Goal: Information Seeking & Learning: Learn about a topic

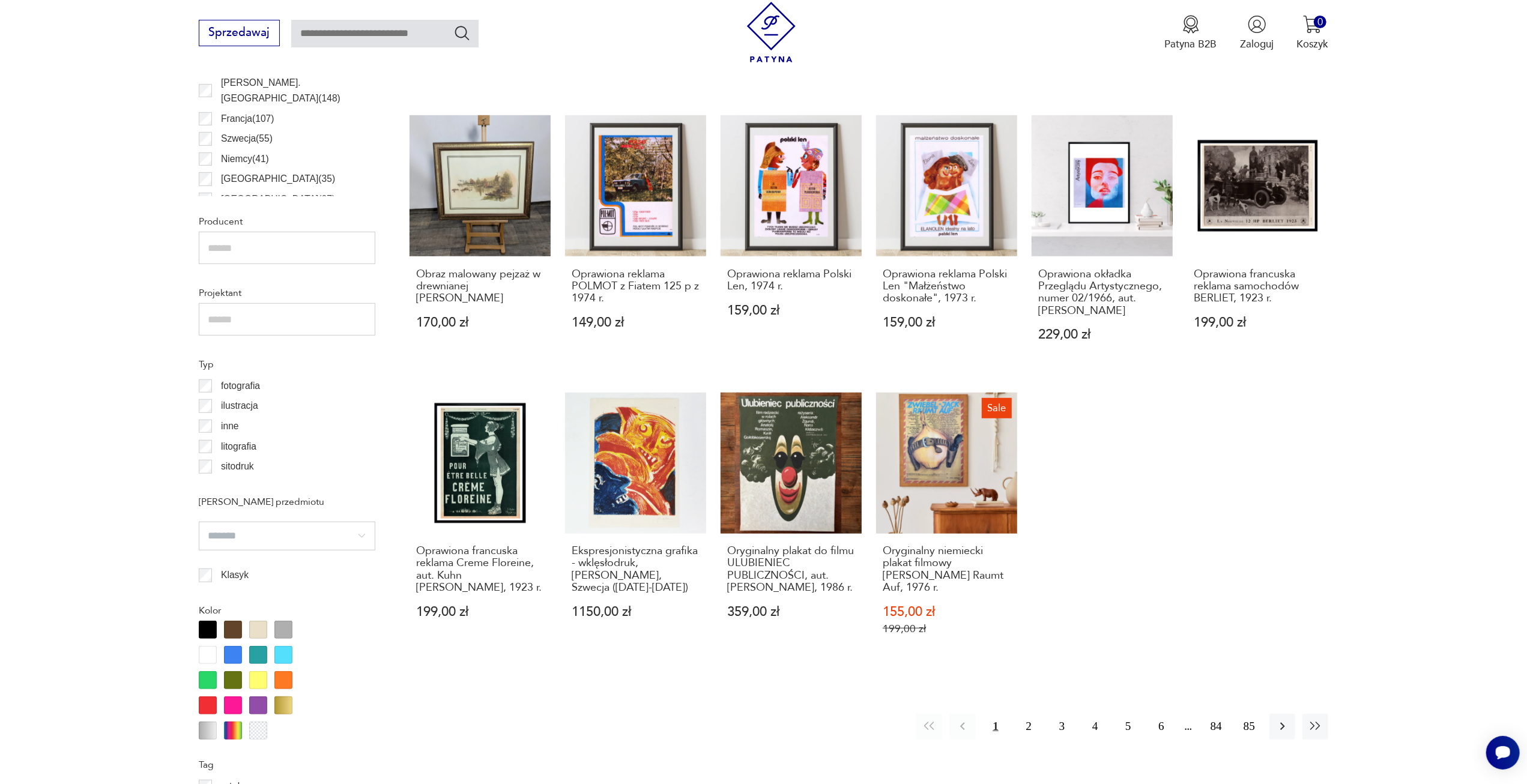
scroll to position [999, 0]
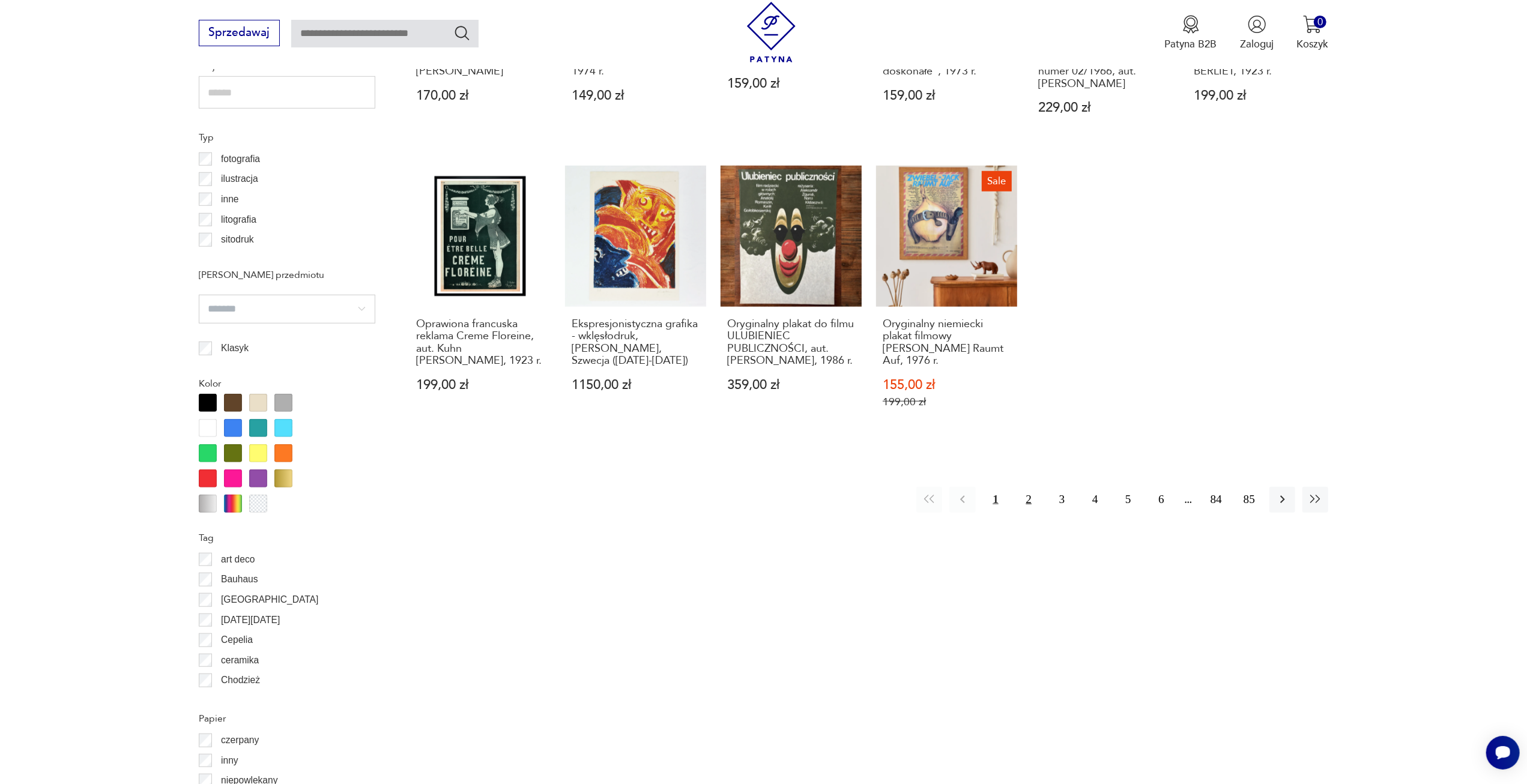
click at [1024, 487] on button "2" at bounding box center [1029, 500] width 26 height 26
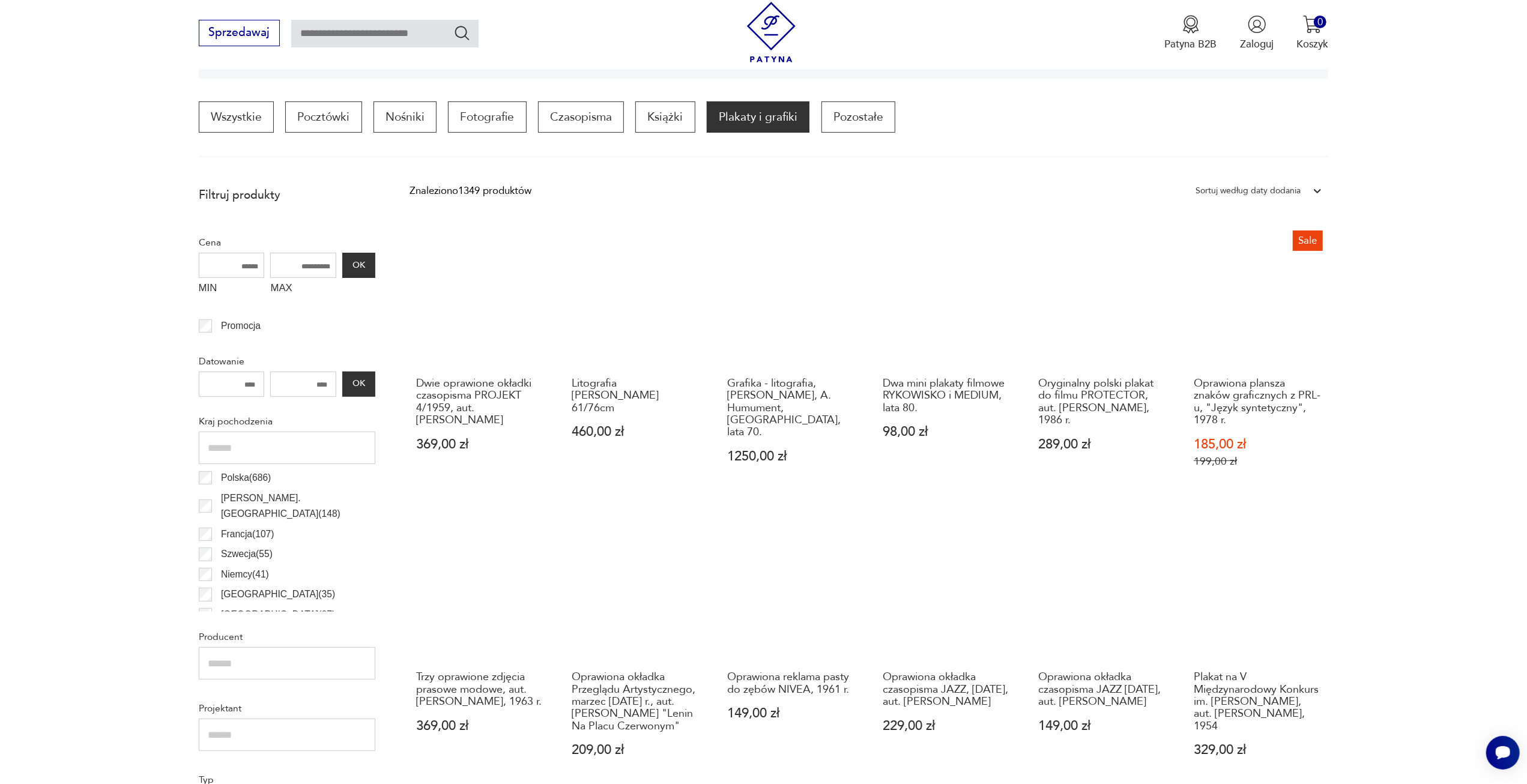
scroll to position [777, 0]
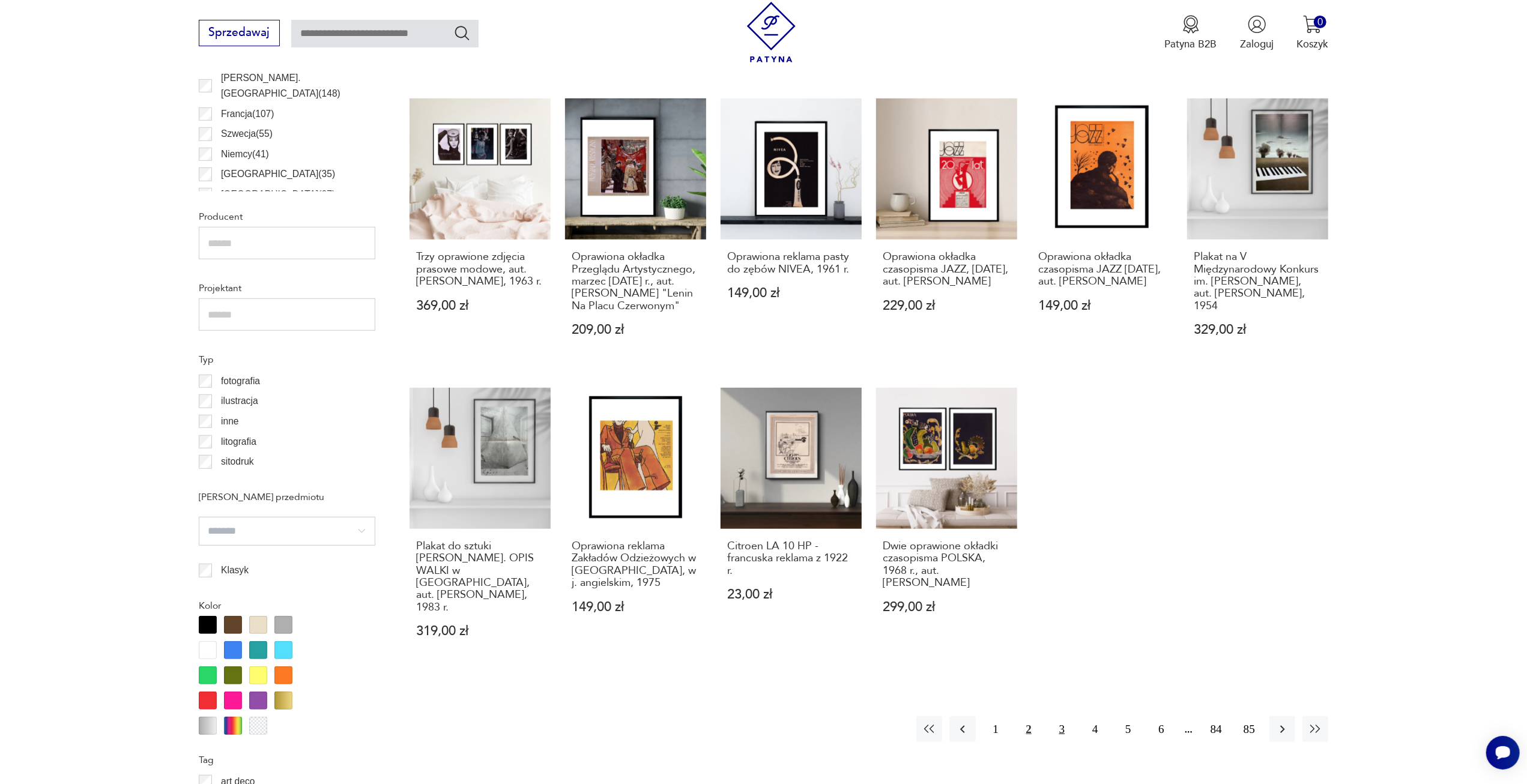
click at [1062, 717] on button "3" at bounding box center [1061, 729] width 26 height 26
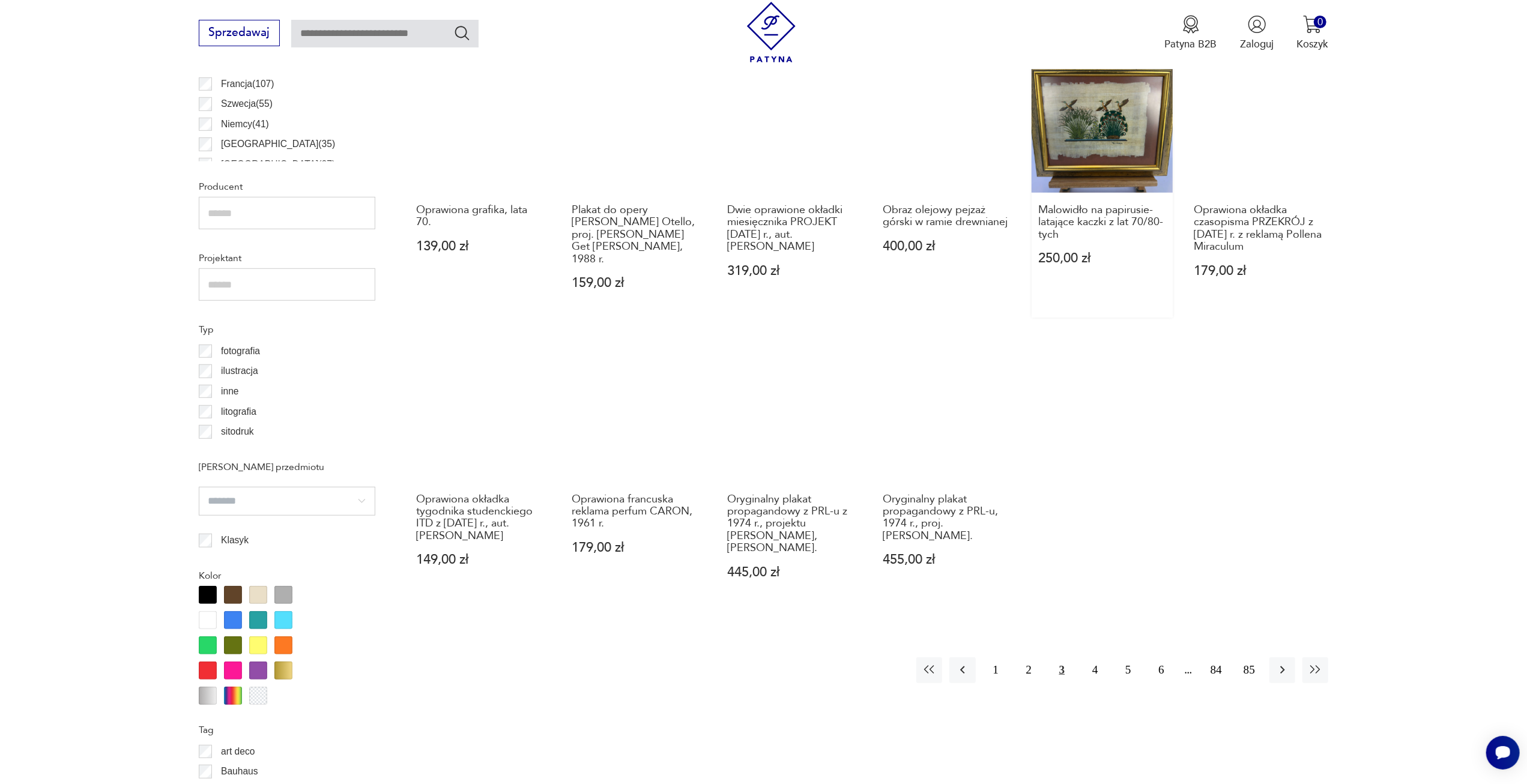
scroll to position [897, 0]
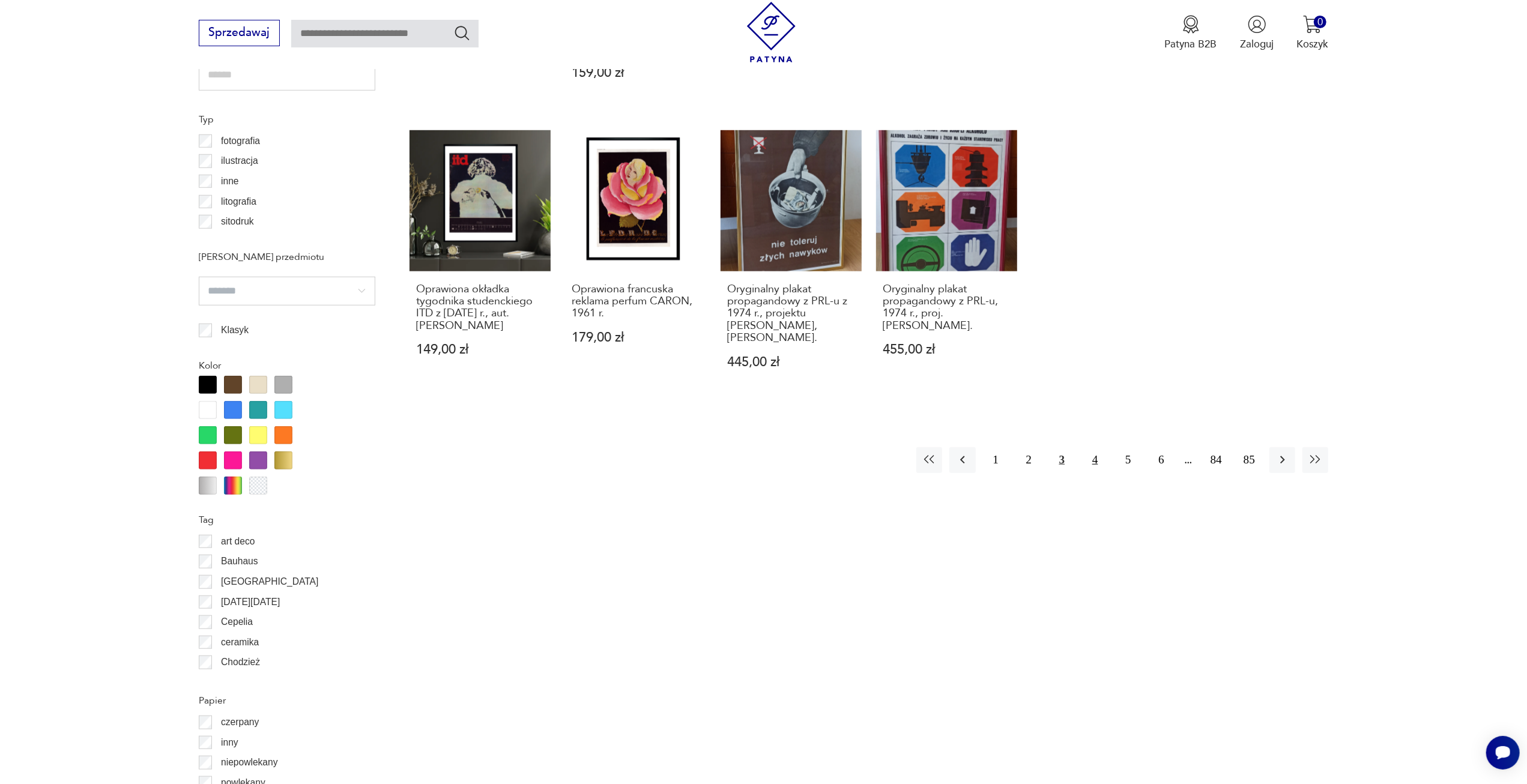
click at [1104, 448] on button "4" at bounding box center [1095, 460] width 26 height 26
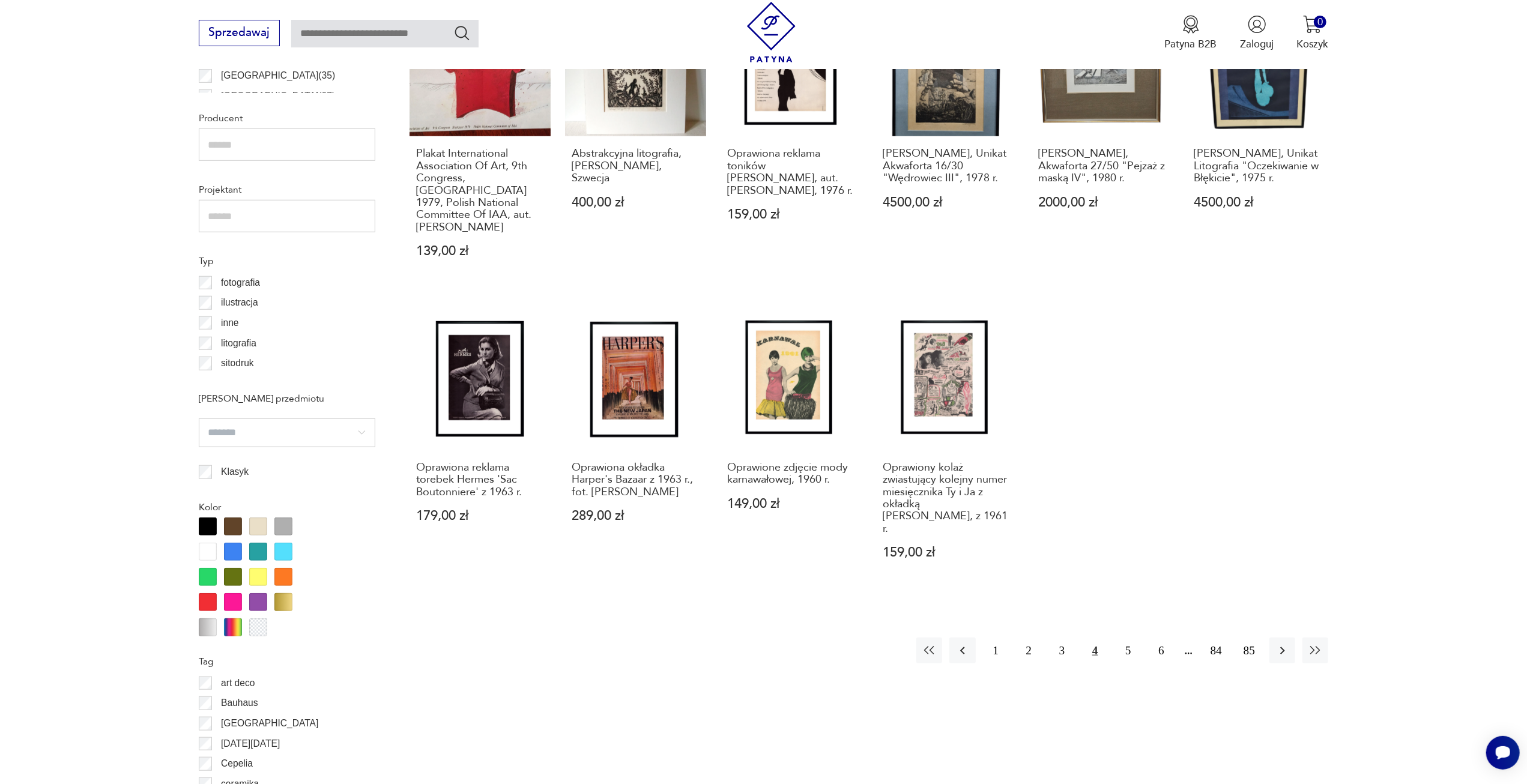
scroll to position [1017, 0]
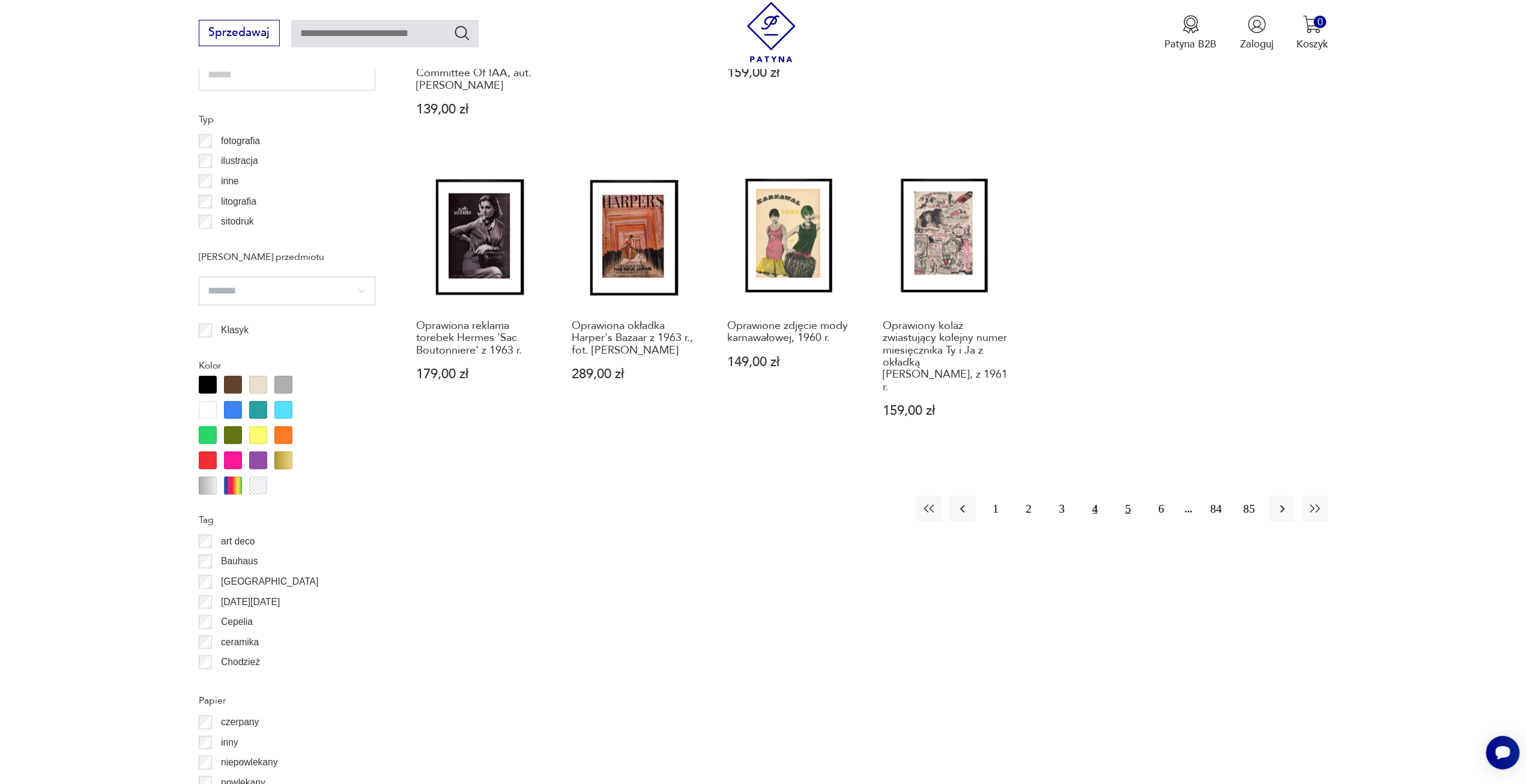
click at [1123, 496] on button "5" at bounding box center [1128, 509] width 26 height 26
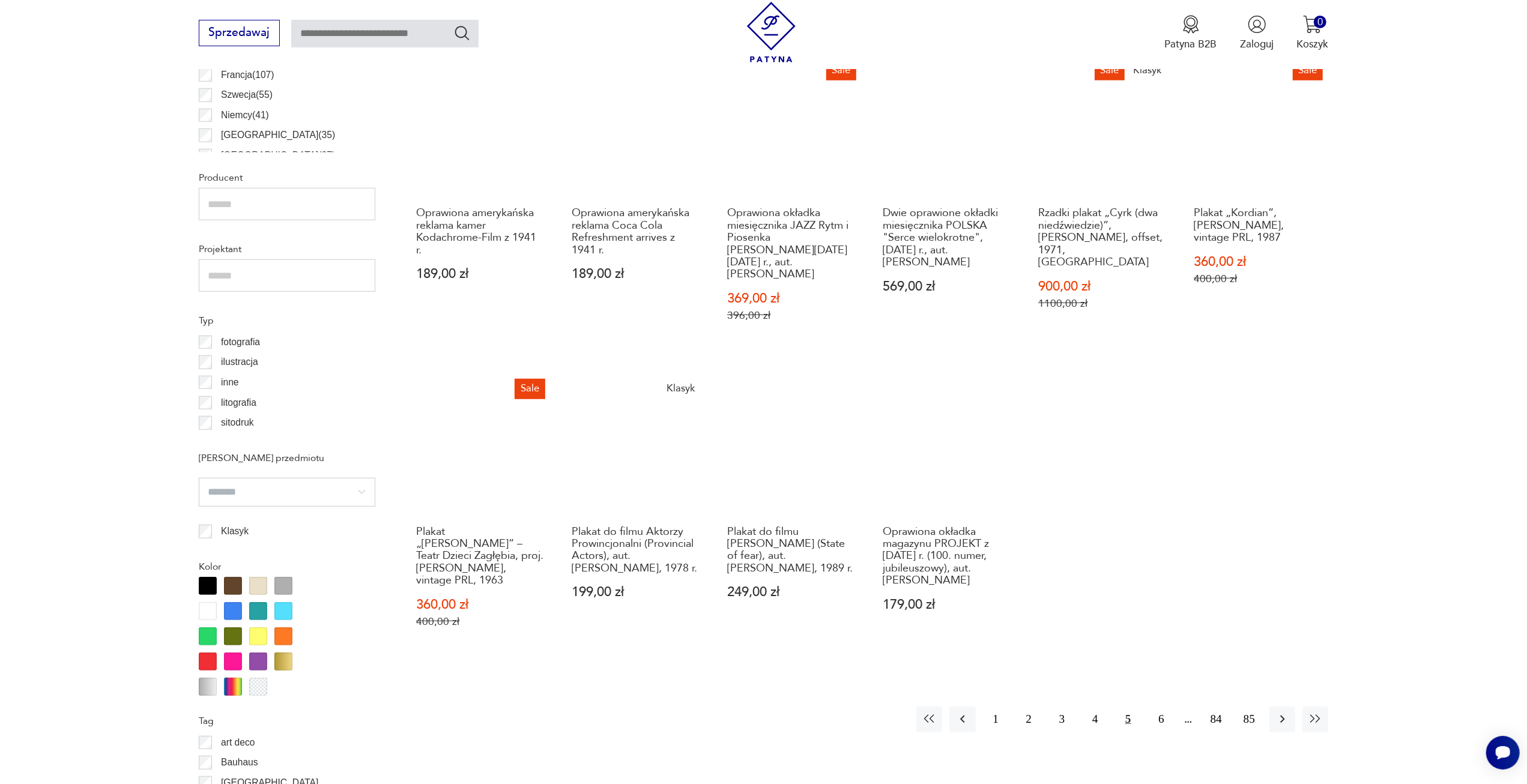
scroll to position [897, 0]
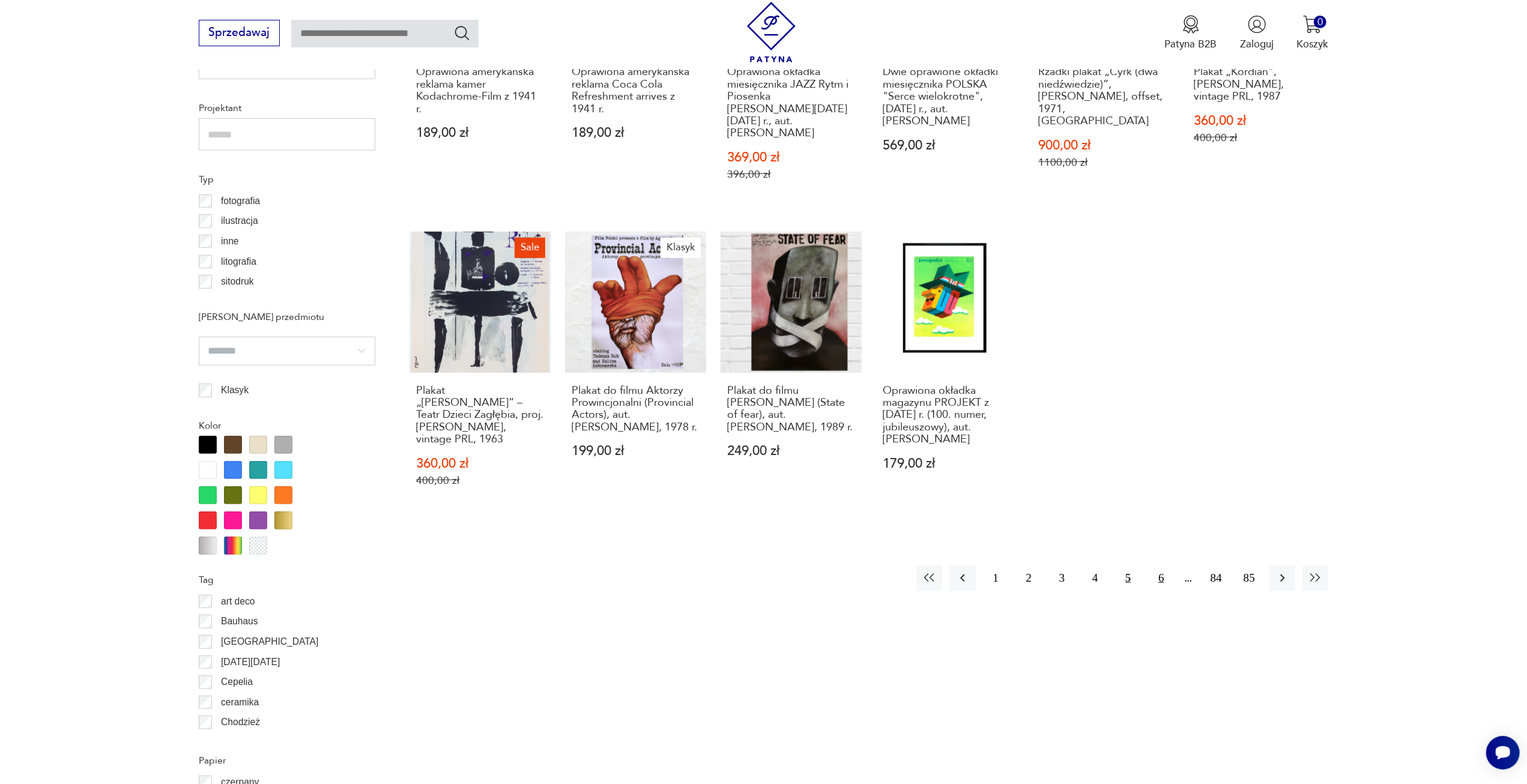
click at [1164, 566] on button "6" at bounding box center [1161, 579] width 26 height 26
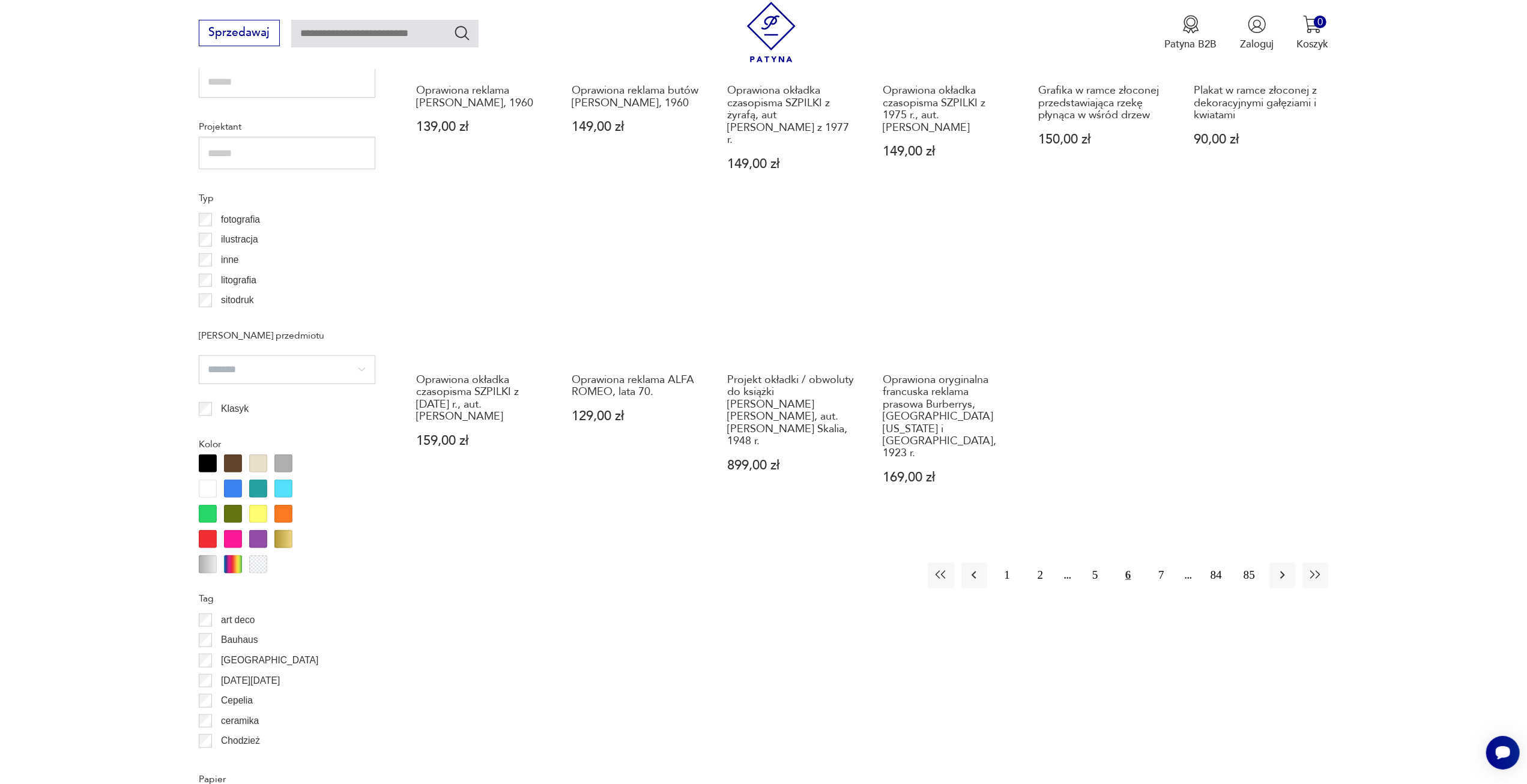
scroll to position [957, 0]
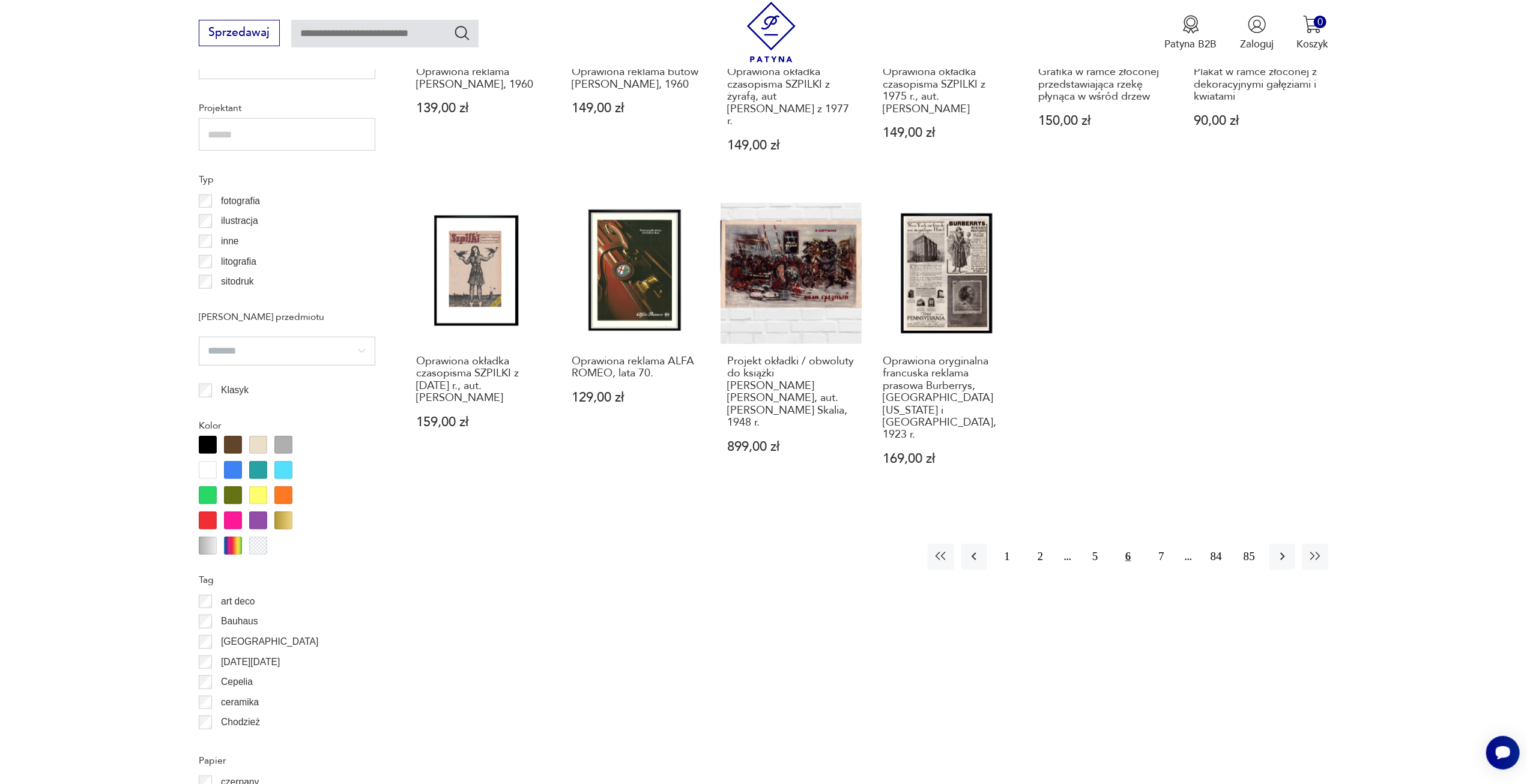
click at [1160, 535] on div "Znaleziono 1349 produktów Filtruj Sortuj według daty dodania Sortuj według daty…" at bounding box center [869, 327] width 919 height 1495
click at [1162, 544] on button "7" at bounding box center [1161, 557] width 26 height 26
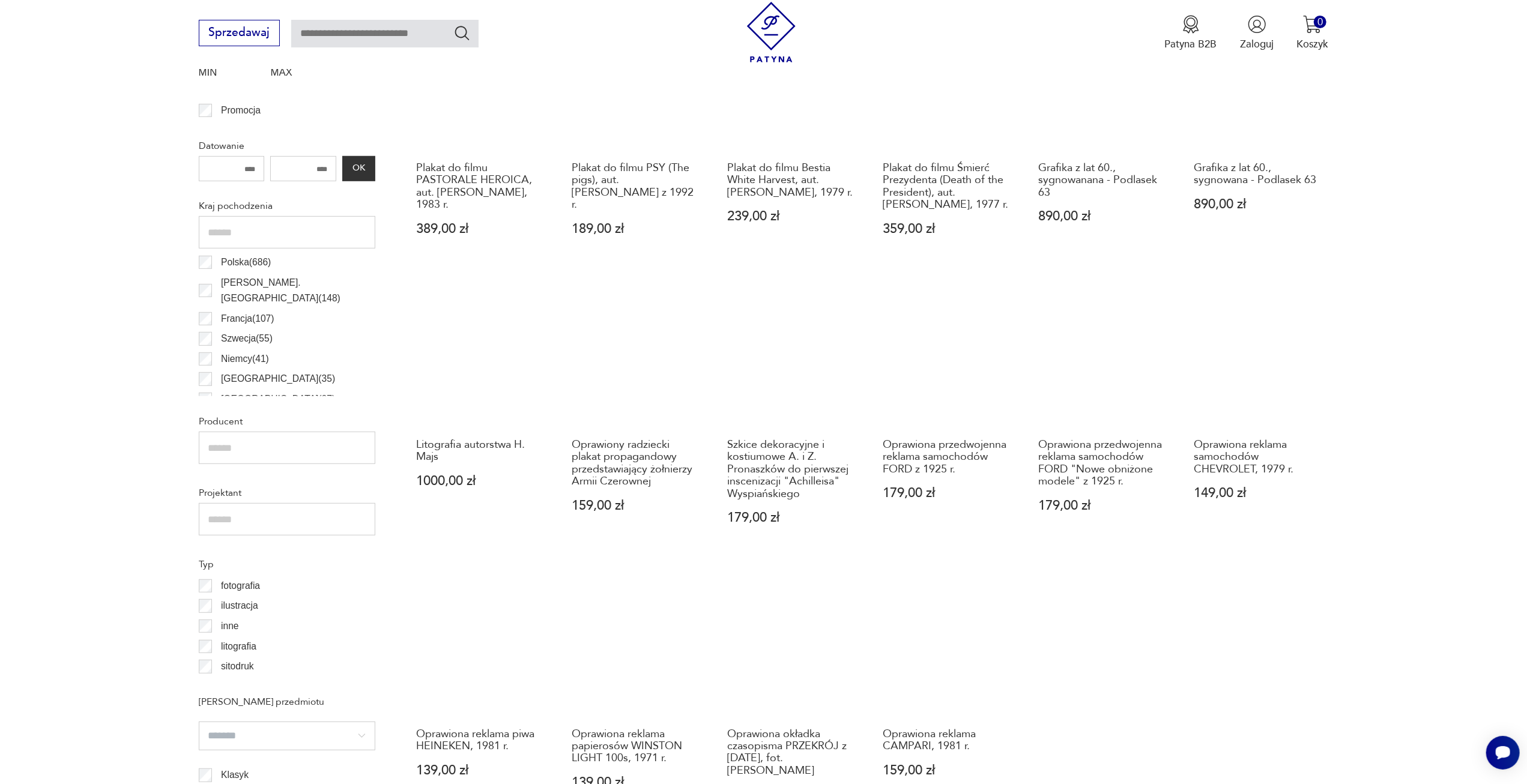
scroll to position [476, 0]
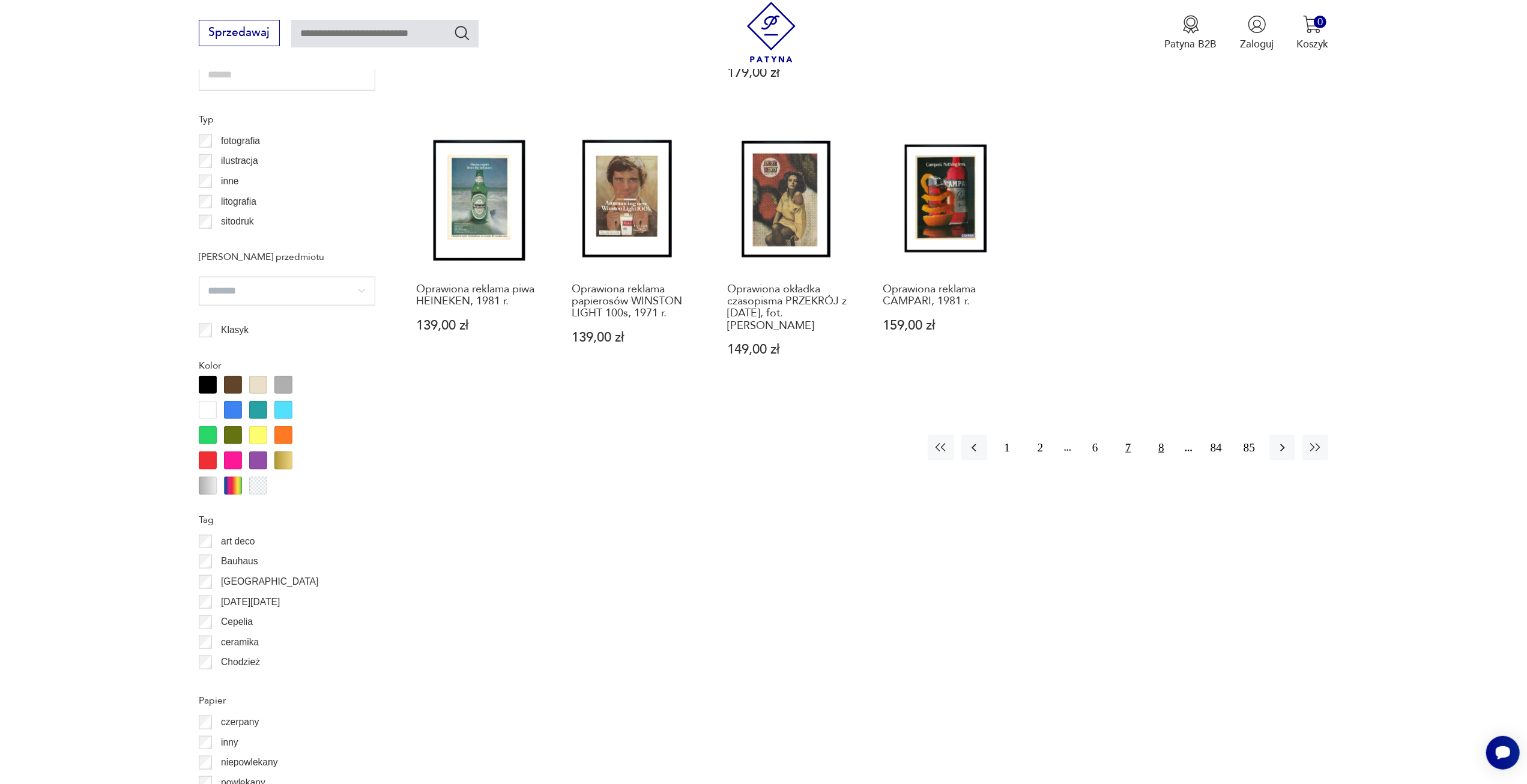
click at [1160, 446] on button "8" at bounding box center [1161, 448] width 26 height 26
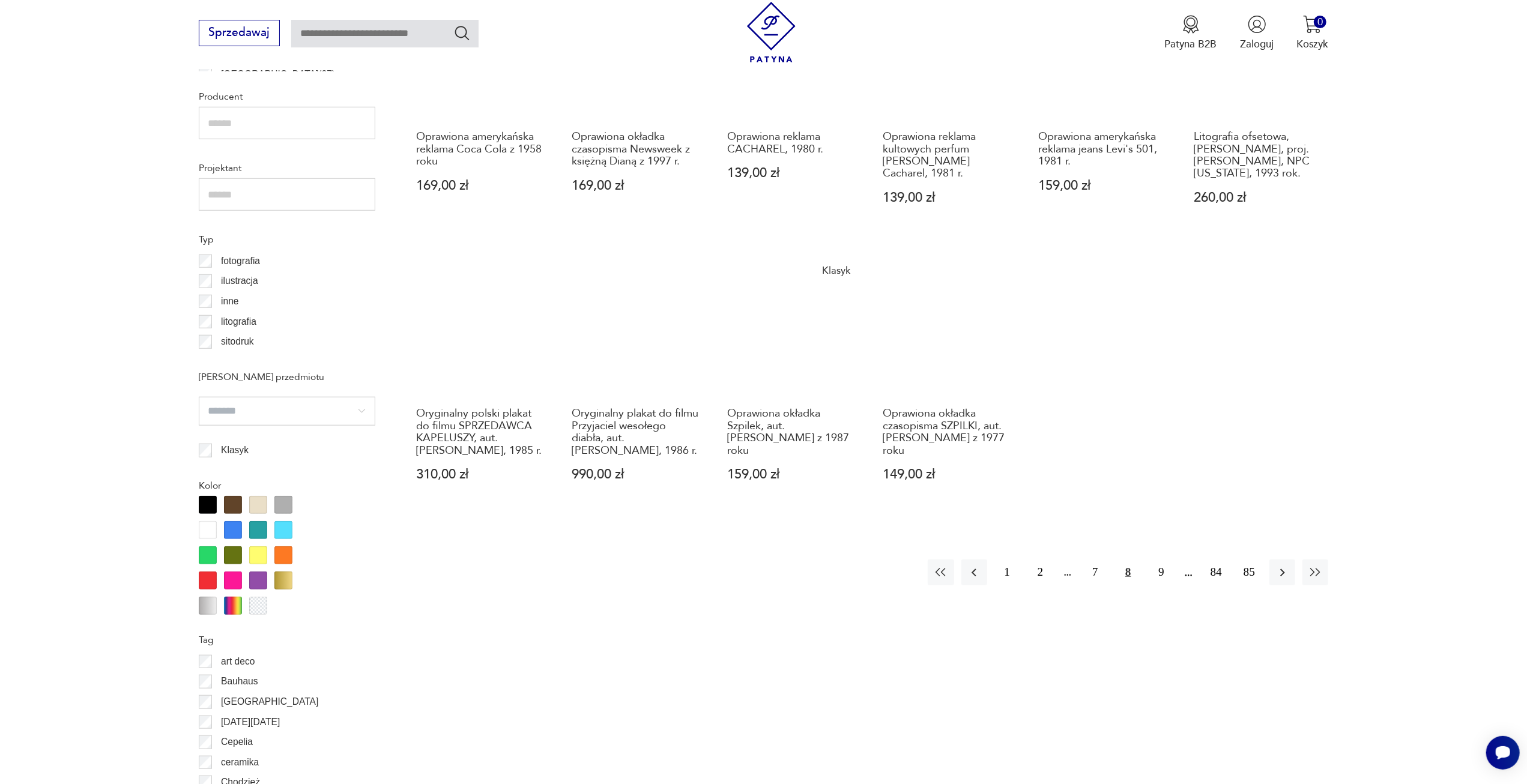
scroll to position [957, 0]
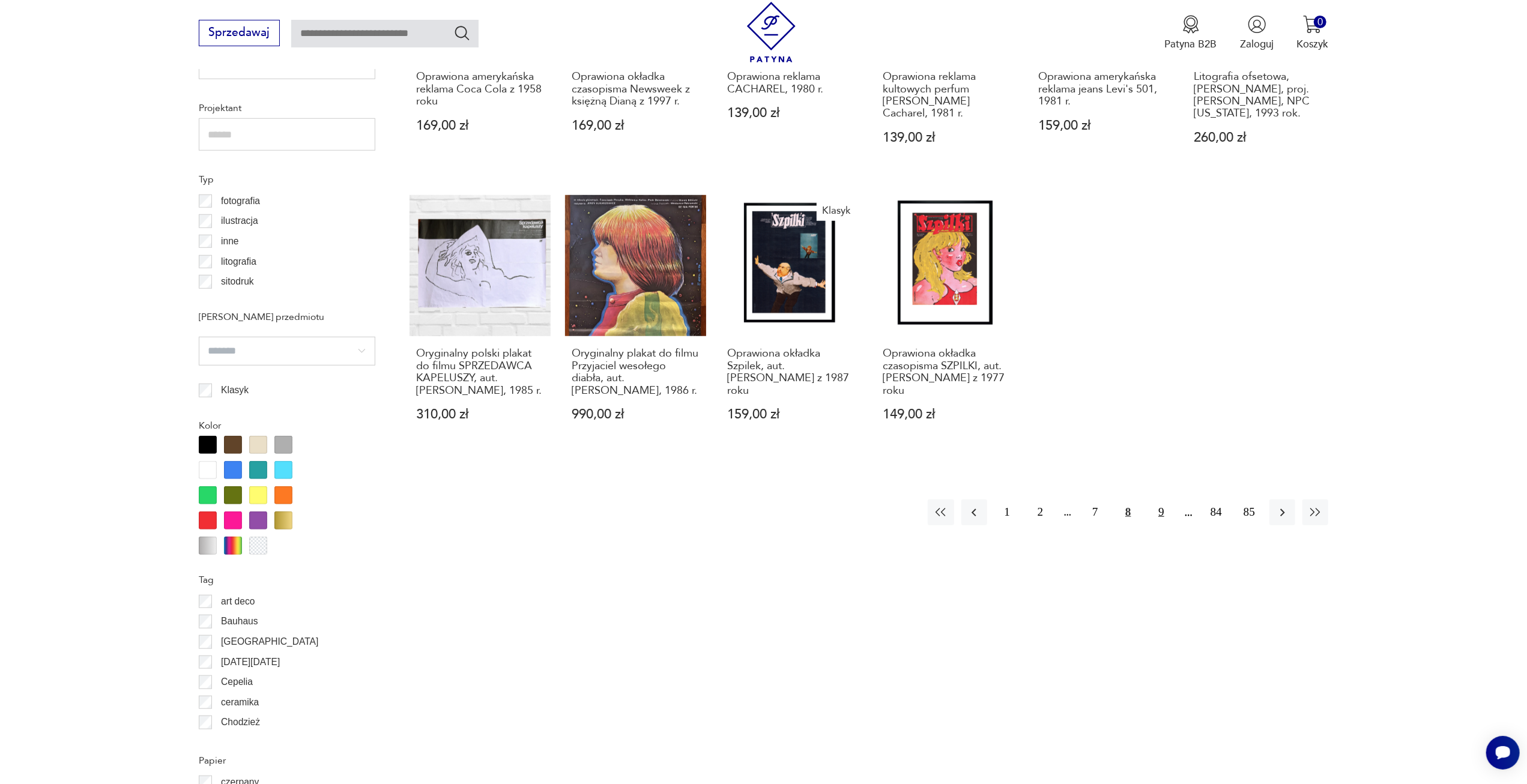
click at [1159, 500] on button "9" at bounding box center [1161, 512] width 26 height 26
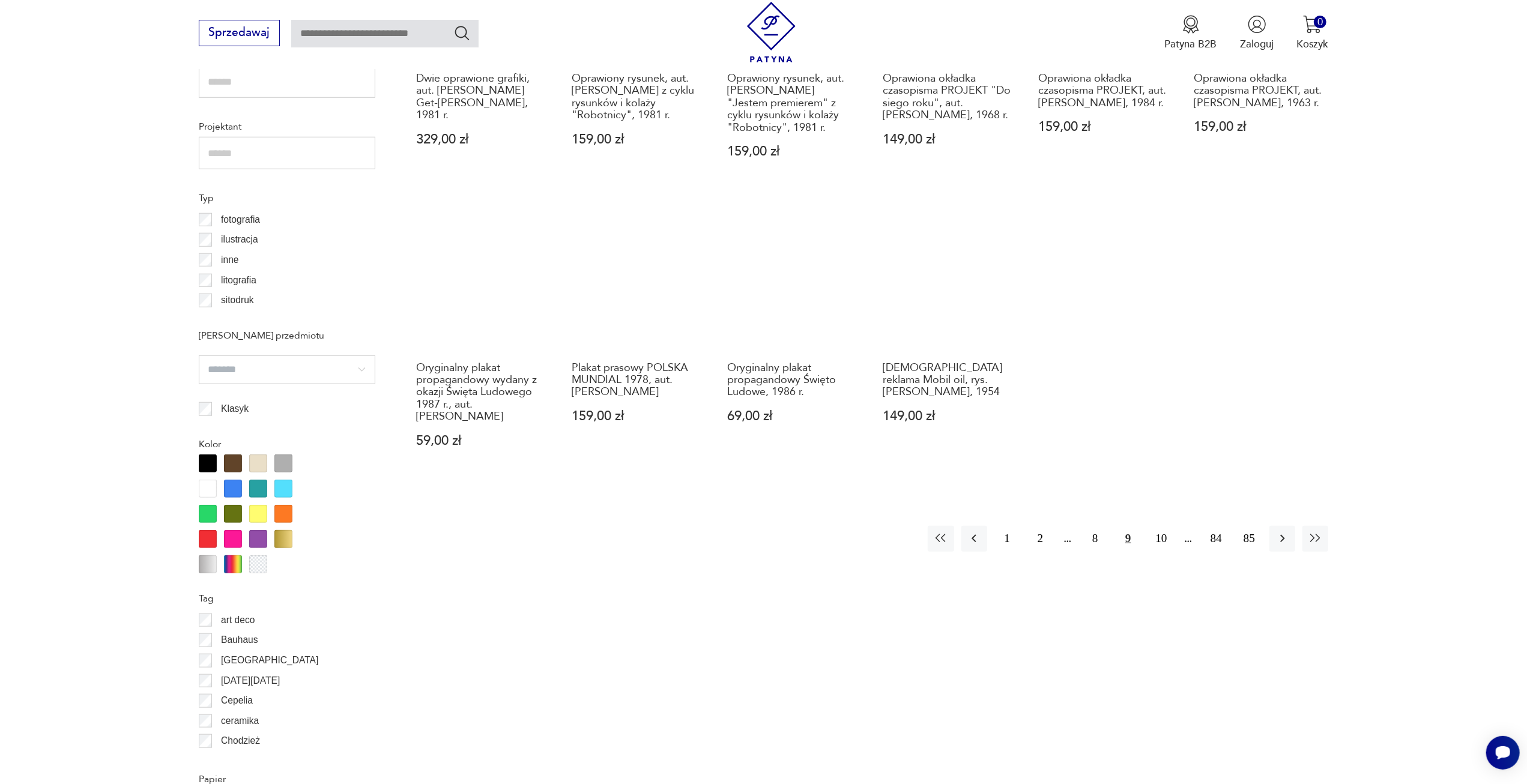
scroll to position [957, 0]
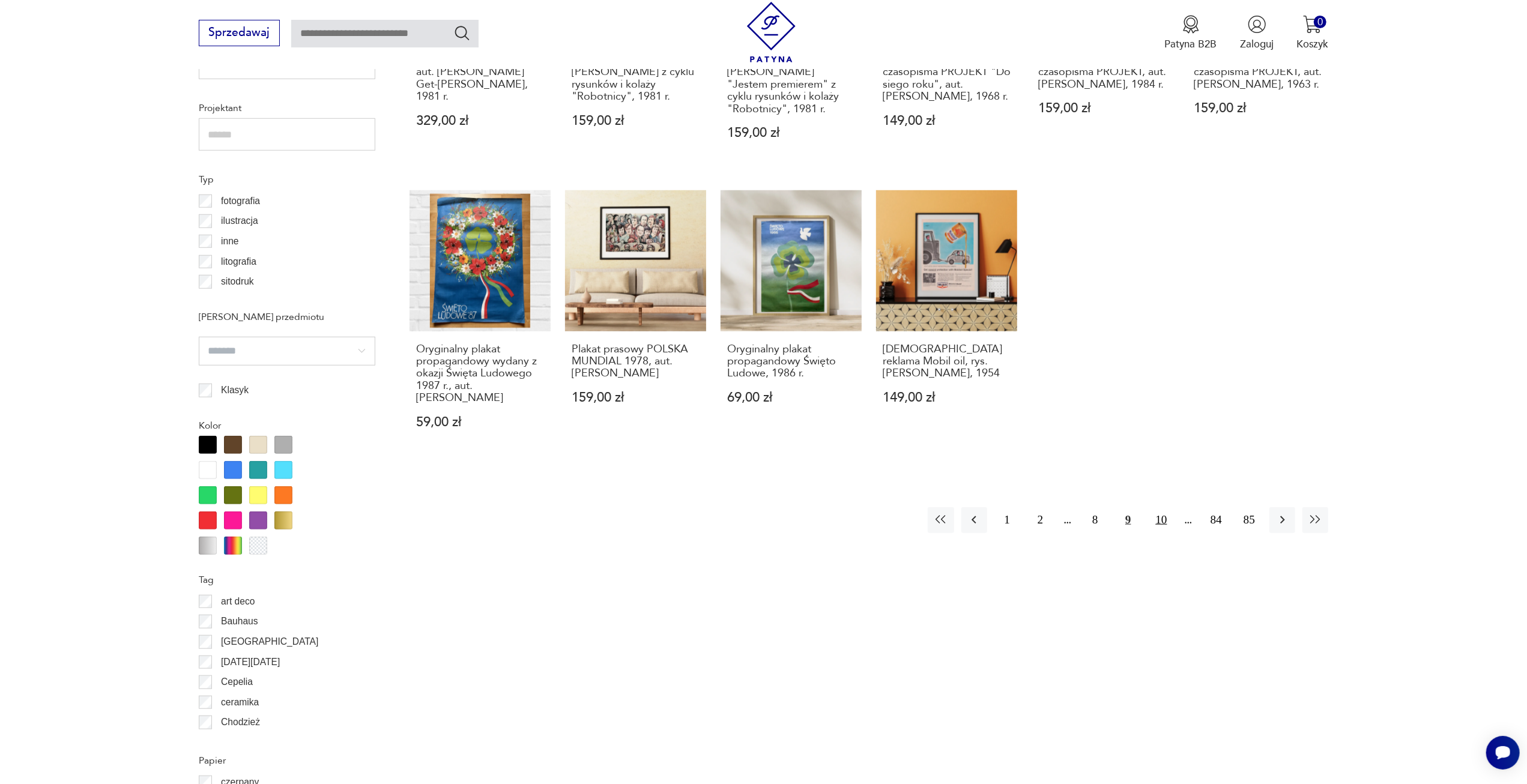
click at [1158, 507] on button "10" at bounding box center [1161, 520] width 26 height 26
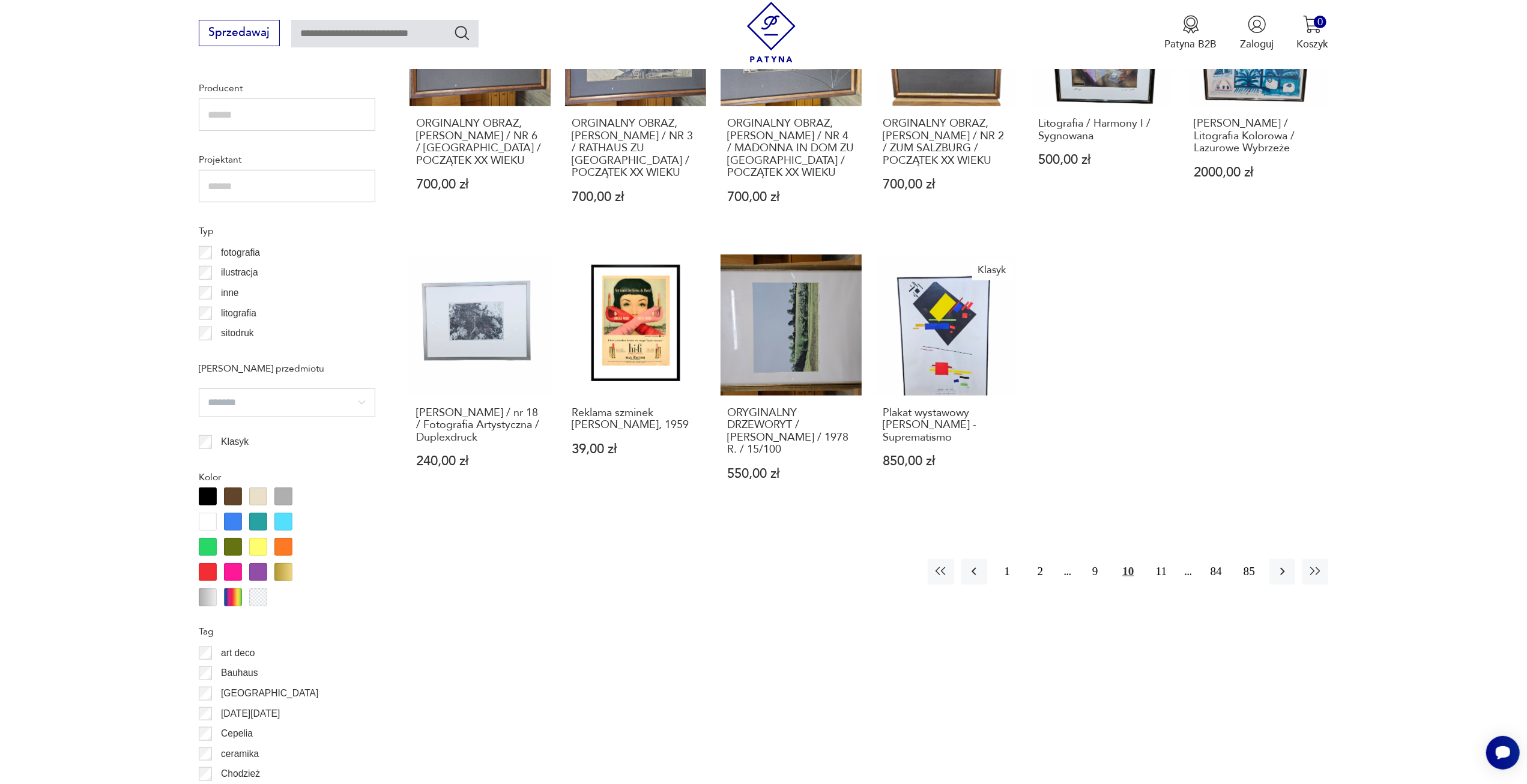
scroll to position [1017, 0]
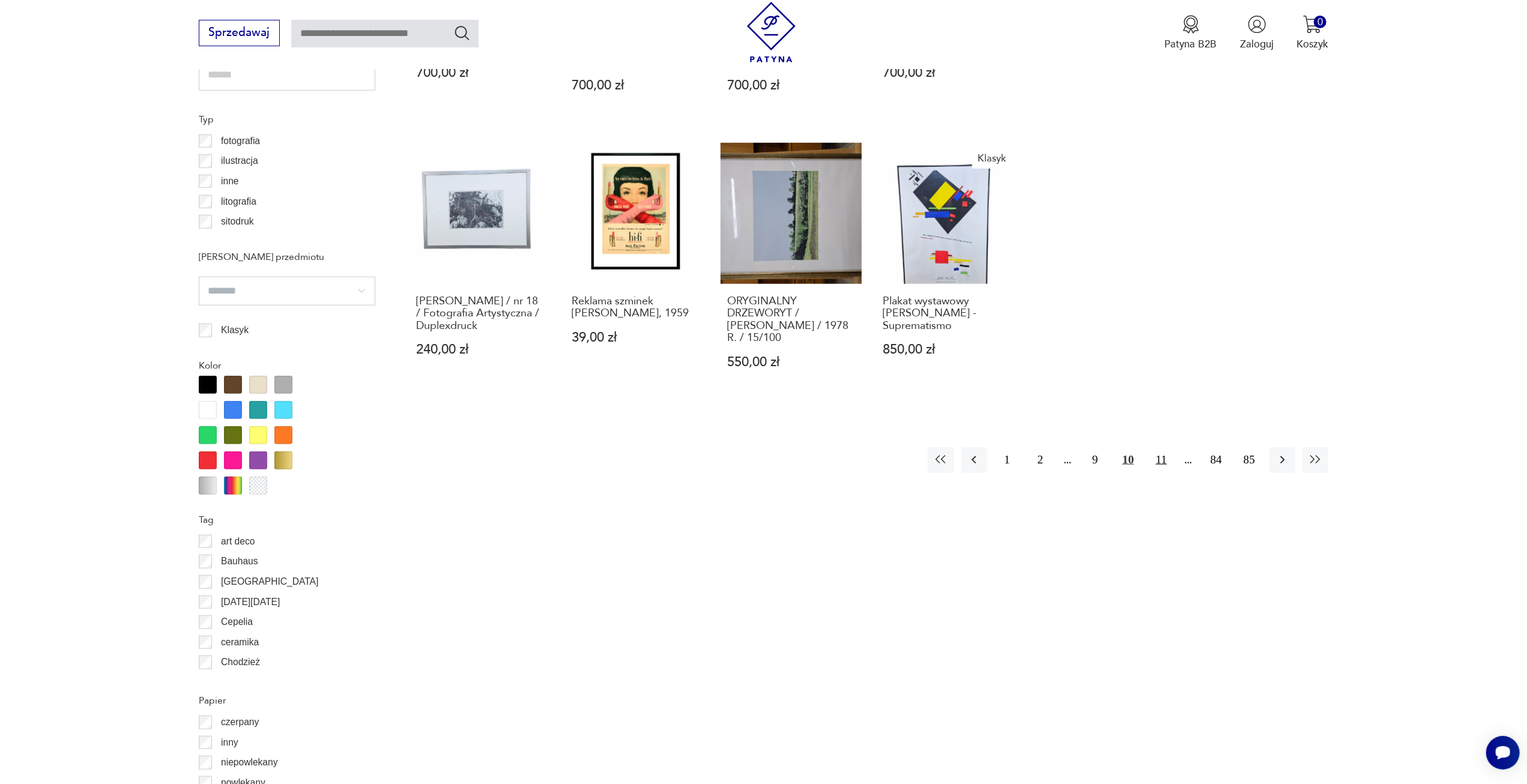
click at [1156, 460] on button "11" at bounding box center [1161, 460] width 26 height 26
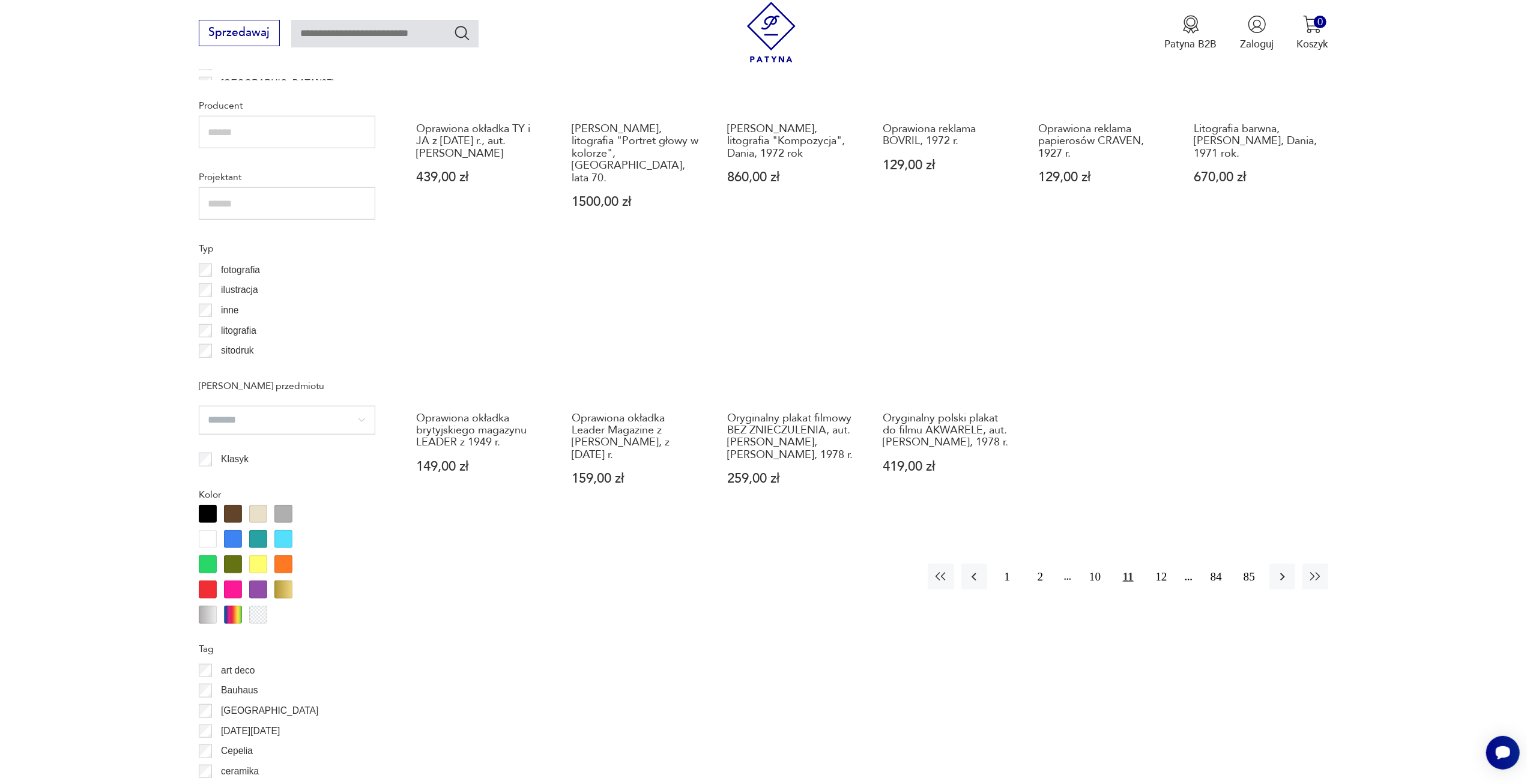
scroll to position [1017, 0]
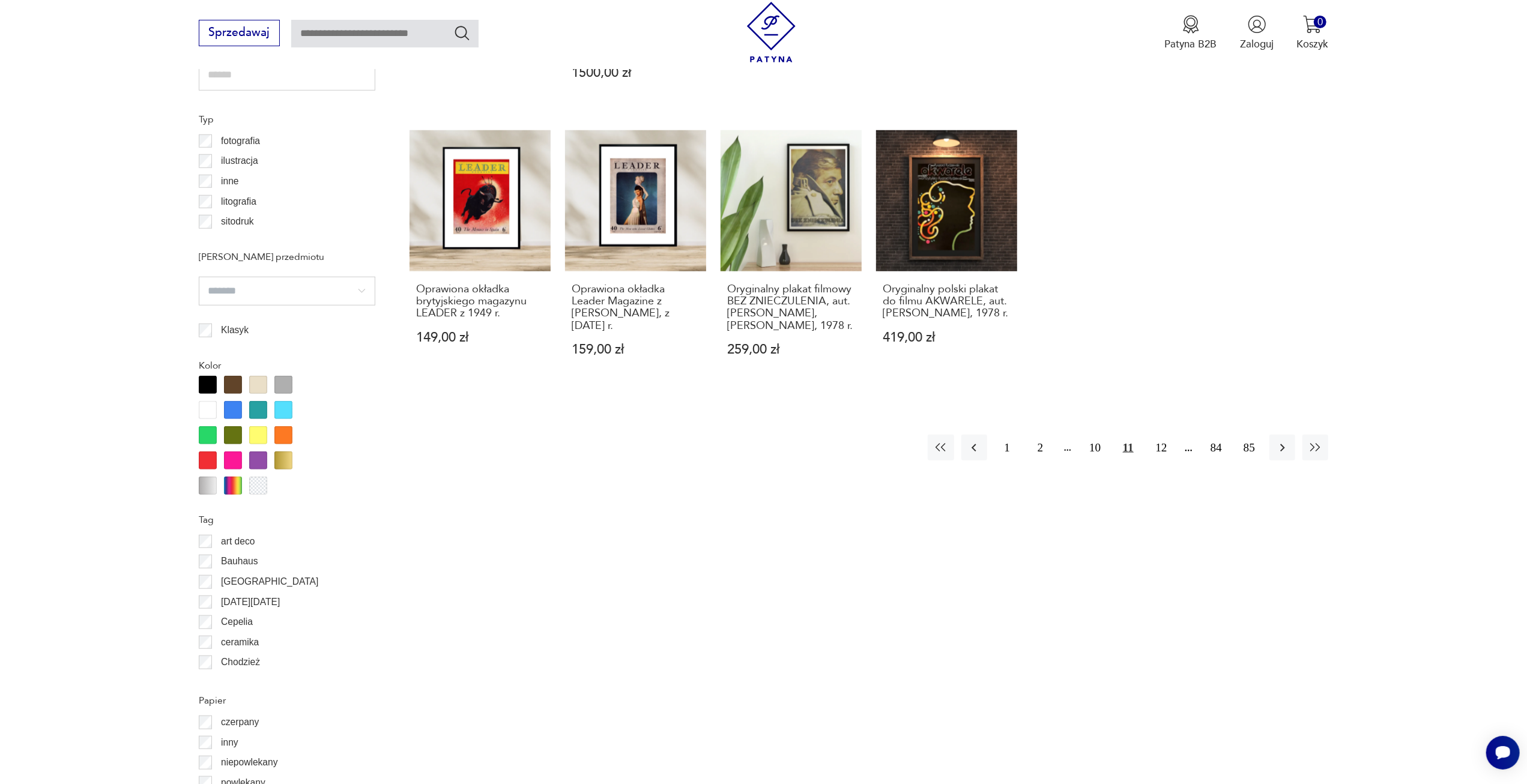
click at [1147, 435] on div "1 2 10 11 12 84 85" at bounding box center [1128, 448] width 401 height 26
click at [1160, 435] on button "12" at bounding box center [1161, 448] width 26 height 26
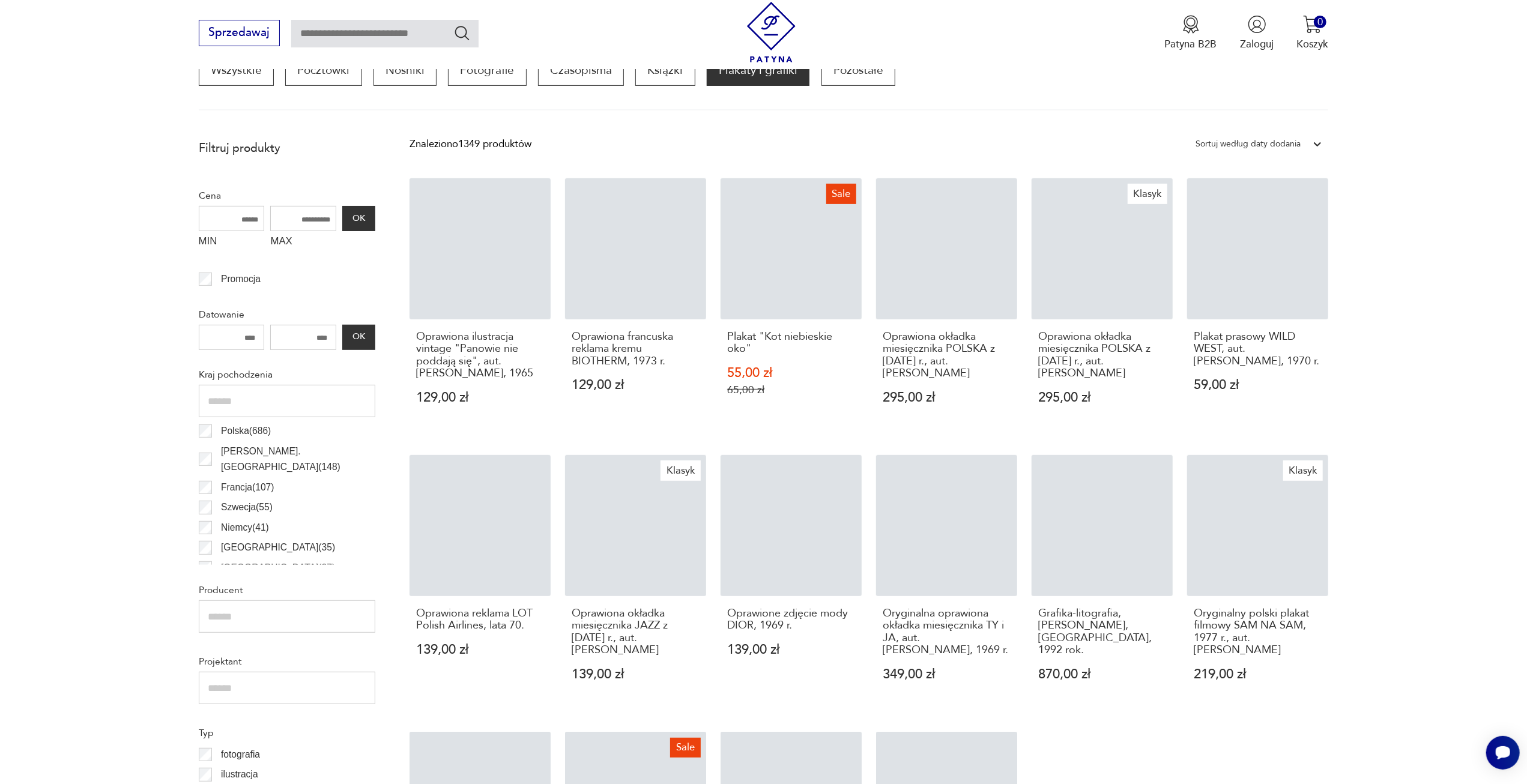
scroll to position [356, 0]
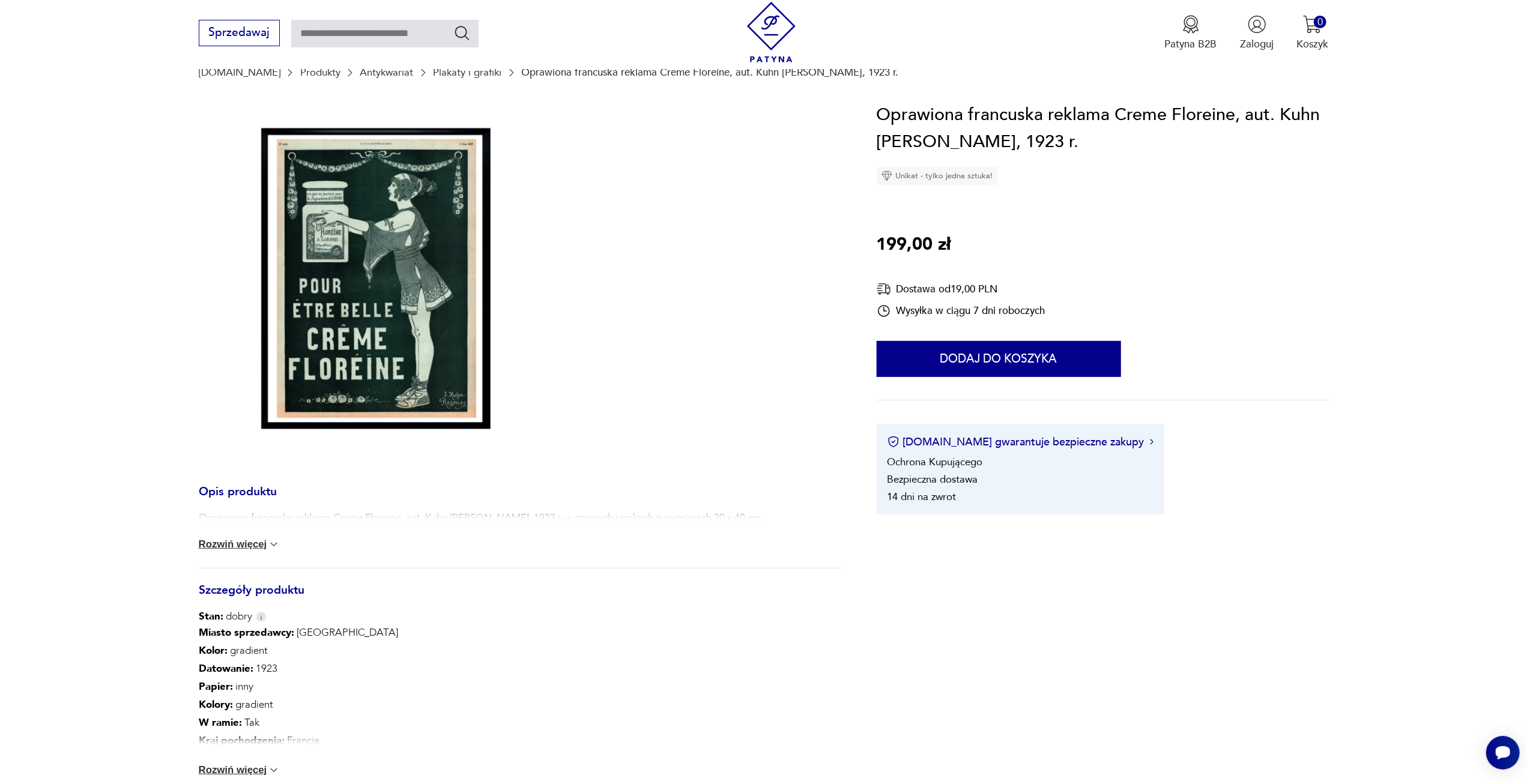
scroll to position [240, 0]
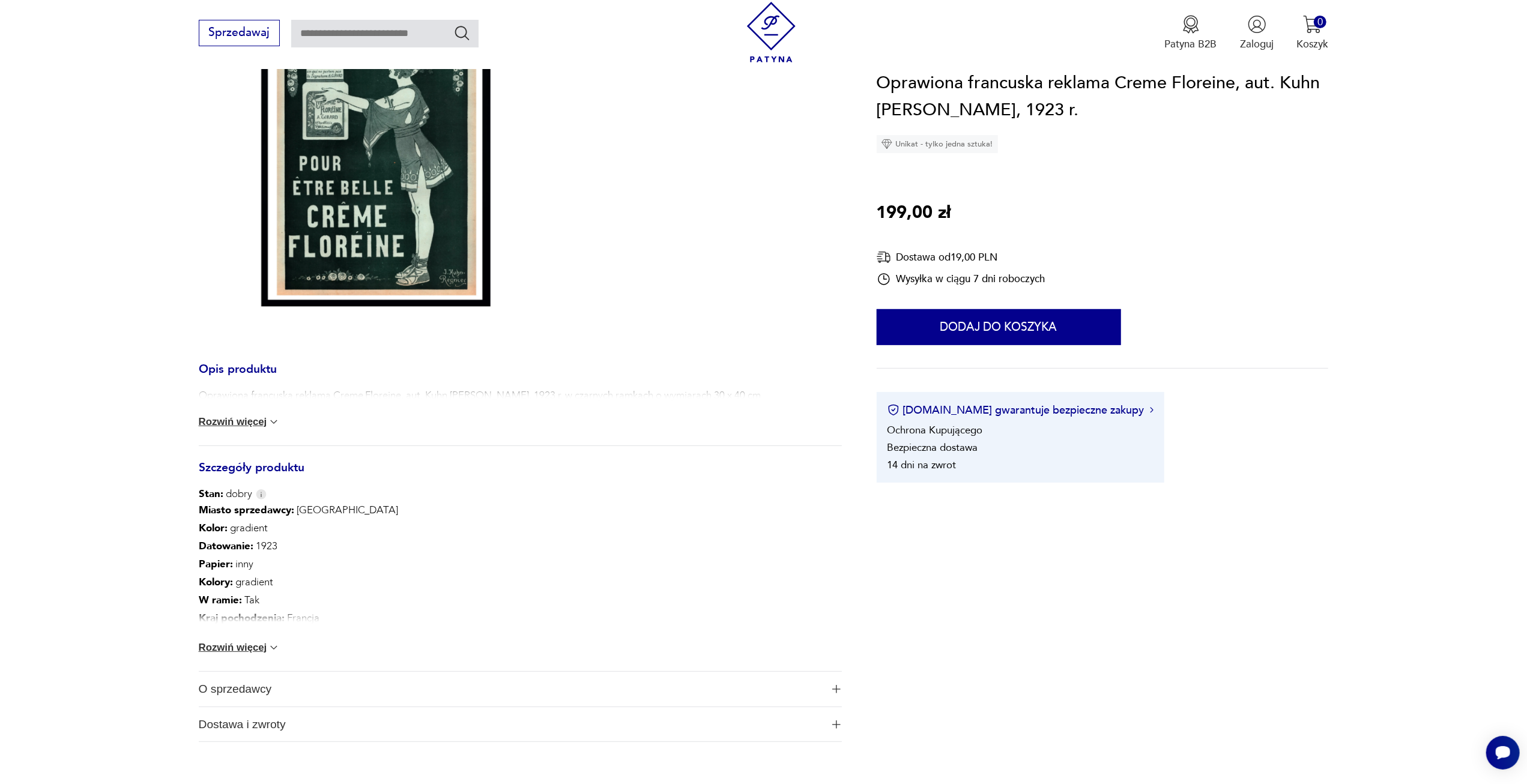
click at [227, 420] on button "Rozwiń więcej" at bounding box center [239, 422] width 82 height 12
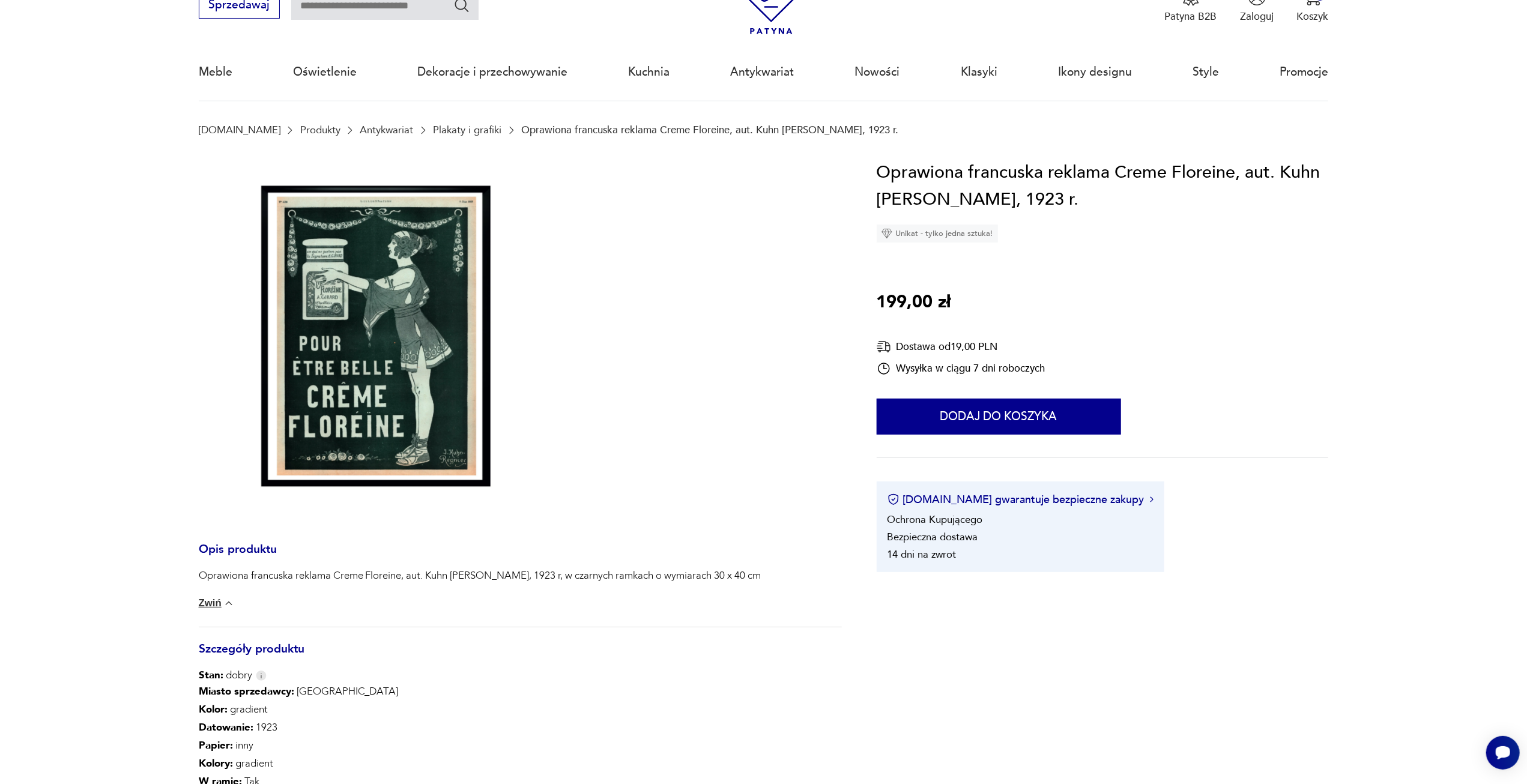
click at [332, 365] on img at bounding box center [376, 336] width 354 height 354
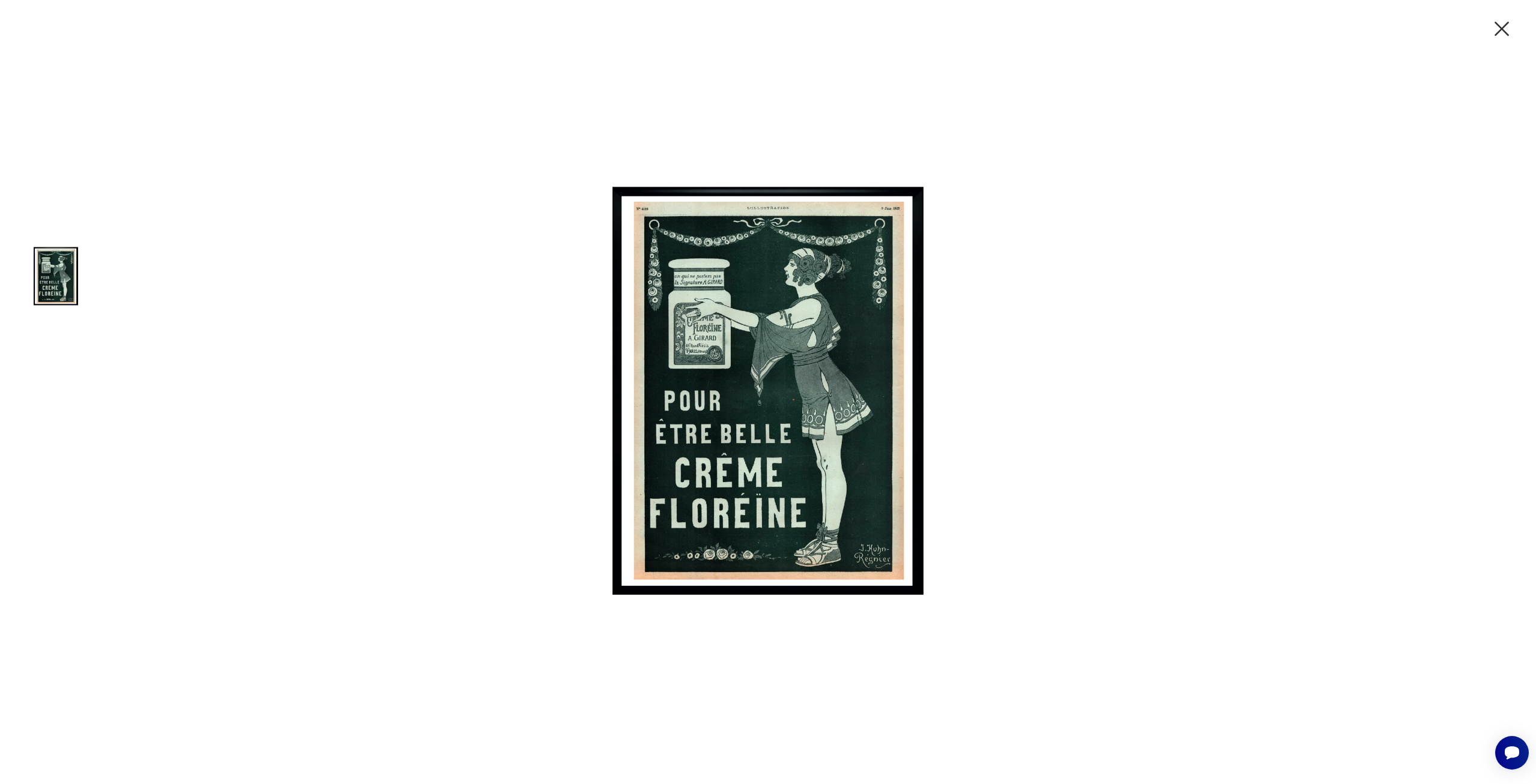
click at [1497, 23] on icon "button" at bounding box center [1501, 28] width 25 height 25
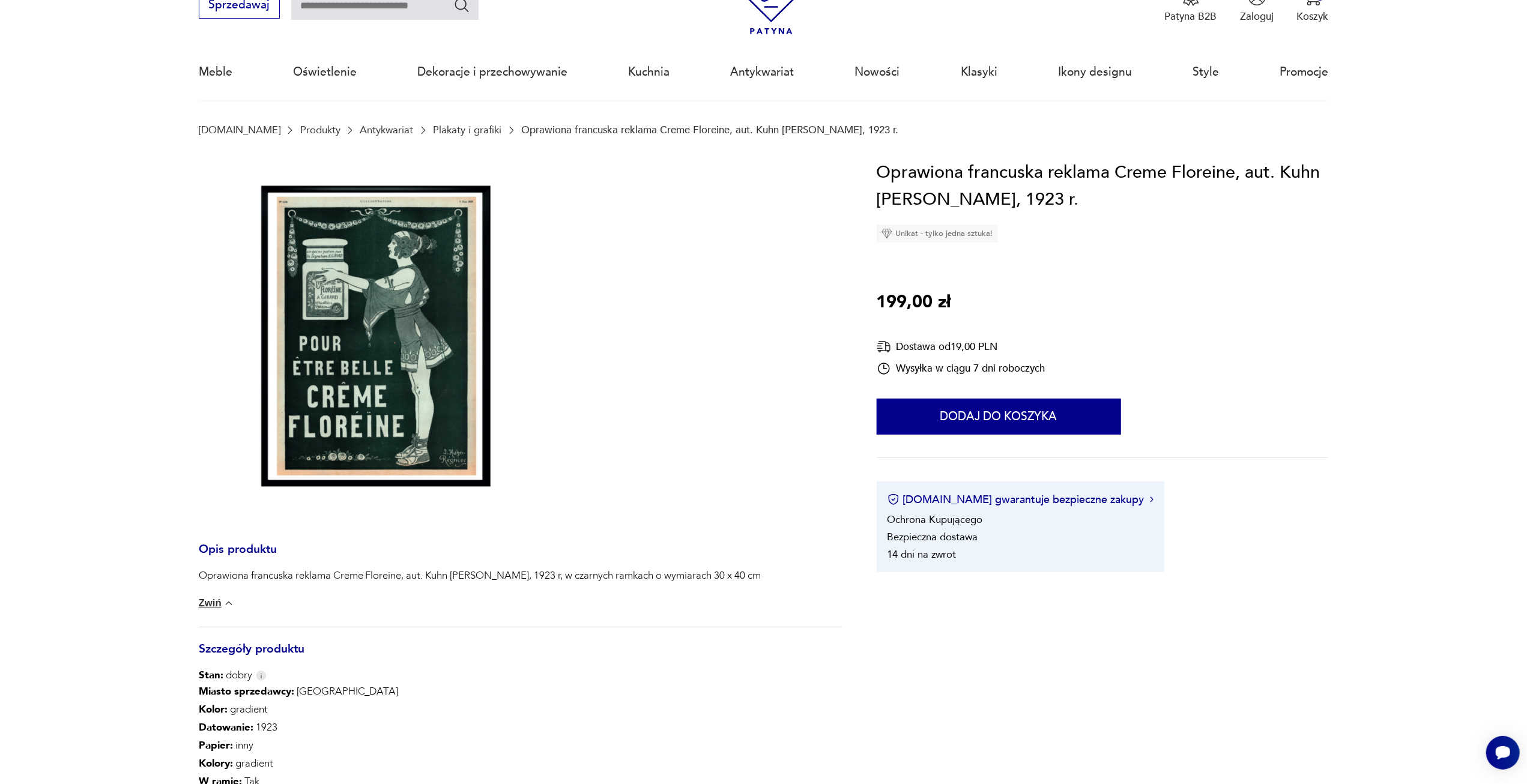
scroll to position [0, 0]
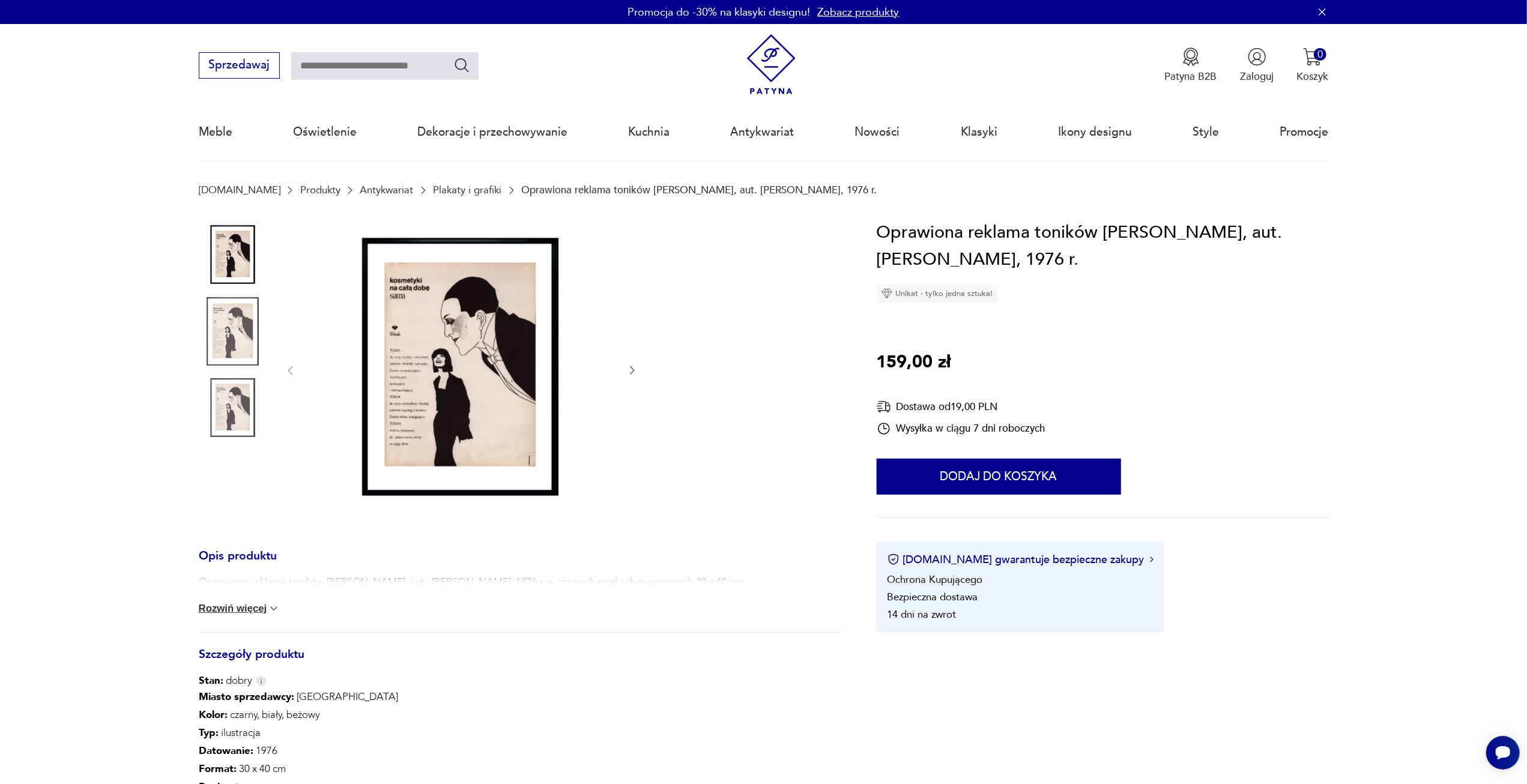
click at [404, 365] on img at bounding box center [461, 369] width 301 height 301
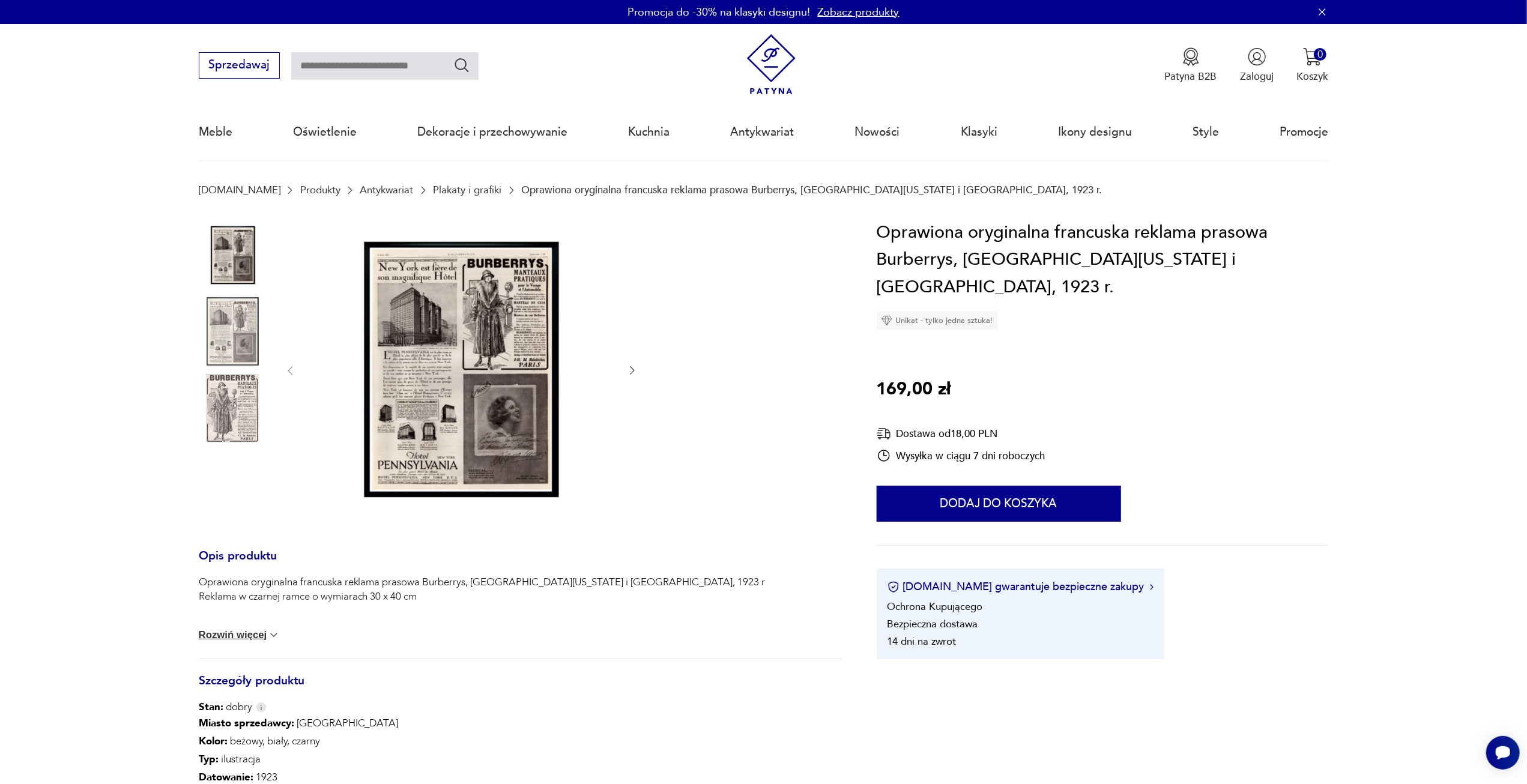
click at [556, 423] on img at bounding box center [461, 369] width 301 height 301
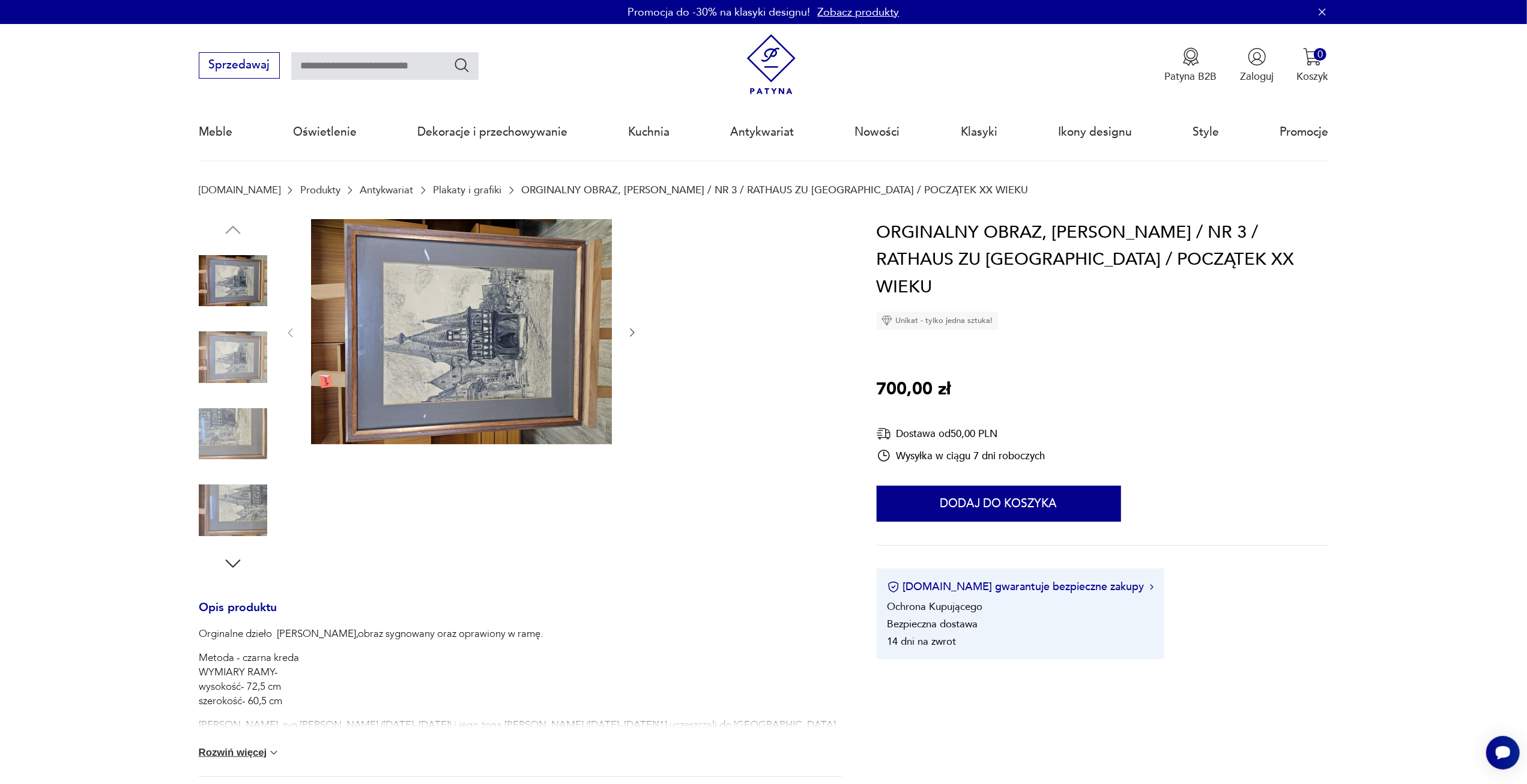
click at [510, 377] on img at bounding box center [461, 332] width 301 height 226
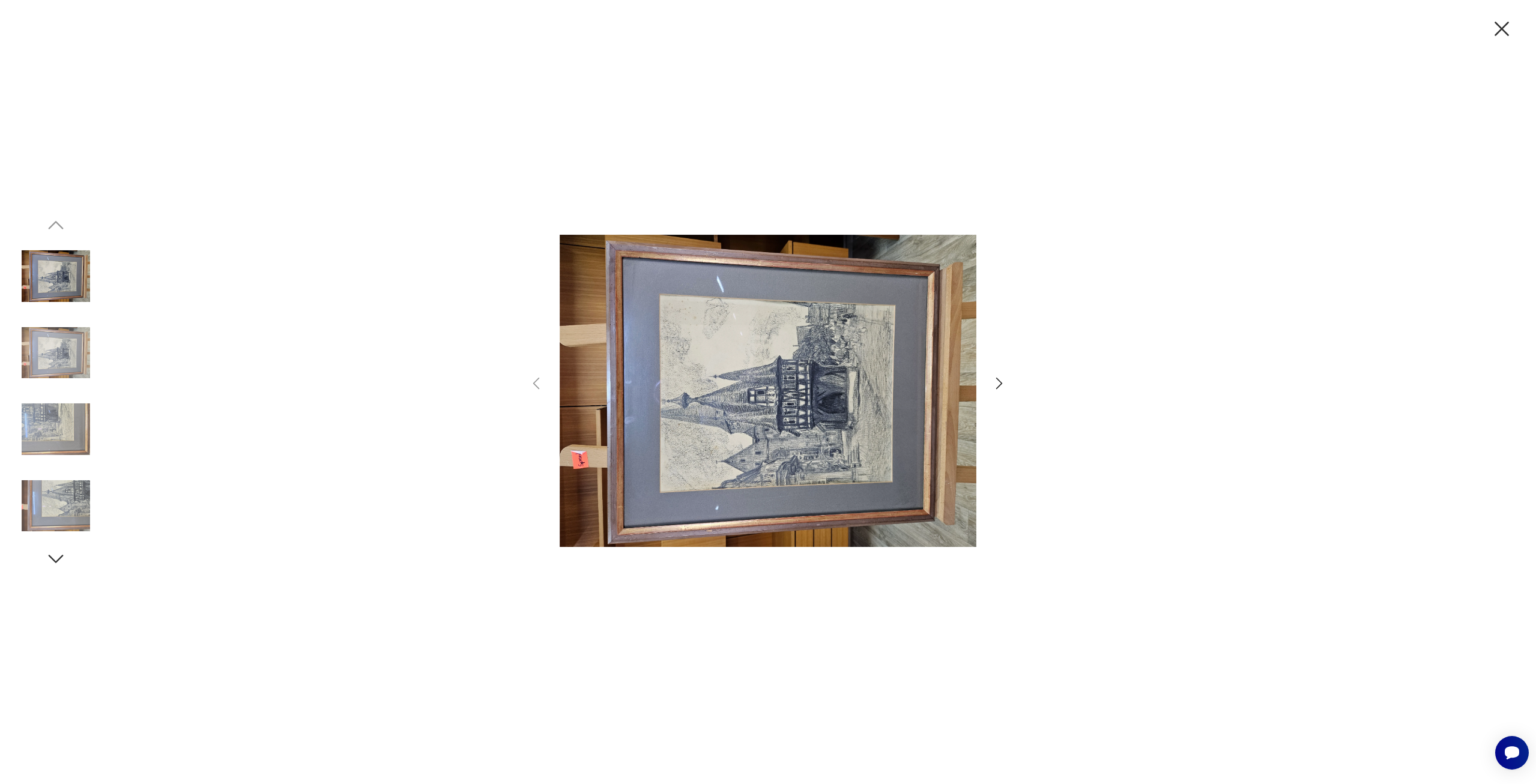
click at [1000, 378] on icon "button" at bounding box center [999, 383] width 17 height 17
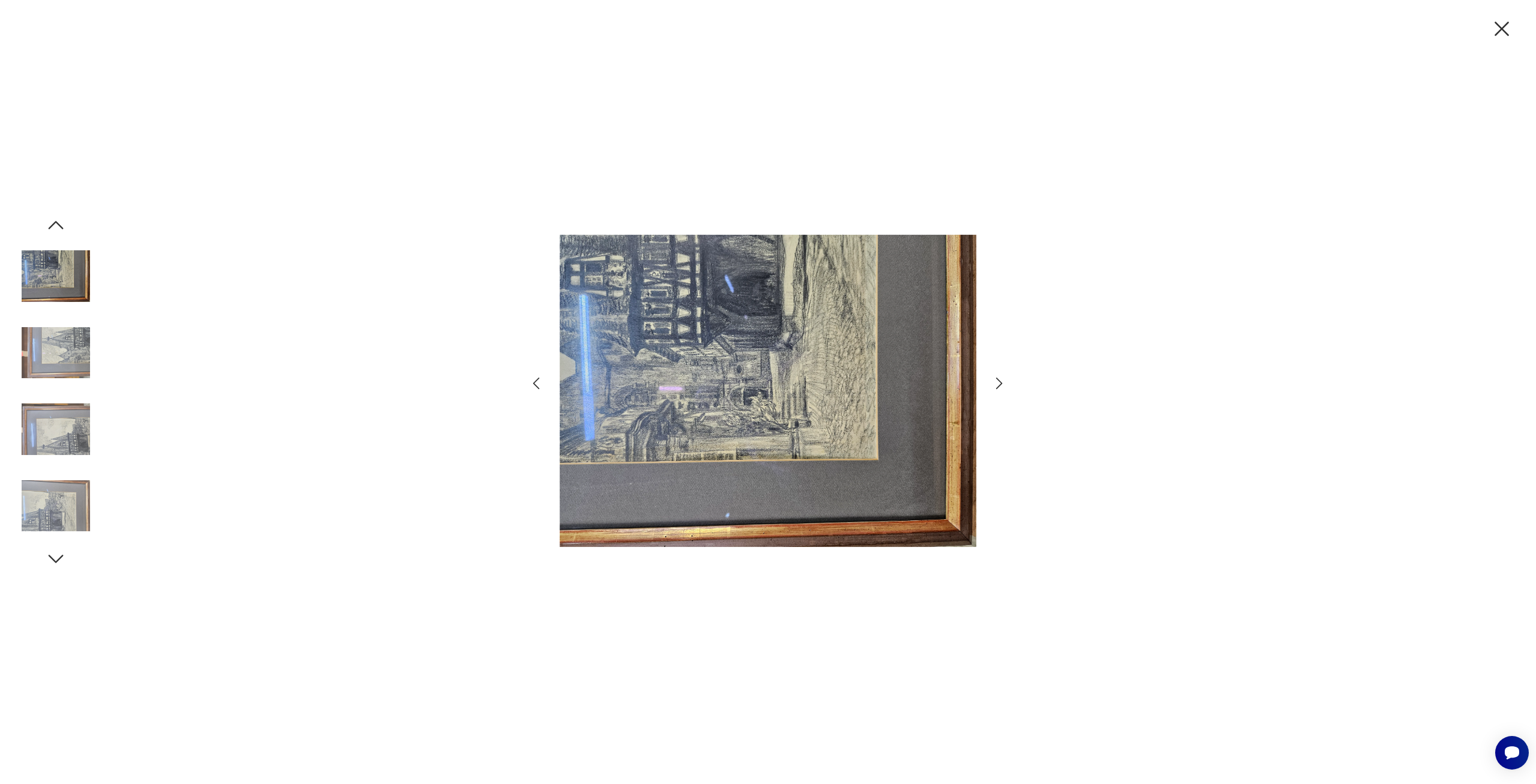
click at [1000, 378] on icon "button" at bounding box center [999, 383] width 17 height 17
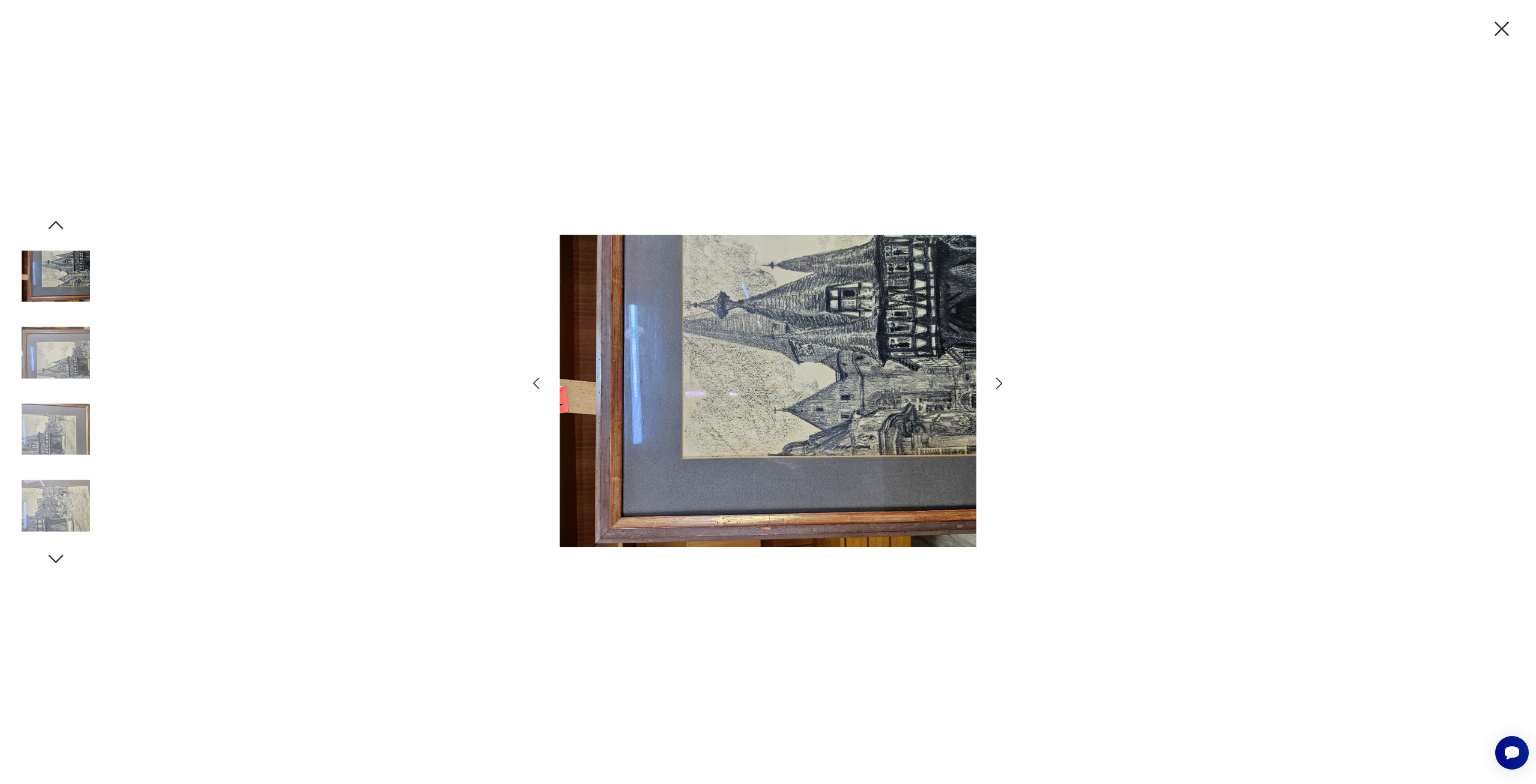
click at [1000, 378] on icon "button" at bounding box center [999, 383] width 17 height 17
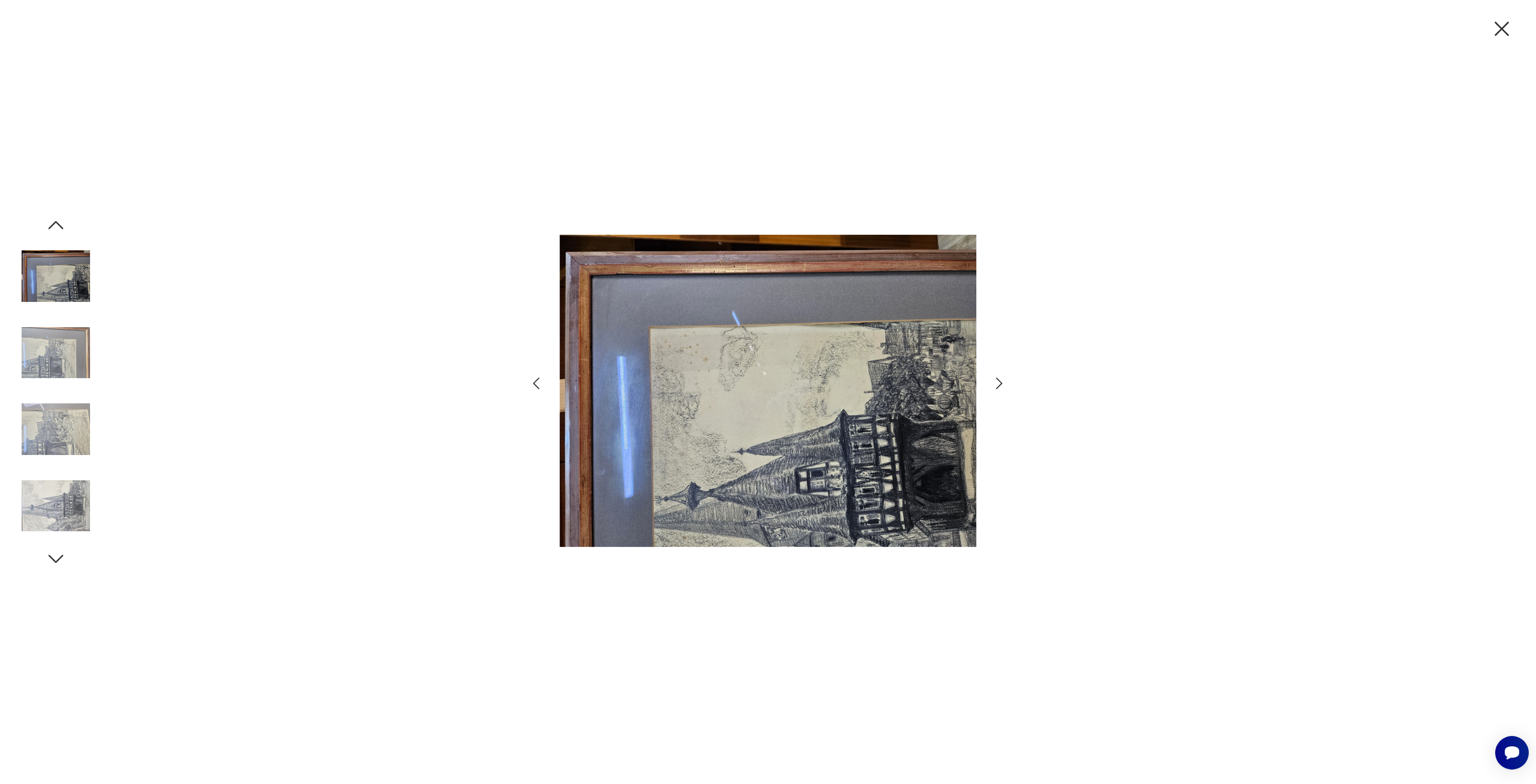
click at [1000, 378] on icon "button" at bounding box center [999, 383] width 17 height 17
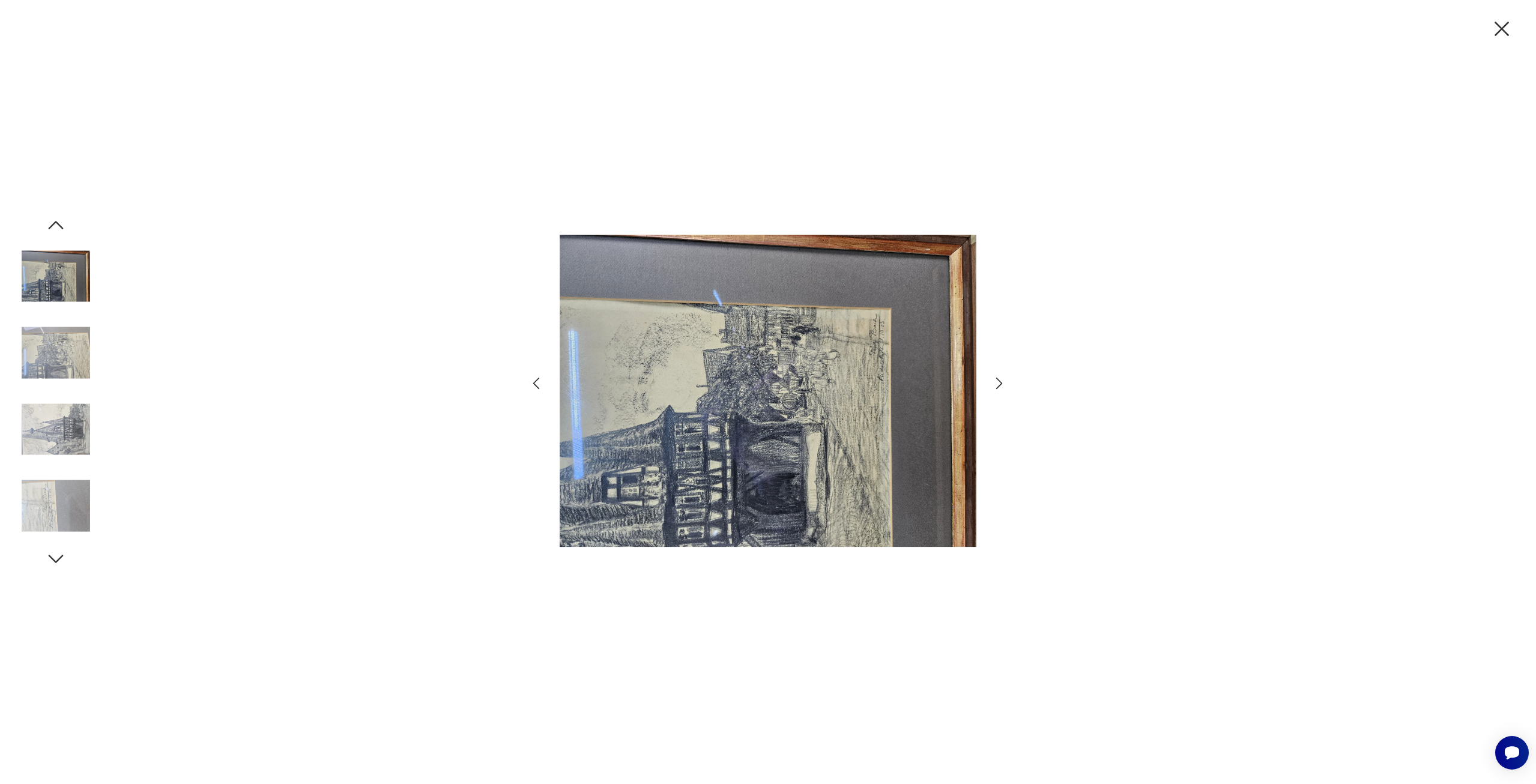
click at [1000, 378] on icon "button" at bounding box center [999, 383] width 17 height 17
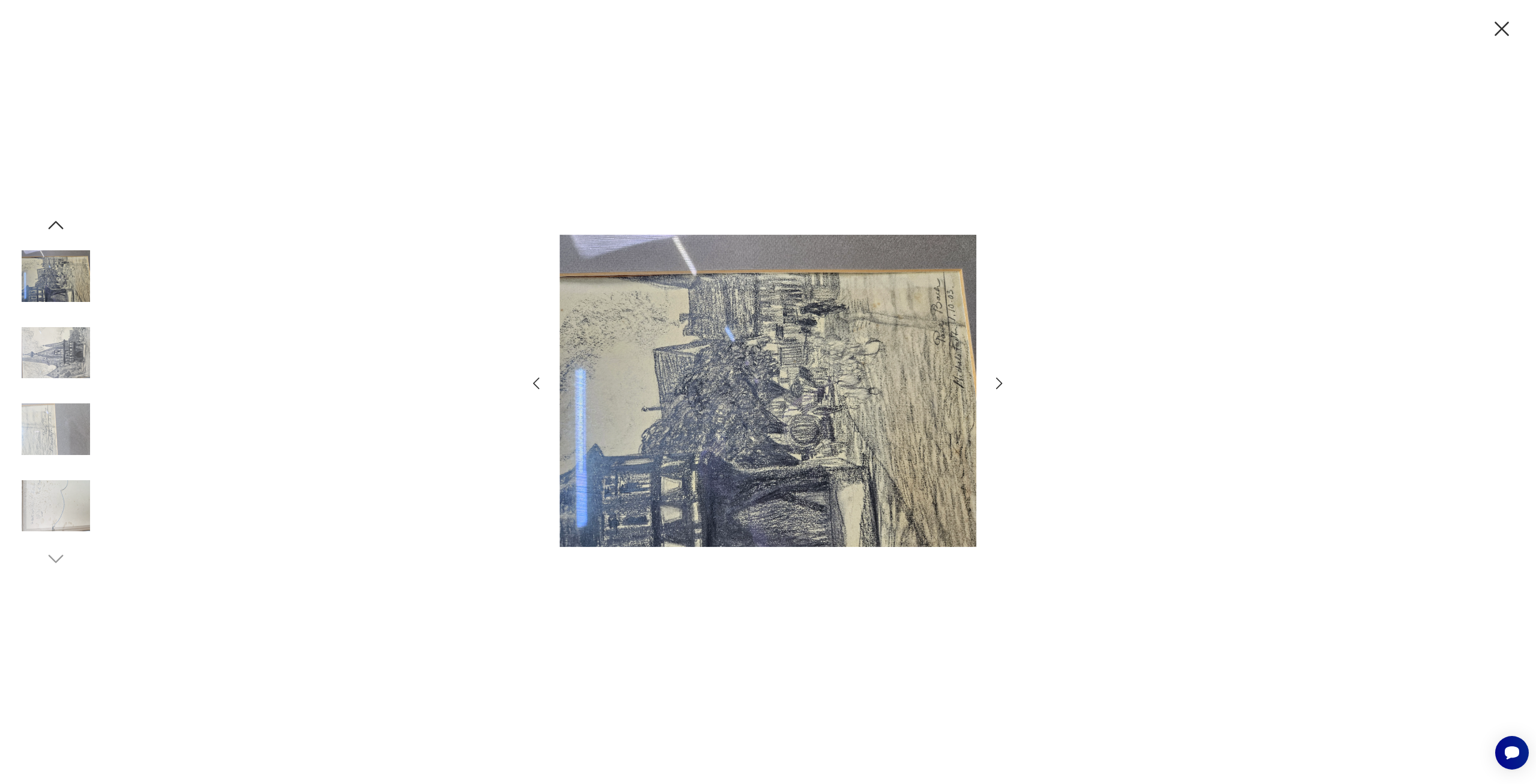
click at [1000, 378] on icon "button" at bounding box center [999, 383] width 17 height 17
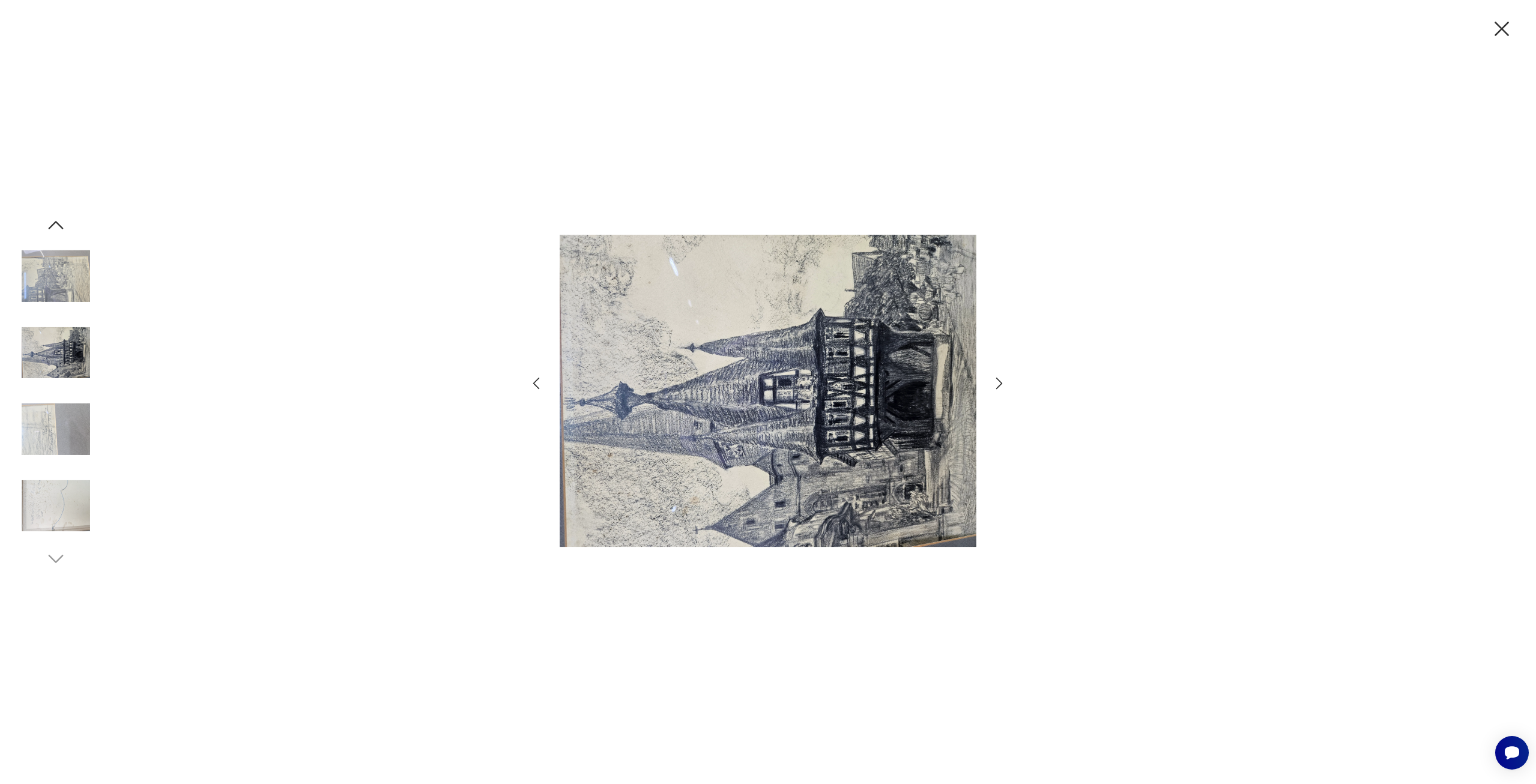
click at [1000, 378] on icon "button" at bounding box center [999, 383] width 17 height 17
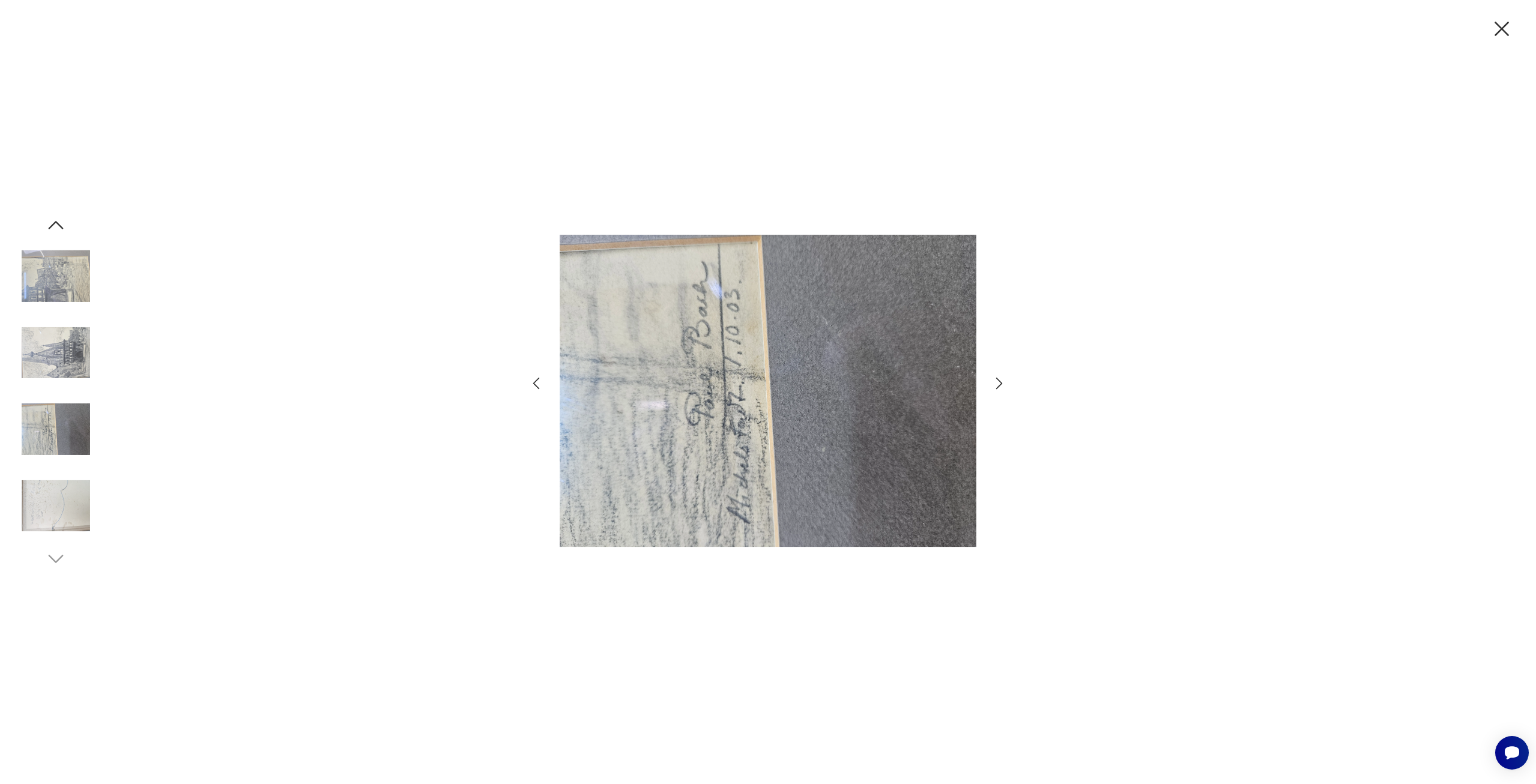
click at [1000, 378] on icon "button" at bounding box center [999, 383] width 17 height 17
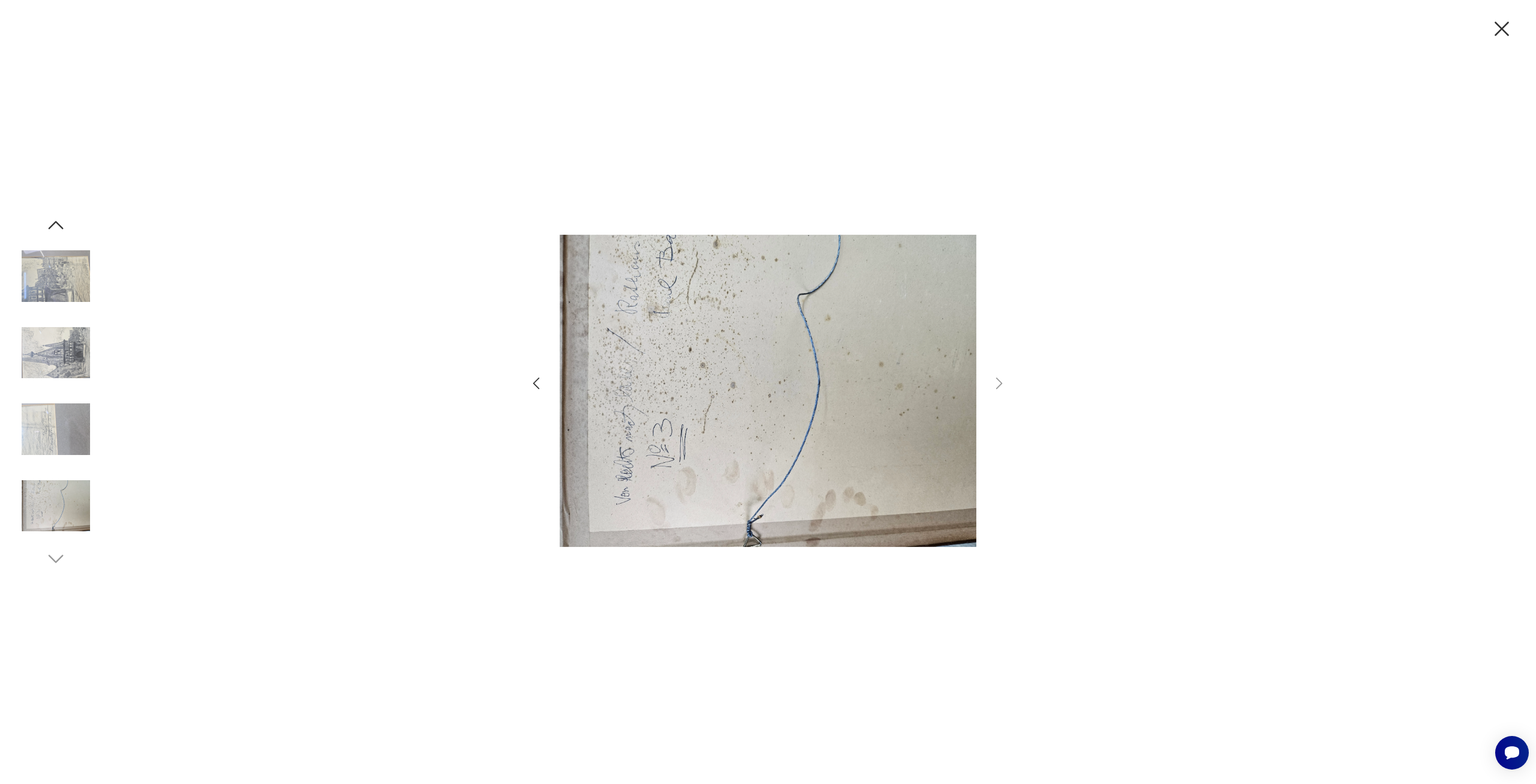
click at [6, 279] on div at bounding box center [768, 392] width 1536 height 784
click at [32, 279] on img at bounding box center [56, 276] width 69 height 69
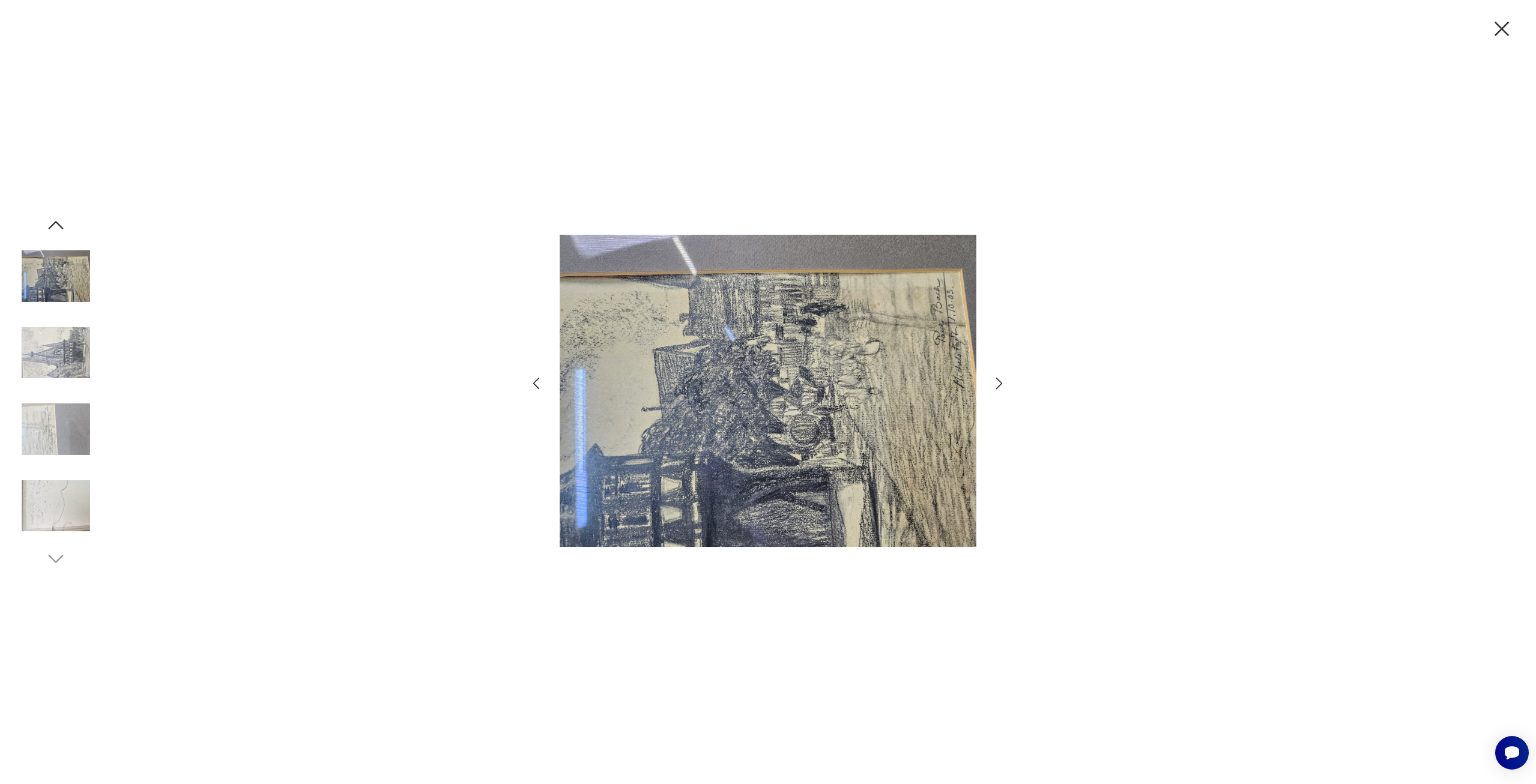
click at [60, 222] on icon "button" at bounding box center [56, 225] width 22 height 22
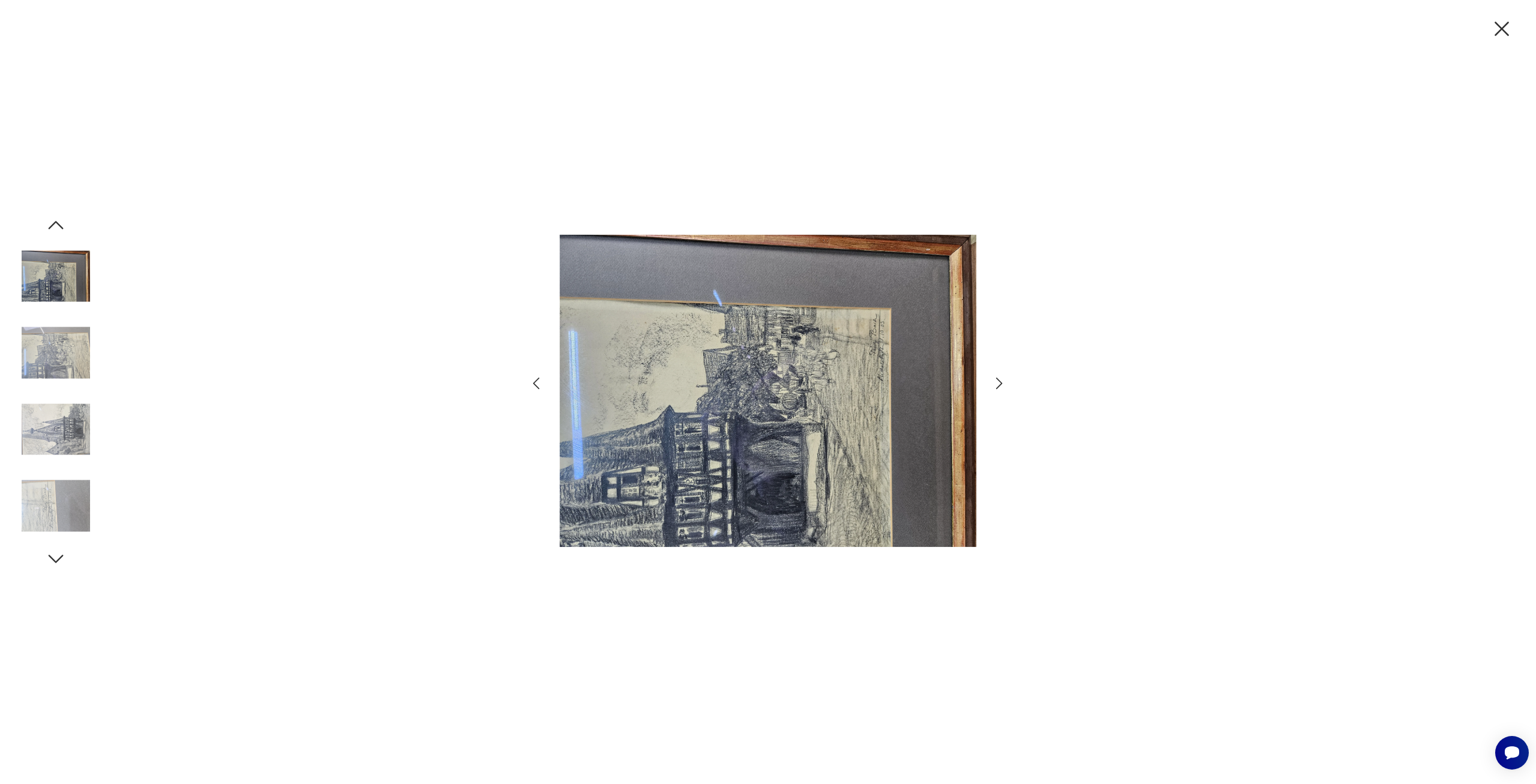
click at [60, 222] on icon "button" at bounding box center [56, 225] width 22 height 22
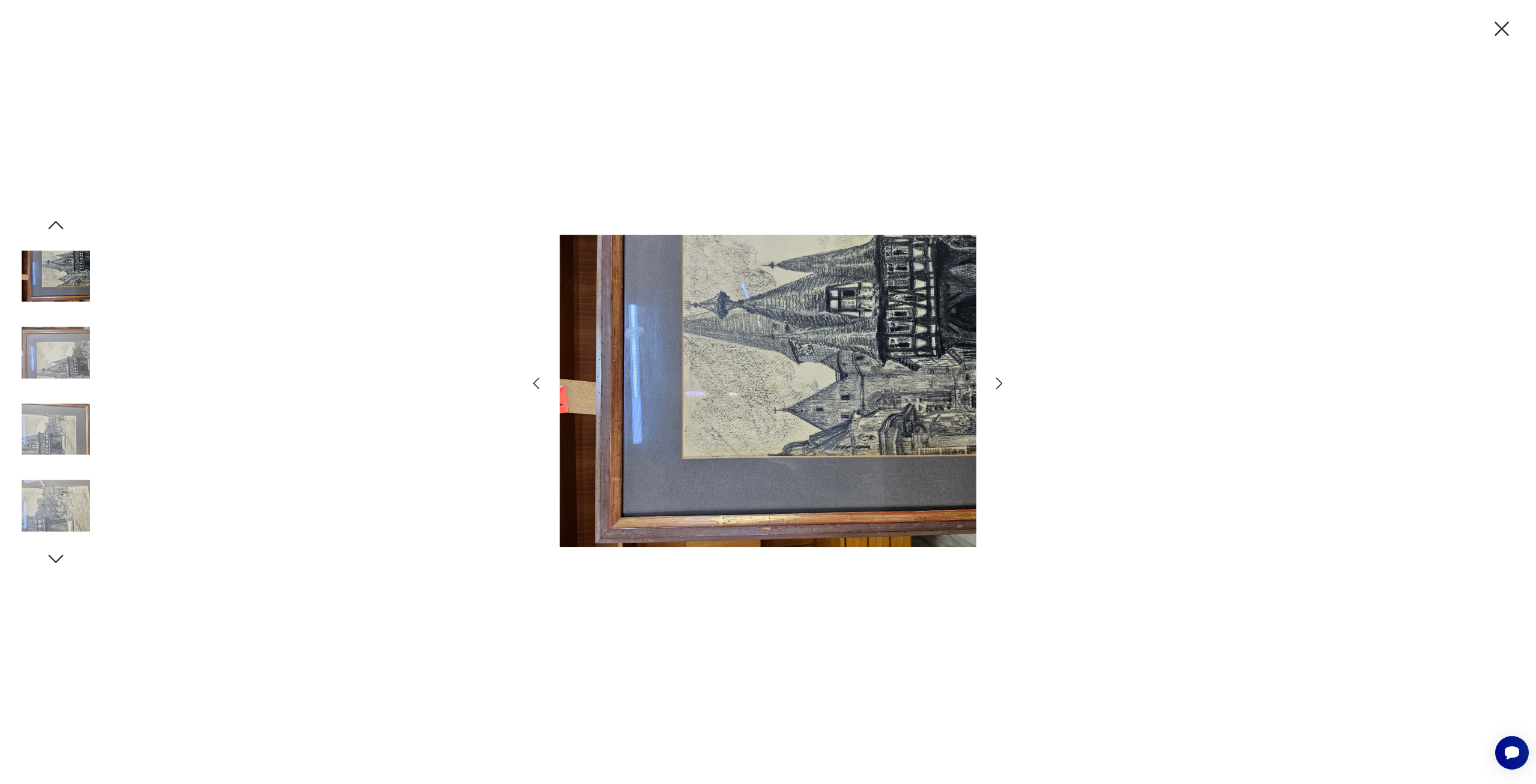
click at [60, 222] on icon "button" at bounding box center [56, 225] width 22 height 22
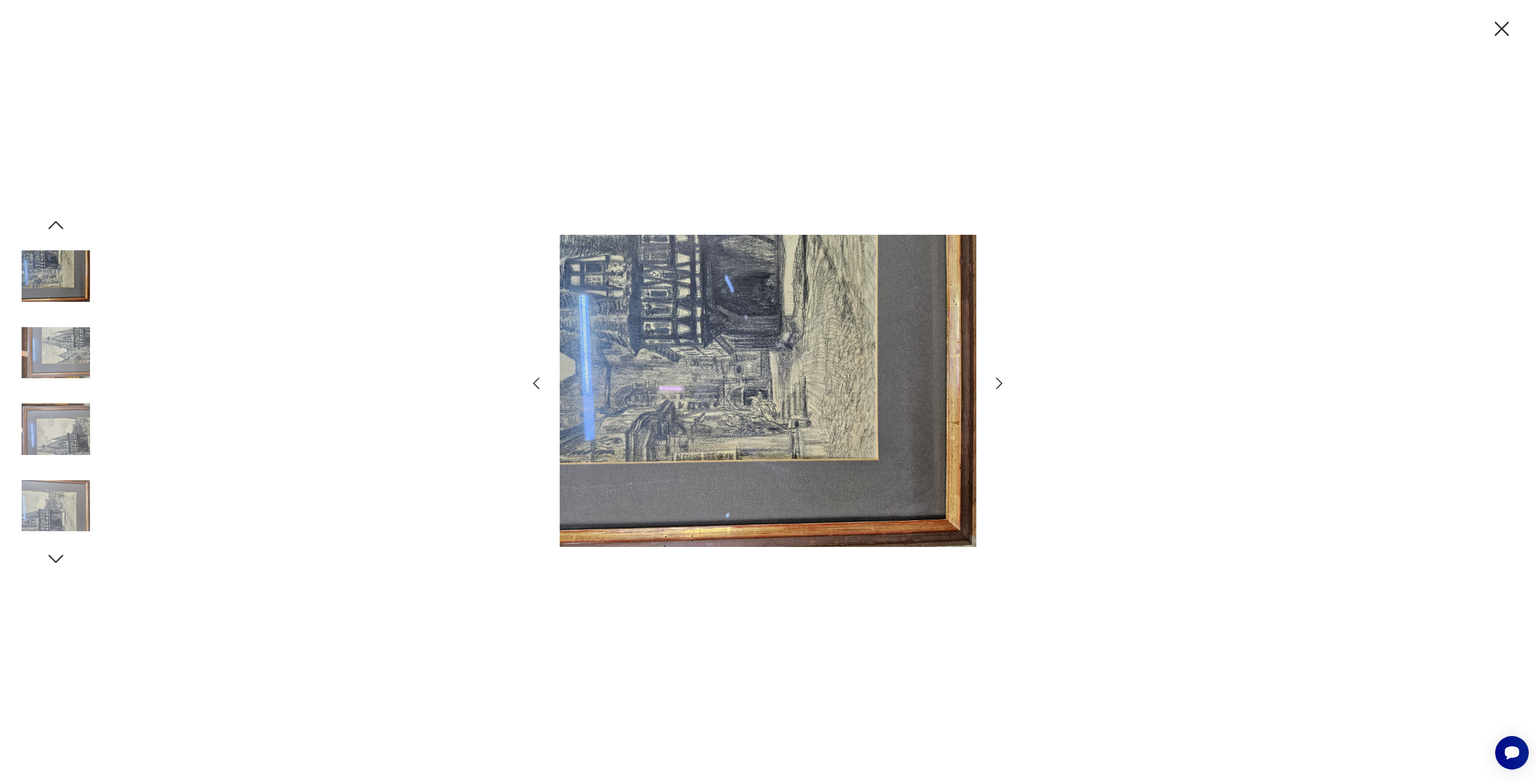
click at [60, 222] on icon "button" at bounding box center [56, 225] width 22 height 22
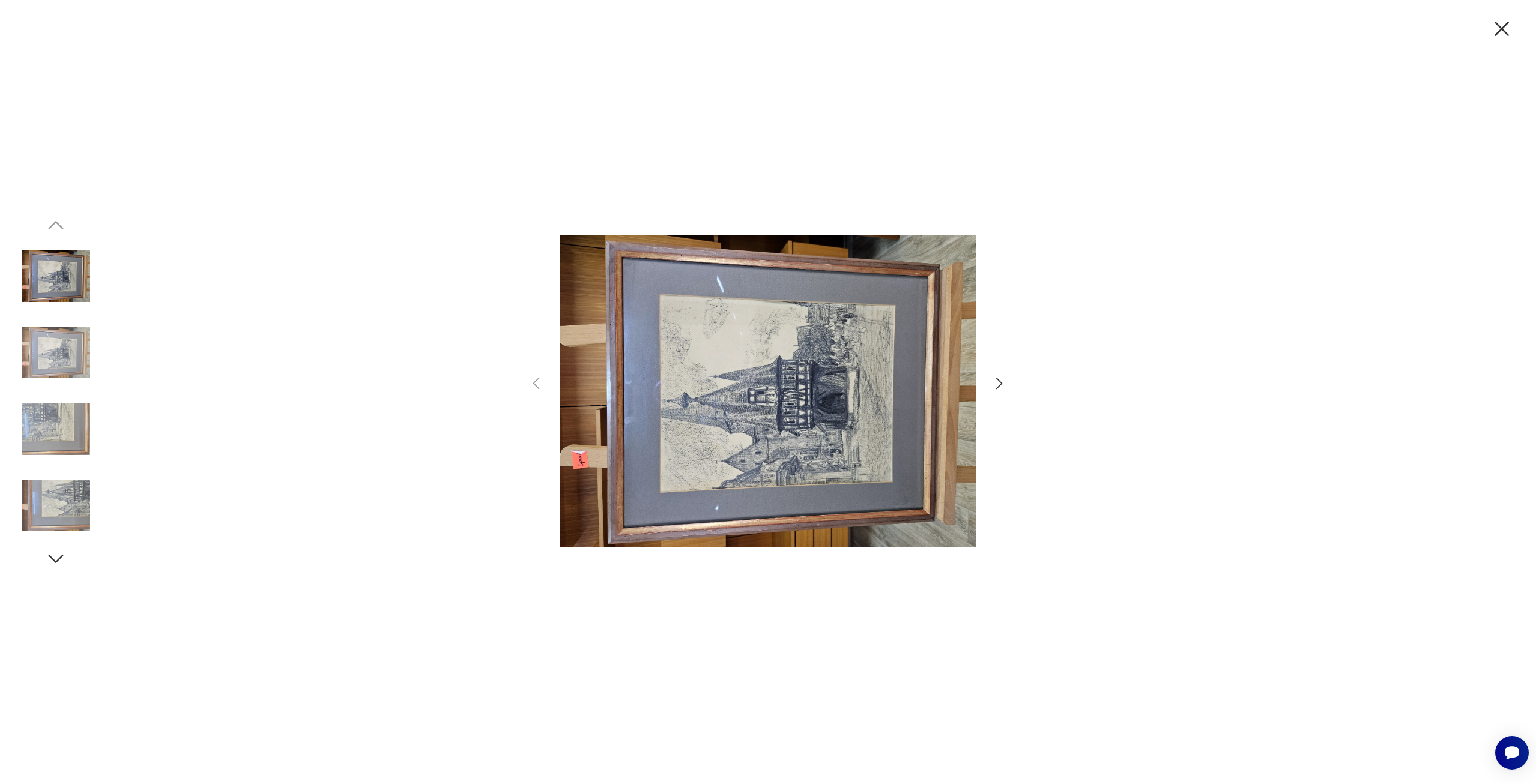
click at [1500, 24] on icon "button" at bounding box center [1501, 28] width 25 height 25
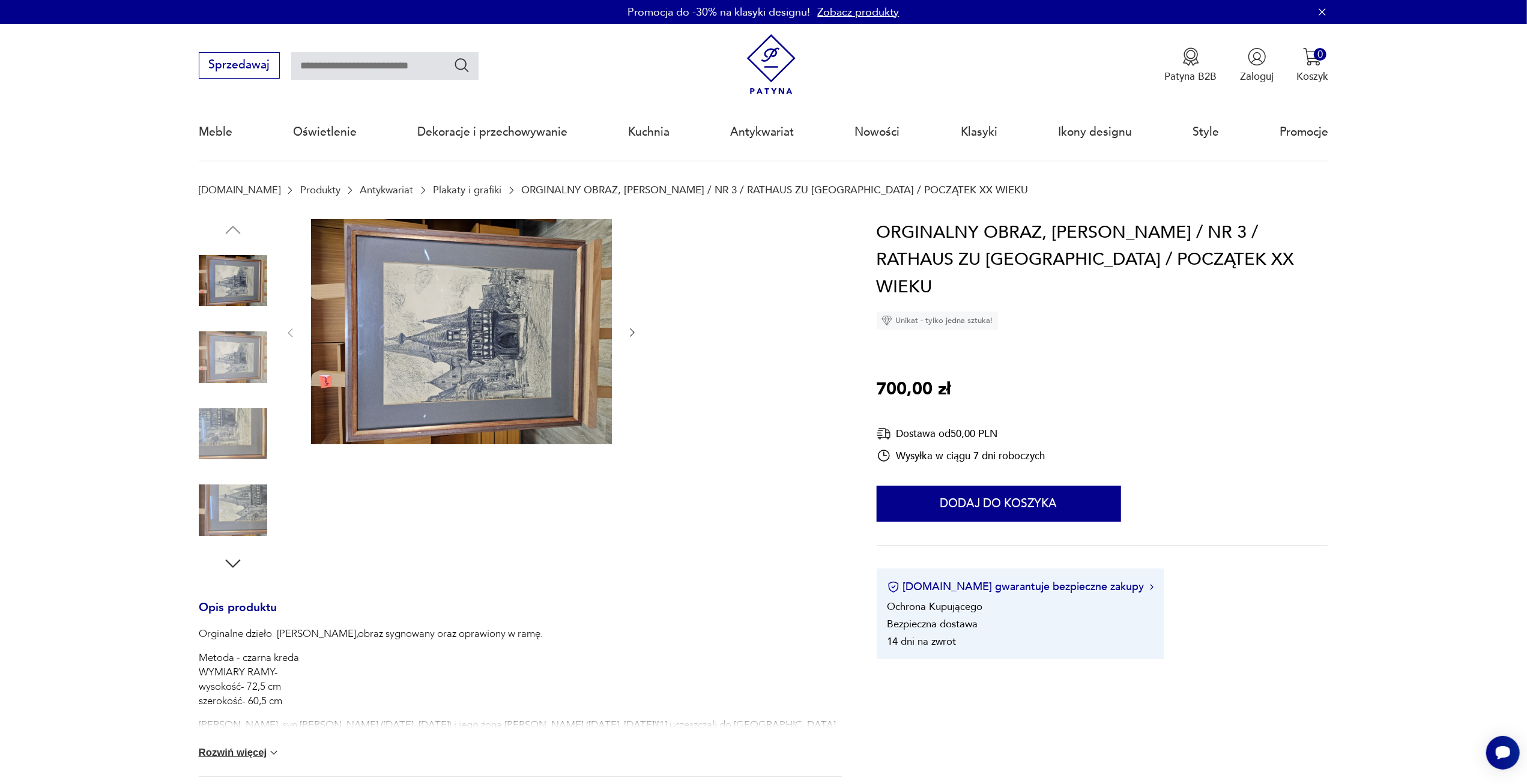
click at [444, 319] on img at bounding box center [461, 332] width 301 height 226
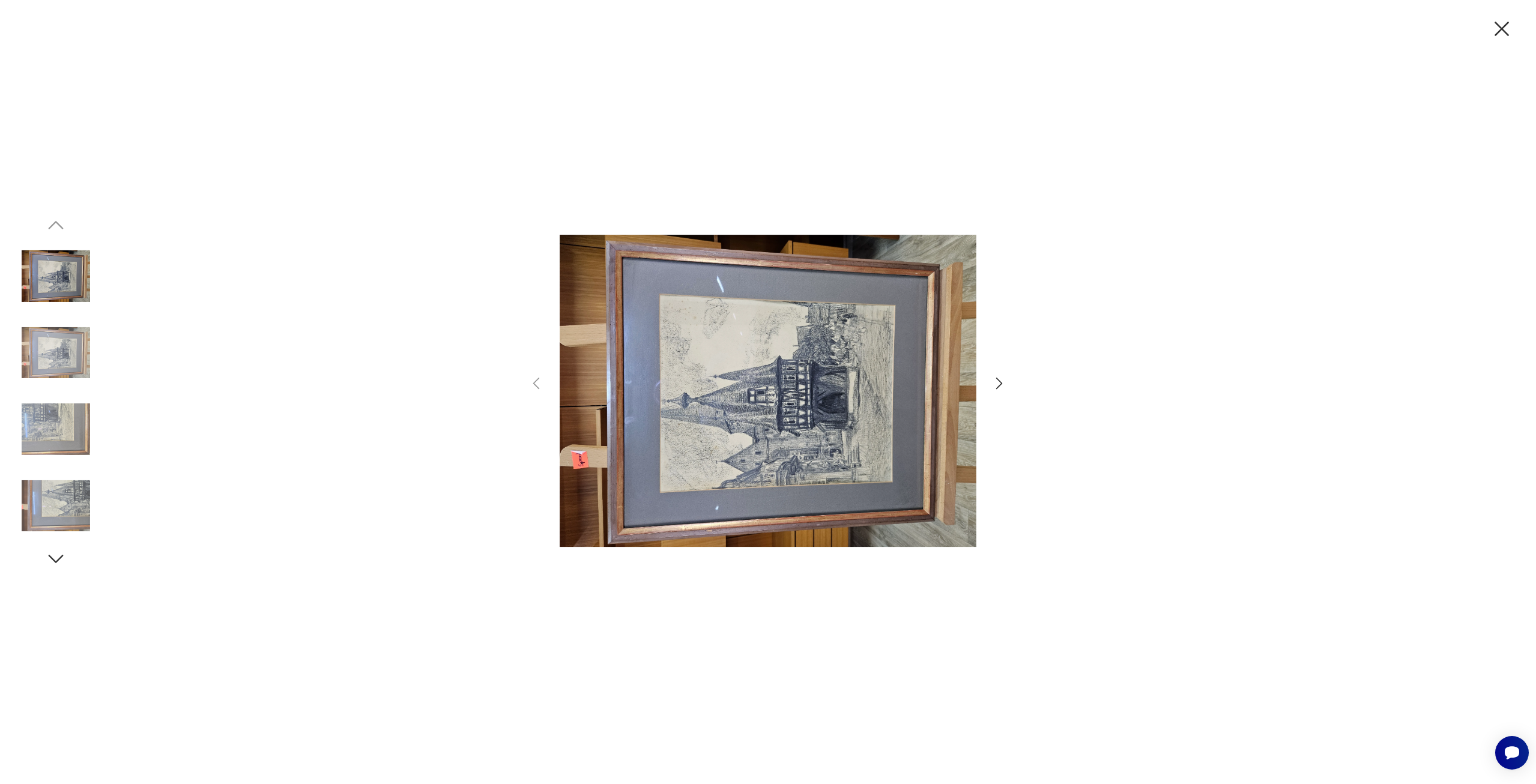
click at [735, 368] on img at bounding box center [767, 390] width 417 height 600
drag, startPoint x: 1487, startPoint y: 71, endPoint x: 1457, endPoint y: 49, distance: 37.2
click at [1487, 71] on div at bounding box center [768, 392] width 1536 height 784
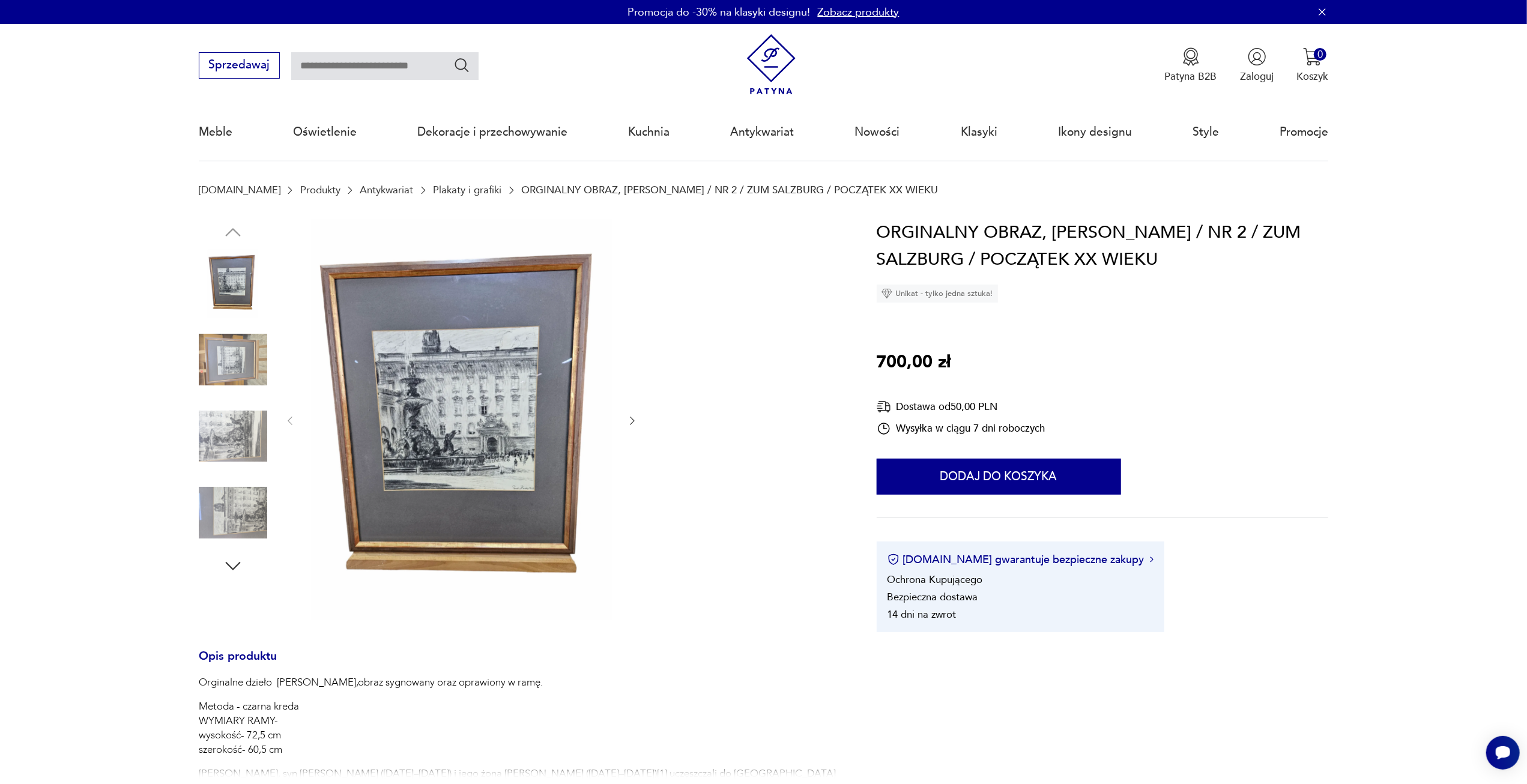
click at [440, 466] on img at bounding box center [461, 419] width 301 height 401
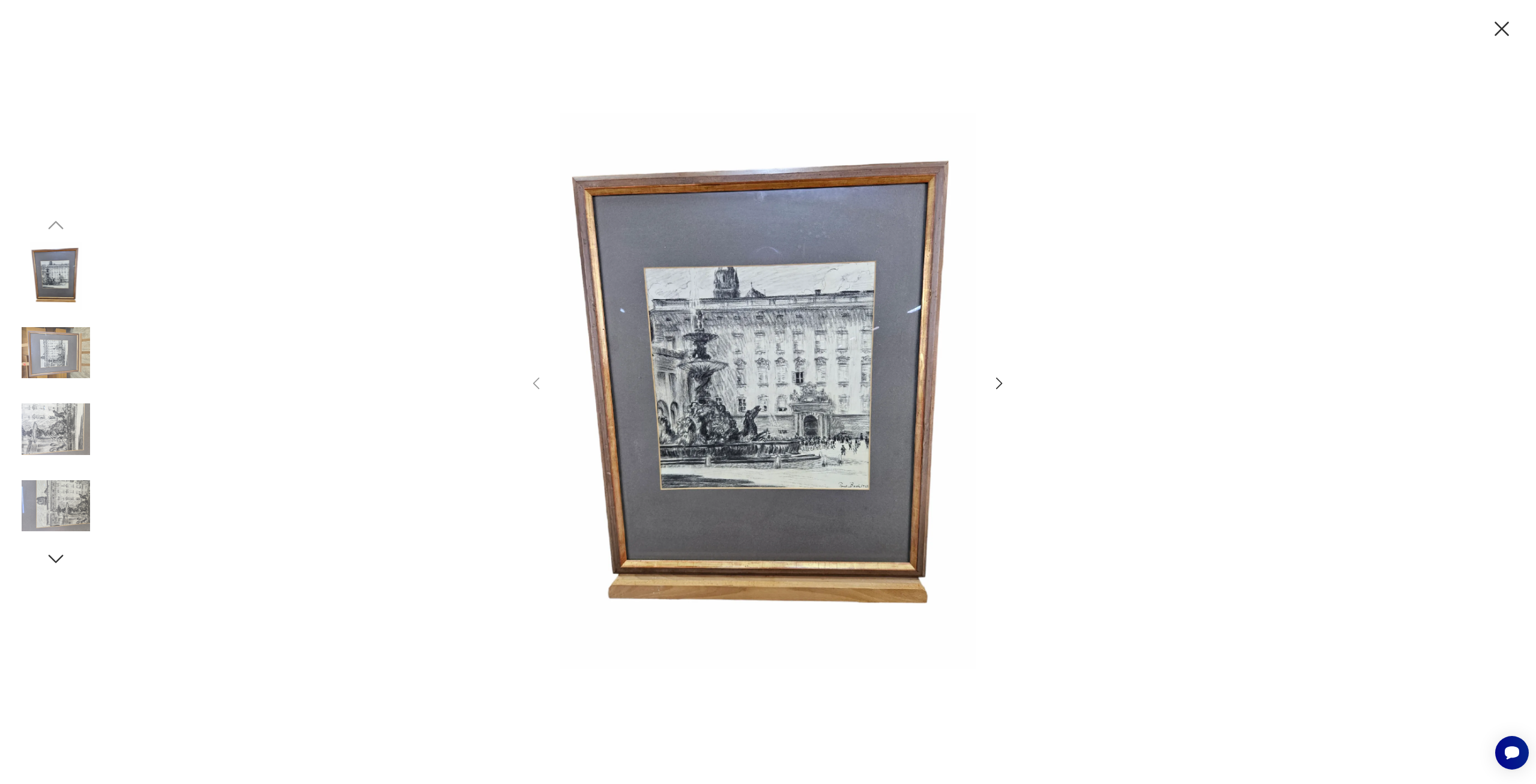
click at [1503, 29] on icon "button" at bounding box center [1501, 28] width 25 height 25
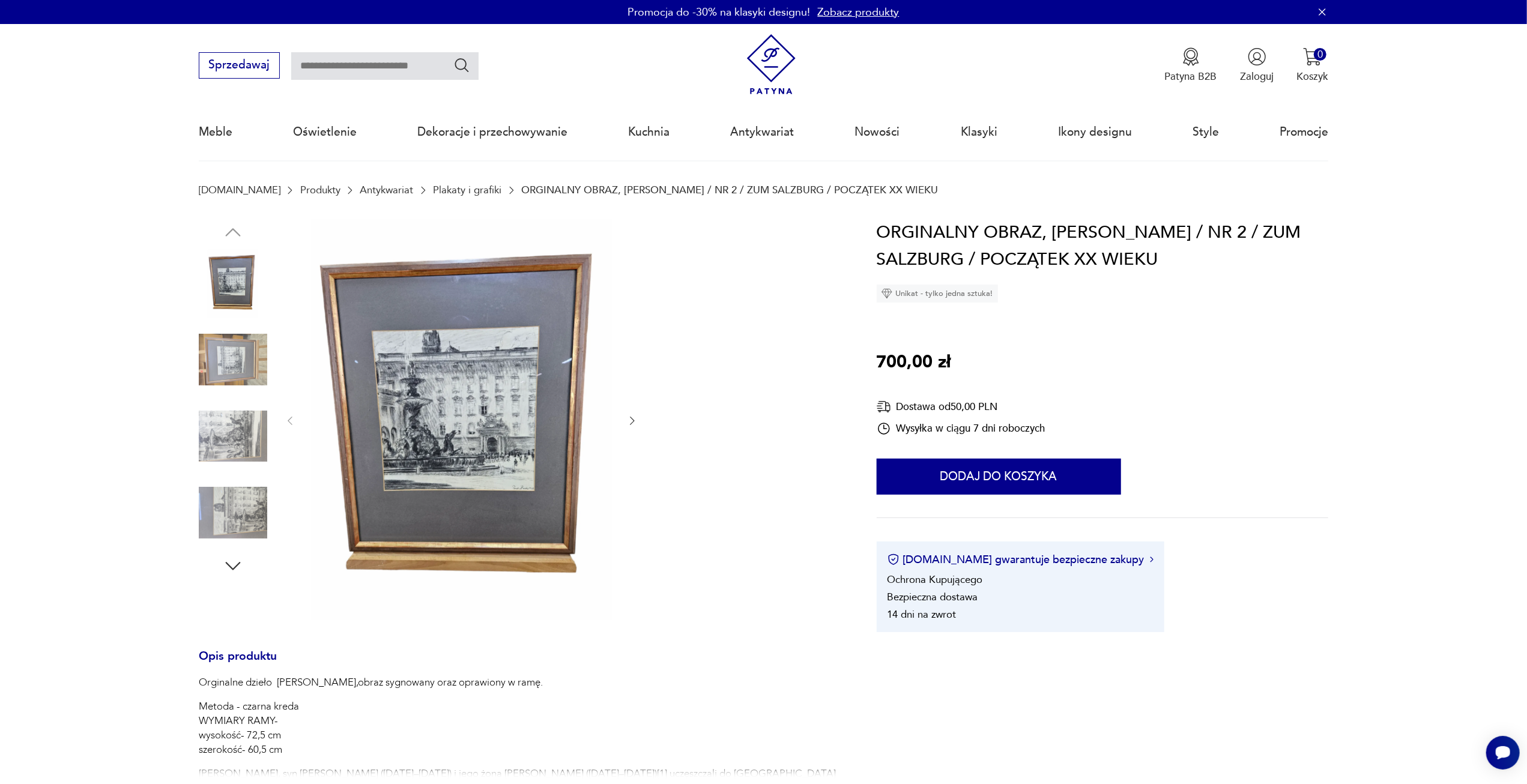
click at [1473, 69] on nav "Sprzedawaj Patyna B2B Zaloguj 0 Koszyk Twój koszyk ( 0 ) Brak produktów w koszy…" at bounding box center [764, 92] width 1527 height 137
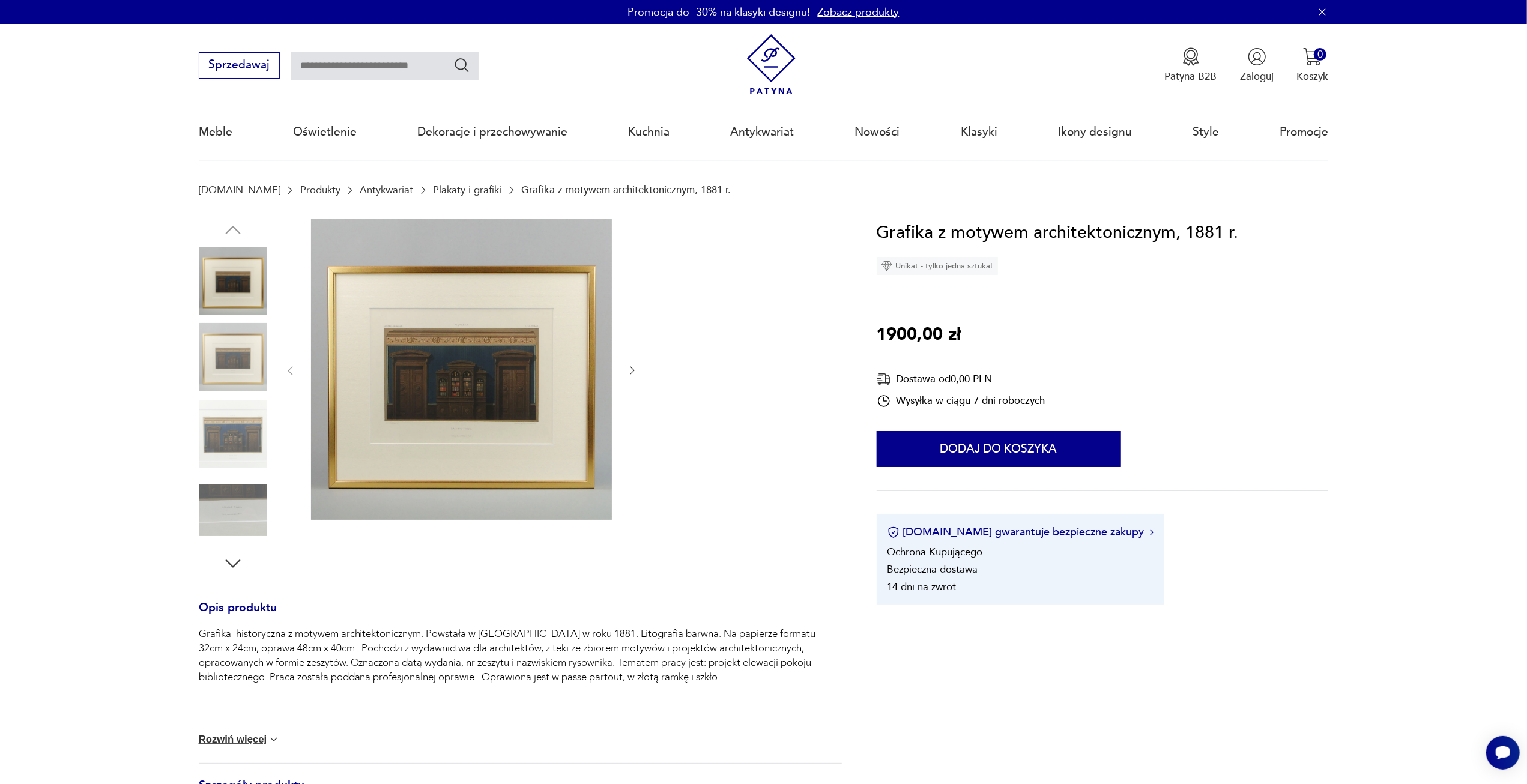
click at [487, 411] on img at bounding box center [461, 369] width 301 height 301
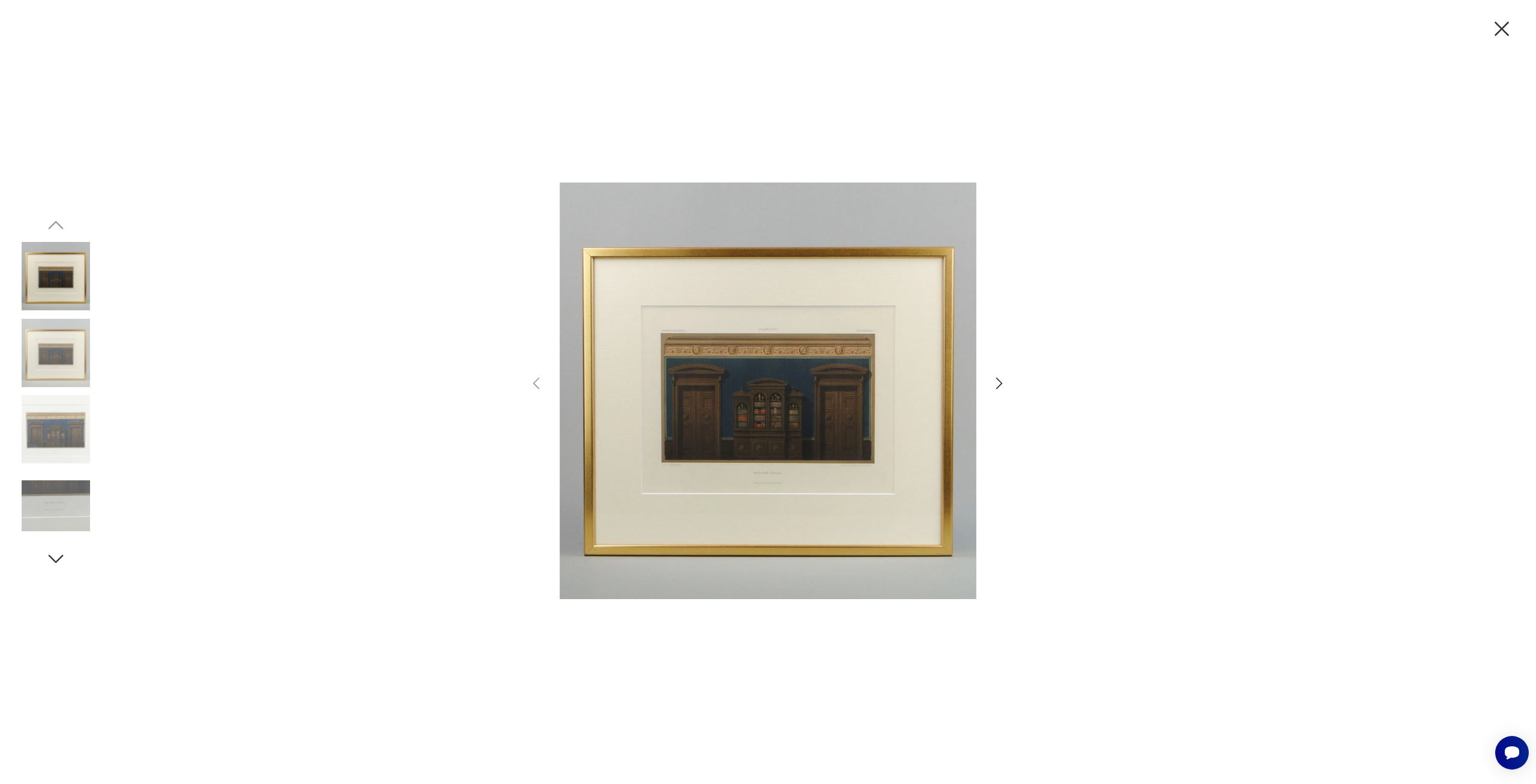
click at [62, 512] on img at bounding box center [56, 506] width 69 height 69
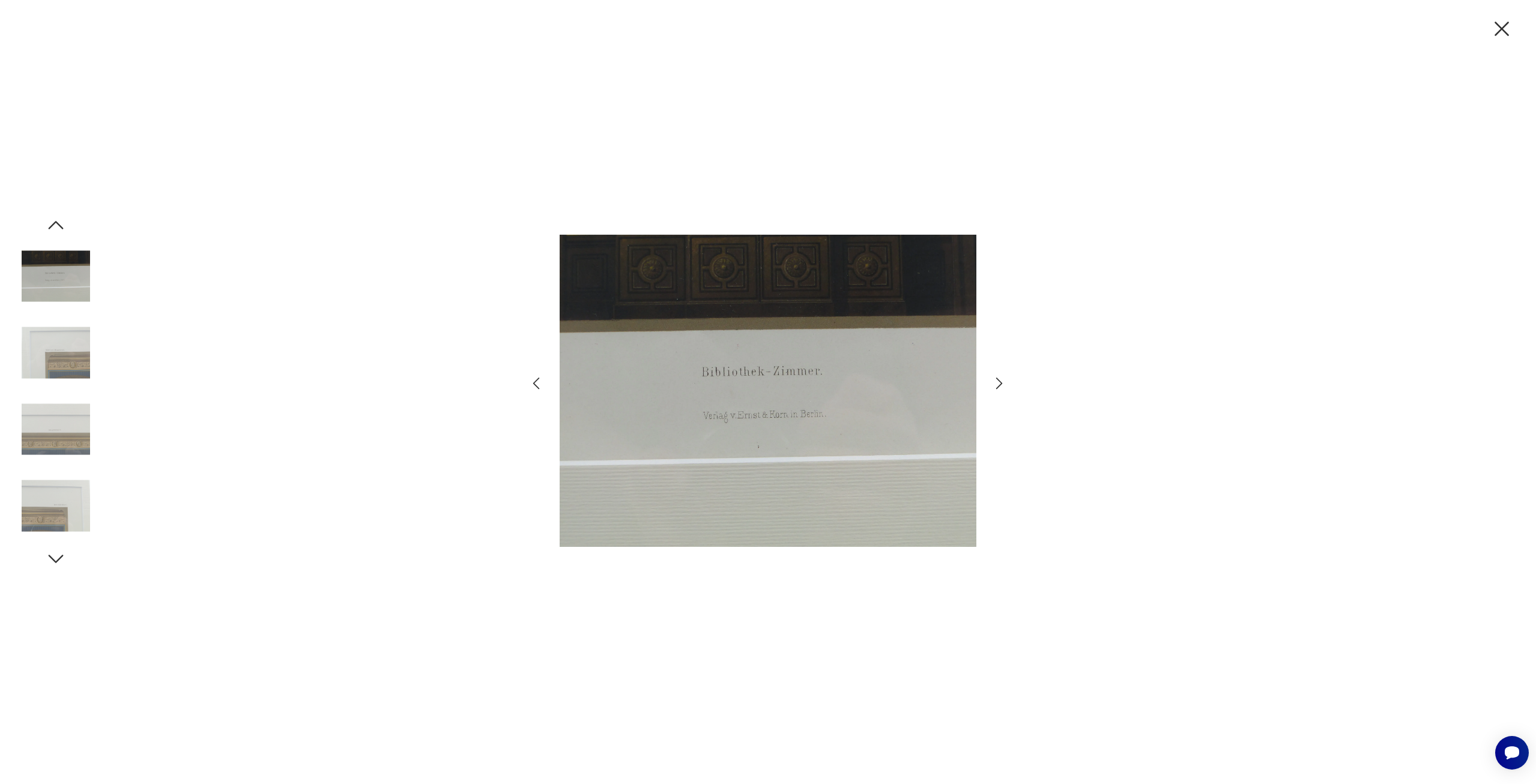
click at [61, 272] on img at bounding box center [56, 276] width 69 height 69
click at [71, 351] on img at bounding box center [56, 353] width 69 height 69
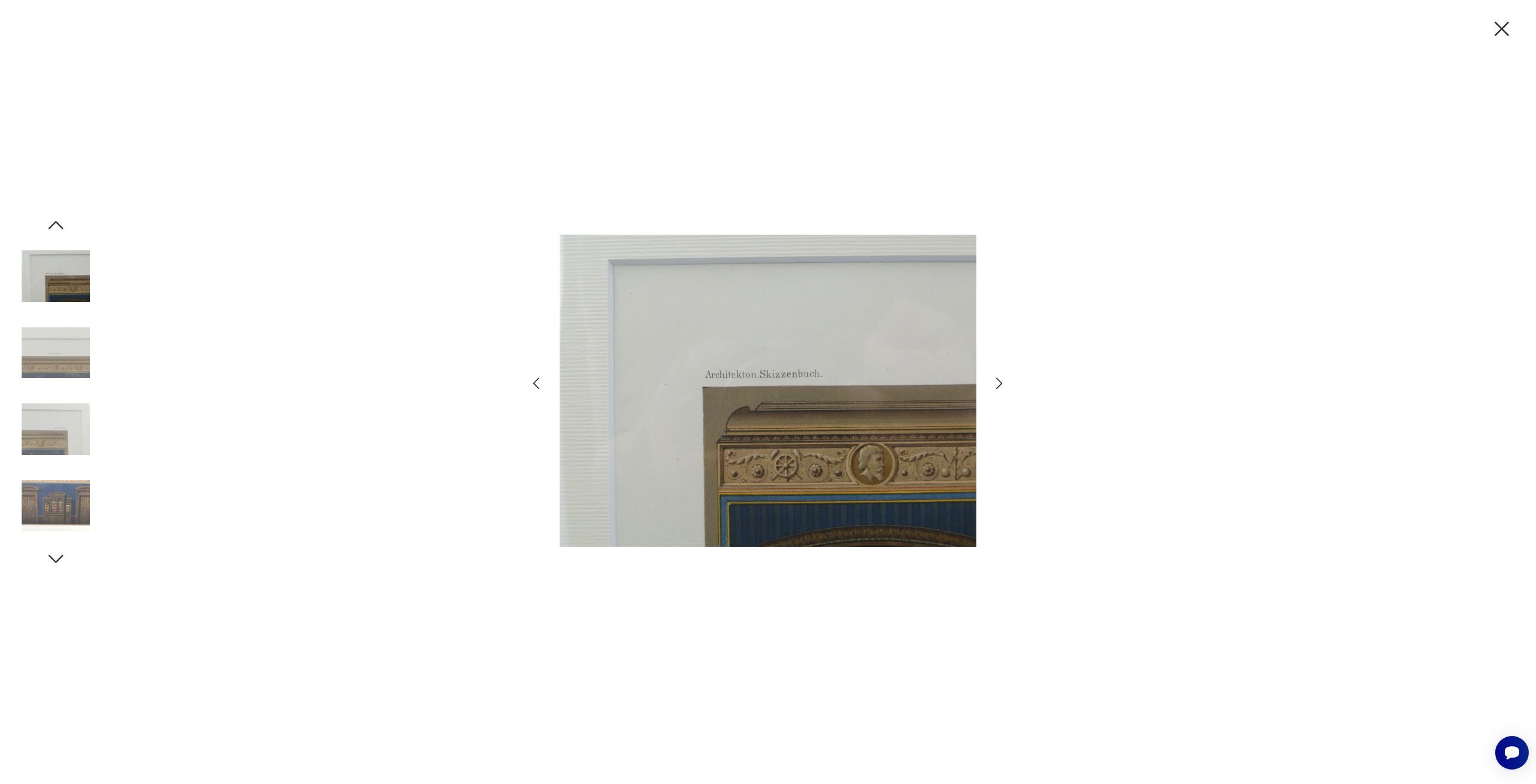
click at [1007, 379] on icon "button" at bounding box center [999, 383] width 17 height 17
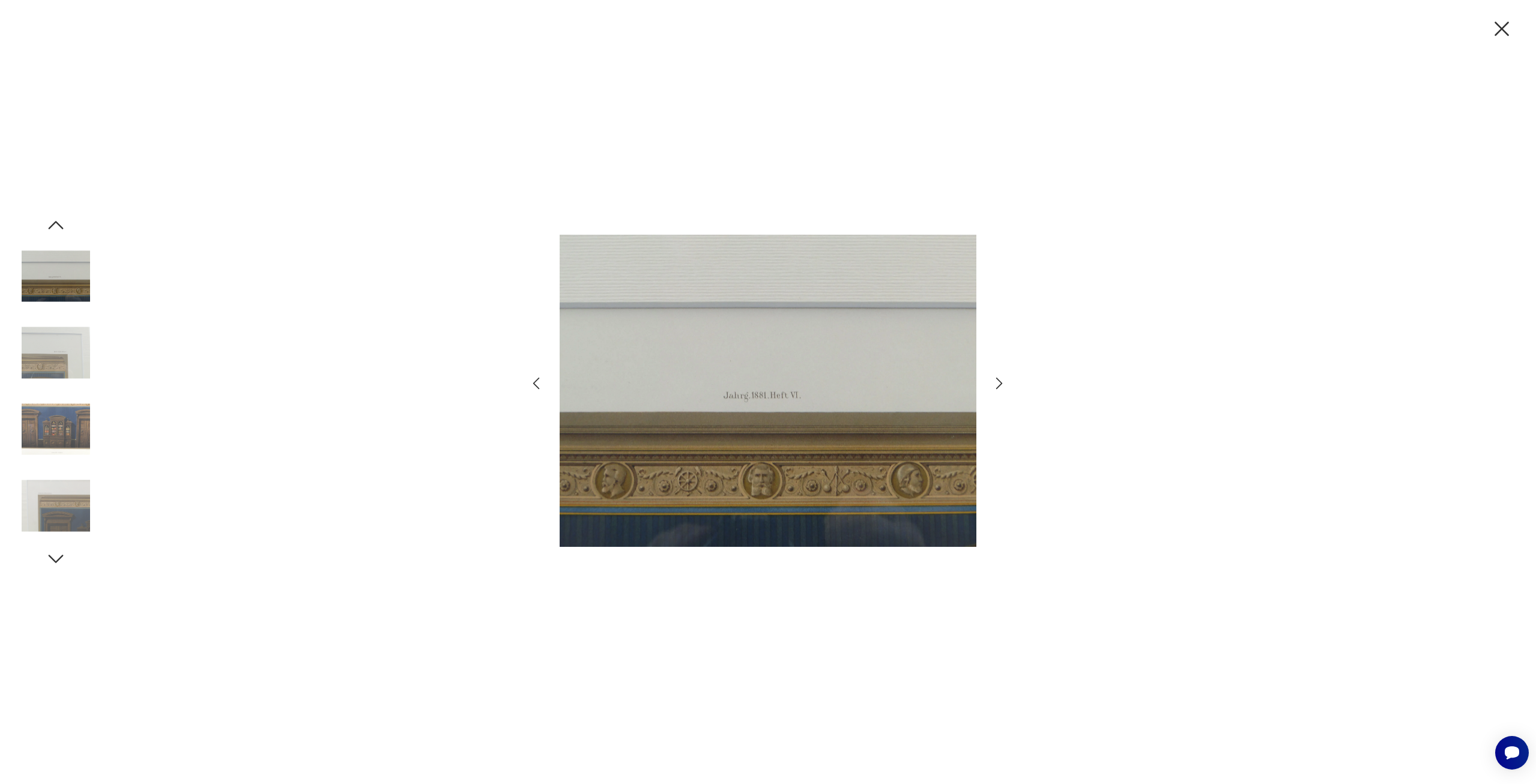
click at [1004, 382] on icon "button" at bounding box center [999, 383] width 17 height 17
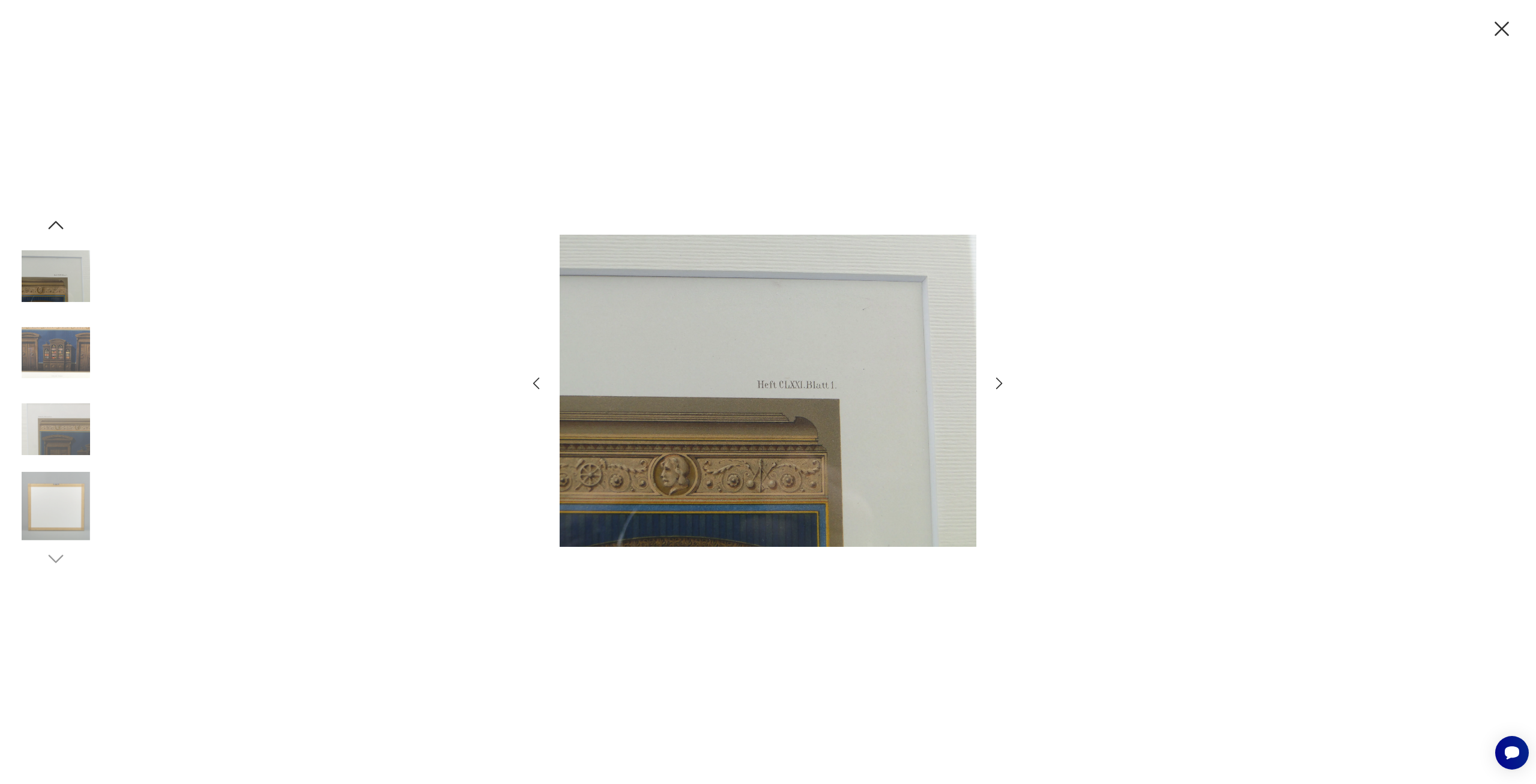
click at [1004, 382] on icon "button" at bounding box center [999, 383] width 17 height 17
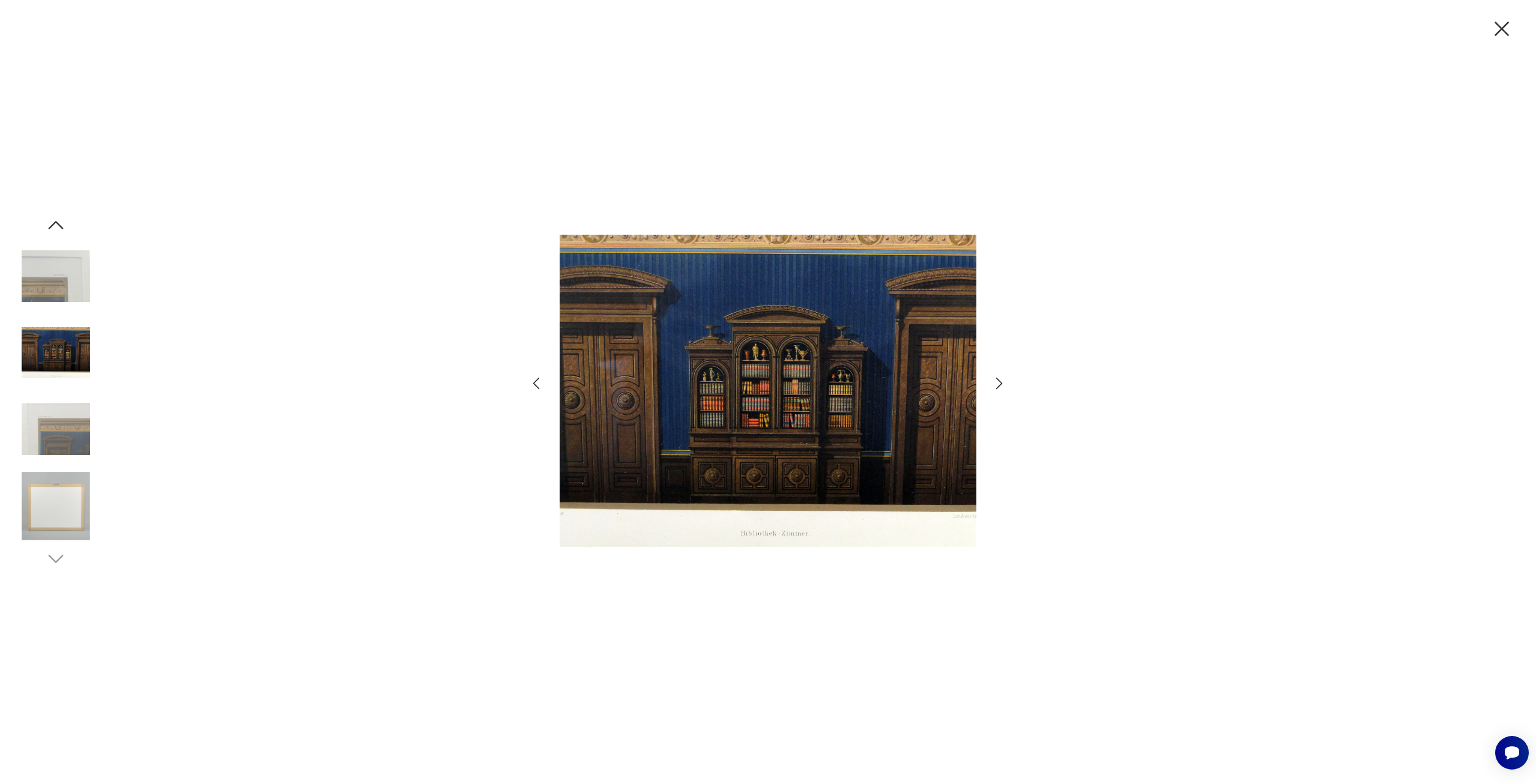
click at [1001, 385] on icon "button" at bounding box center [999, 383] width 17 height 17
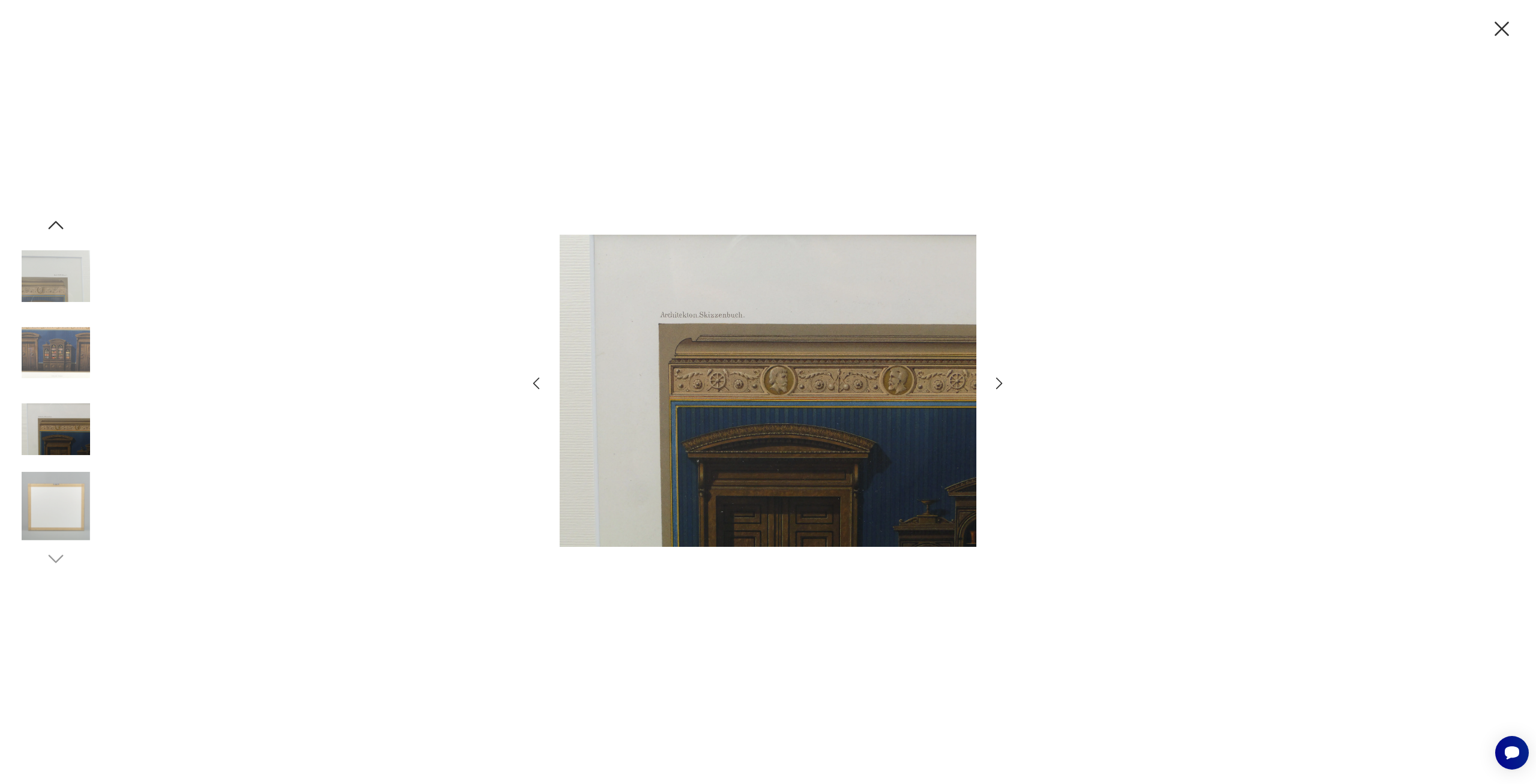
click at [1001, 386] on icon "button" at bounding box center [999, 383] width 17 height 17
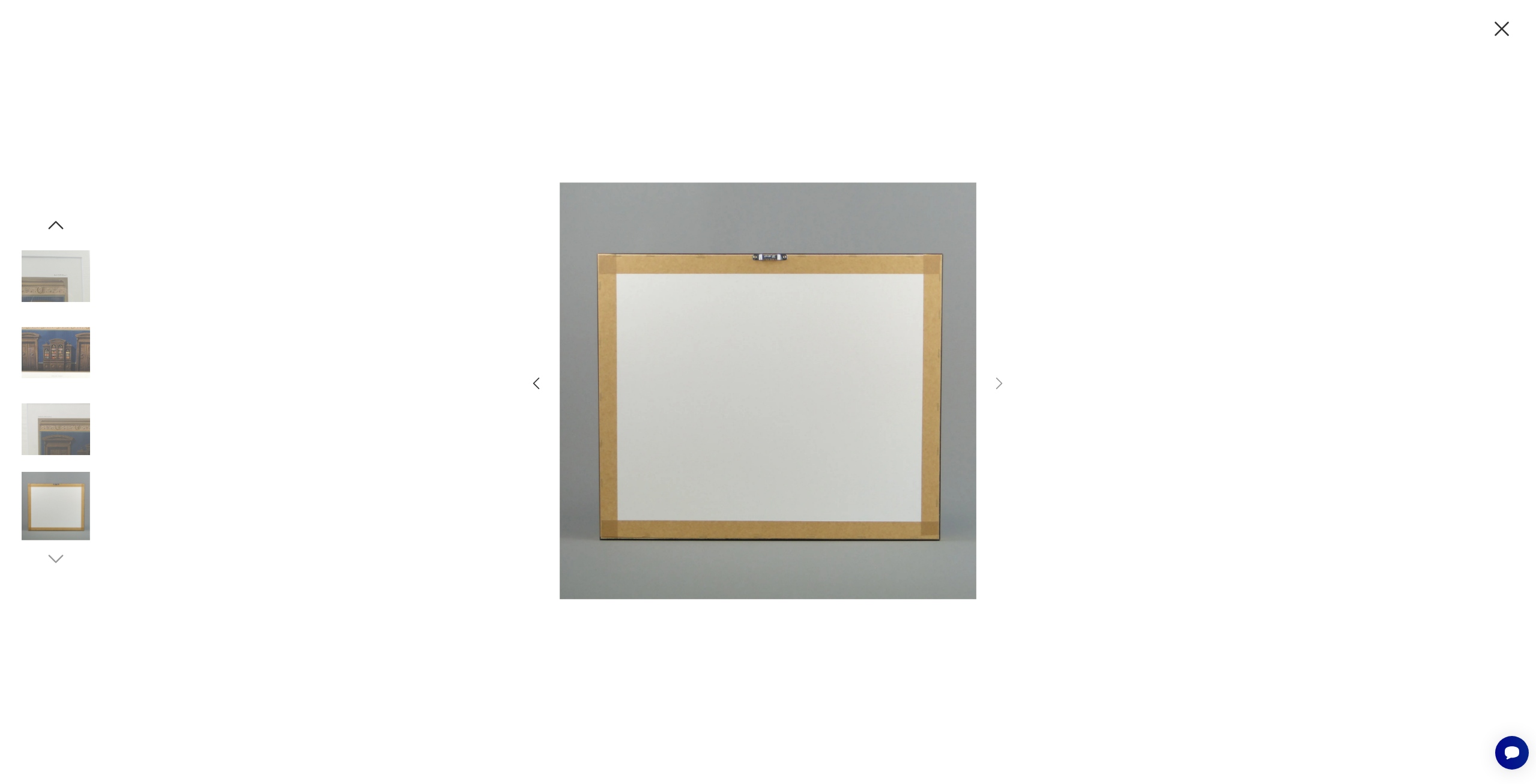
click at [1504, 30] on icon "button" at bounding box center [1501, 28] width 25 height 25
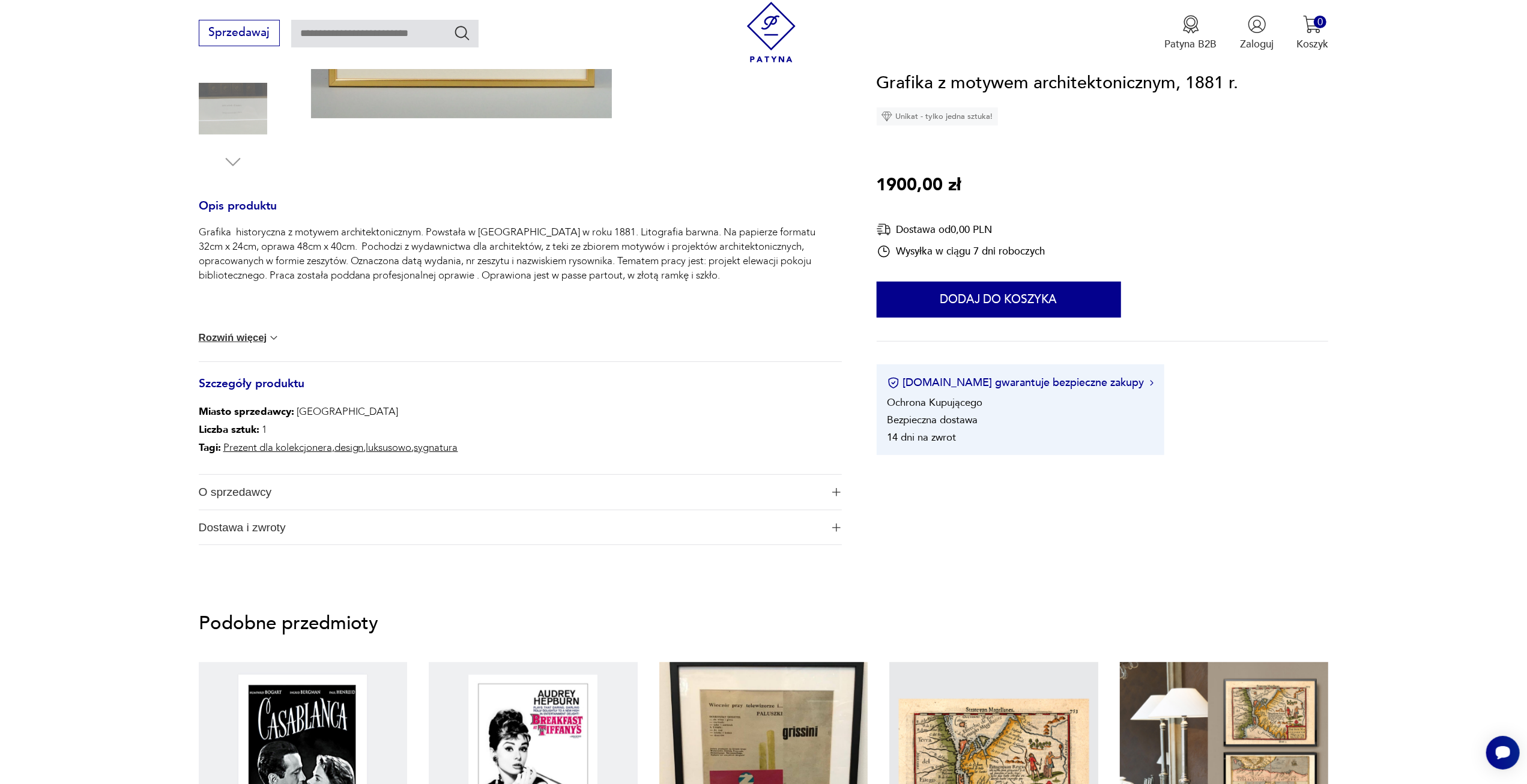
scroll to position [420, 0]
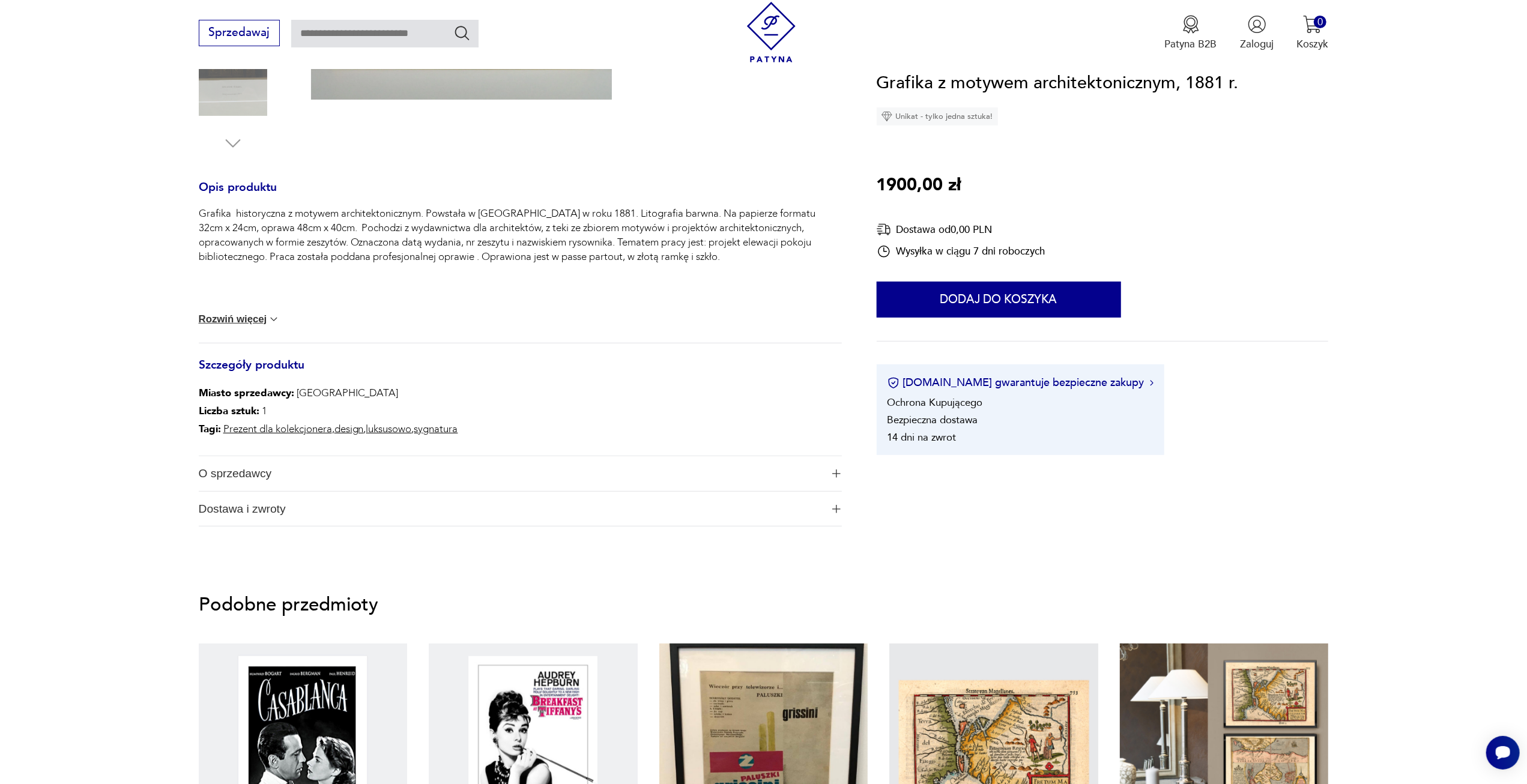
click at [226, 470] on span "O sprzedawcy" at bounding box center [510, 474] width 624 height 35
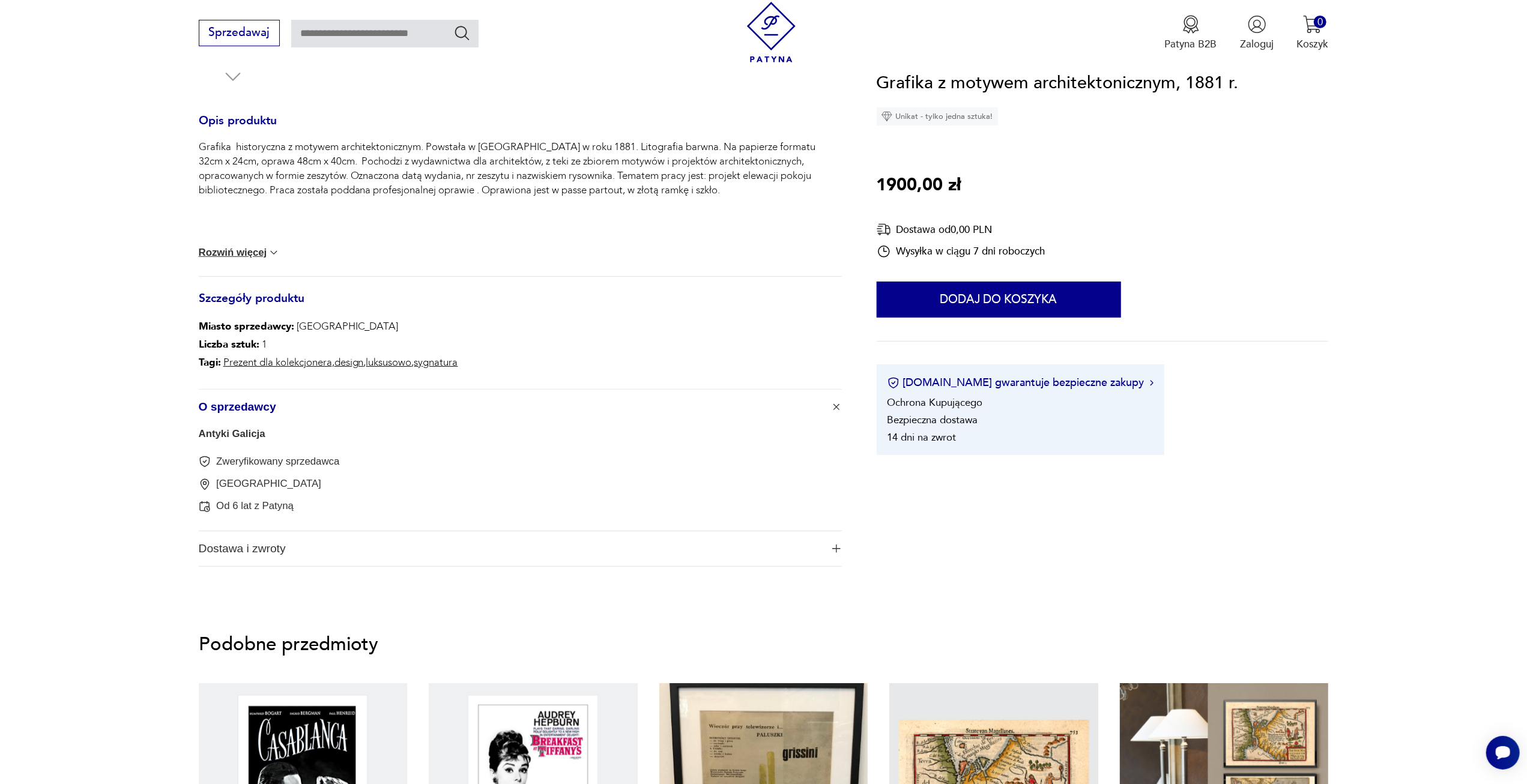
scroll to position [600, 0]
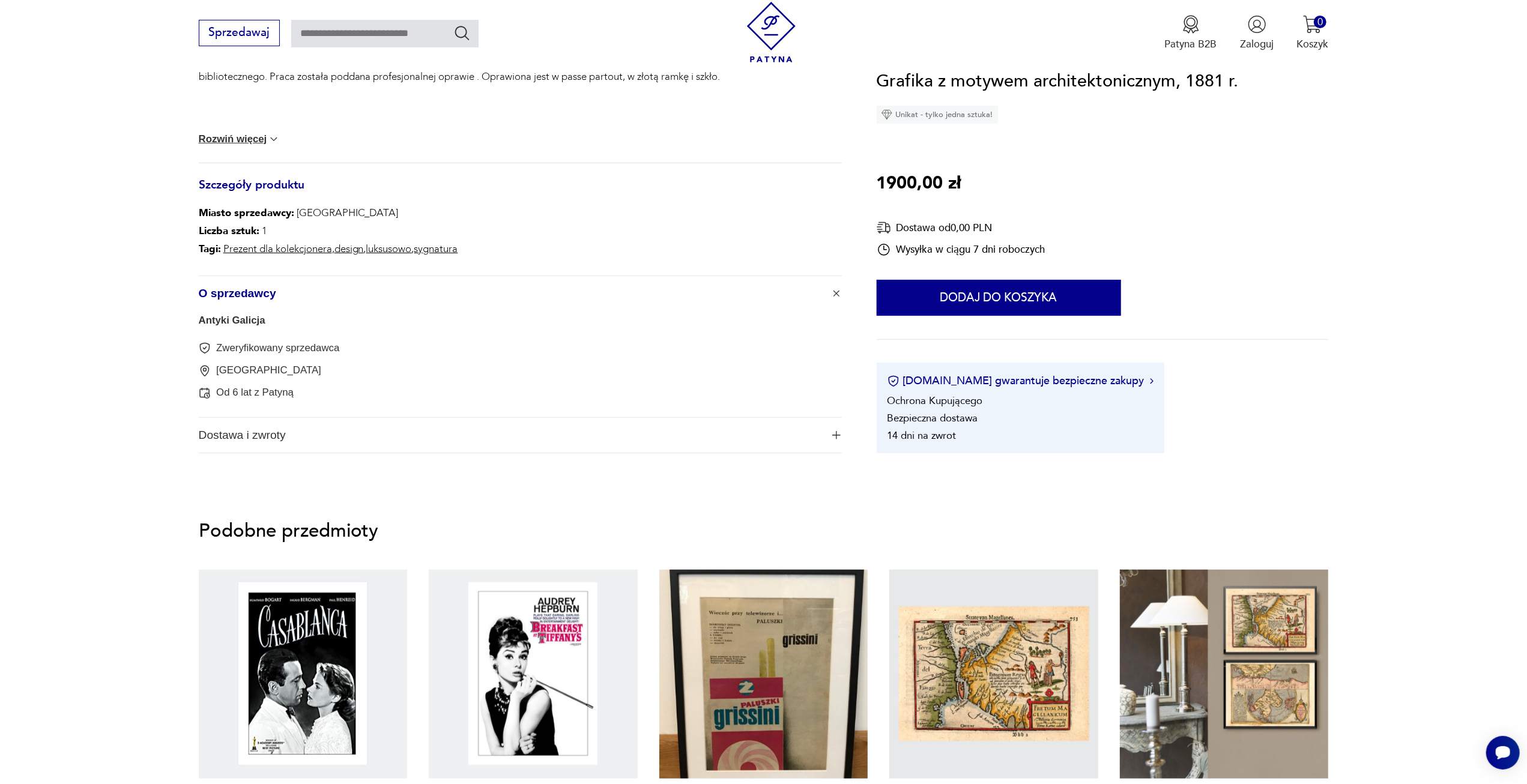
click at [213, 439] on span "Dostawa i zwroty" at bounding box center [510, 435] width 624 height 35
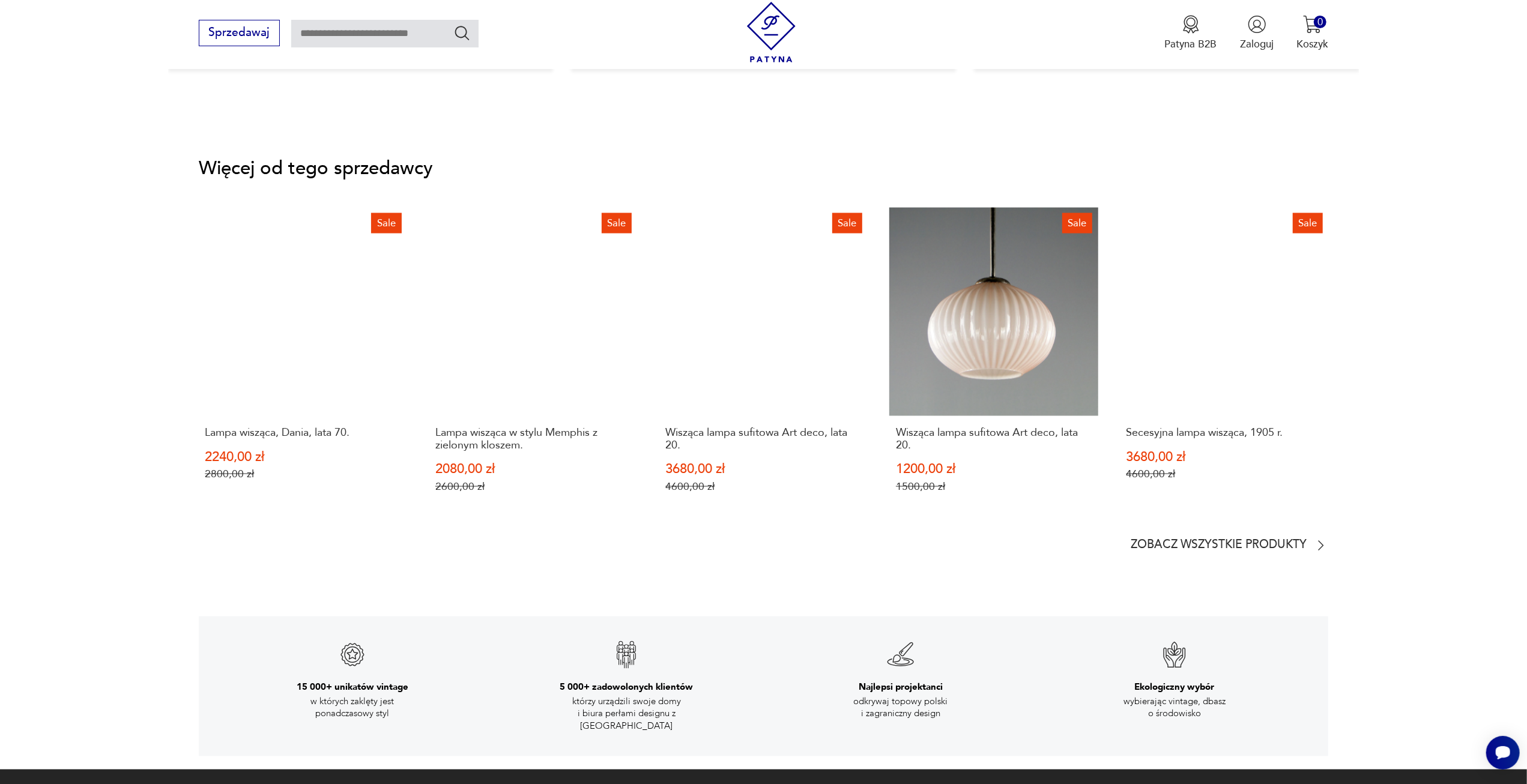
scroll to position [1921, 0]
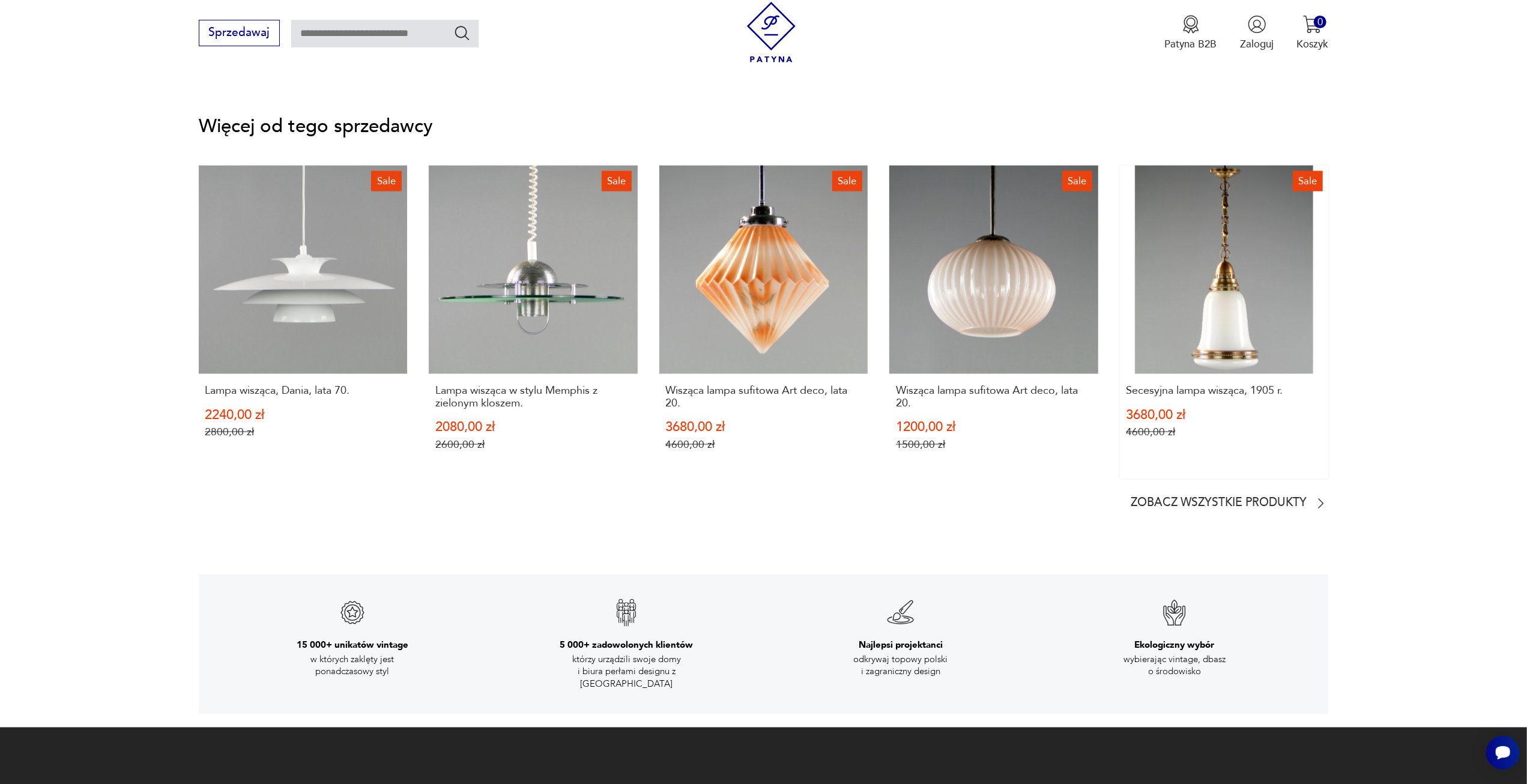
click at [1225, 338] on link "Sale Secesyjna lampa wisząca, 1905 r. 3680,00 zł 4600,00 zł" at bounding box center [1224, 322] width 209 height 314
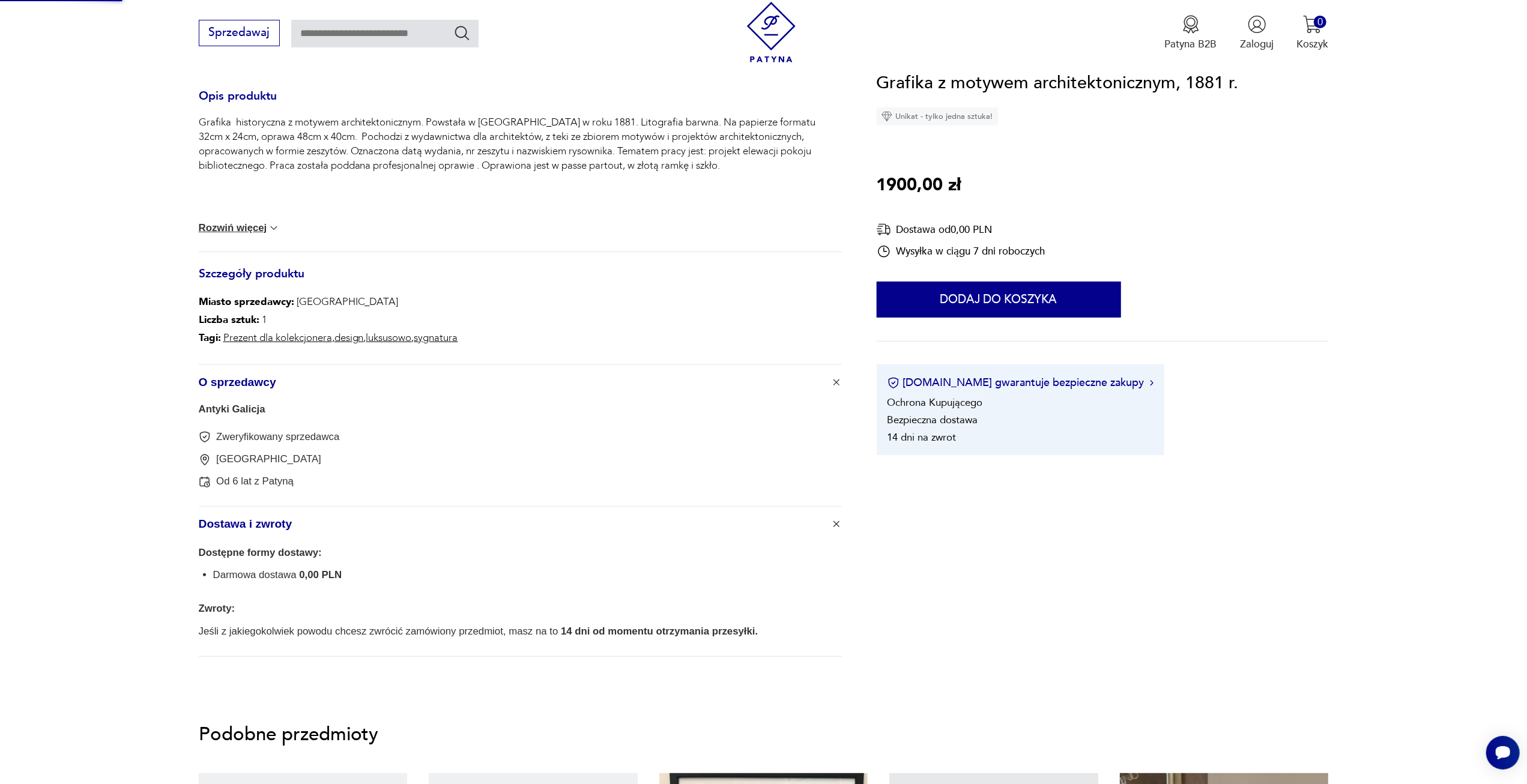
scroll to position [142, 0]
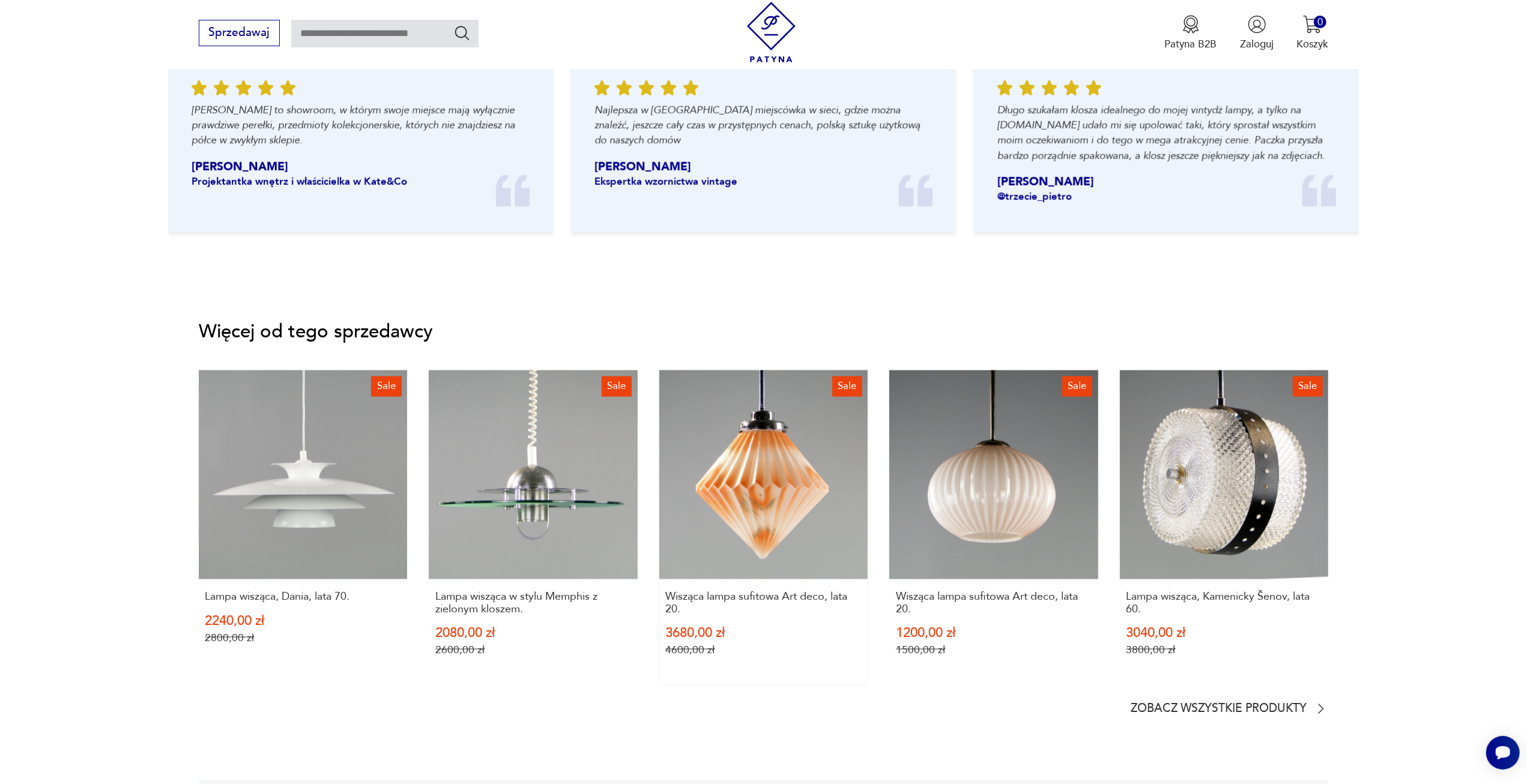
scroll to position [1741, 0]
